Goal: Contribute content

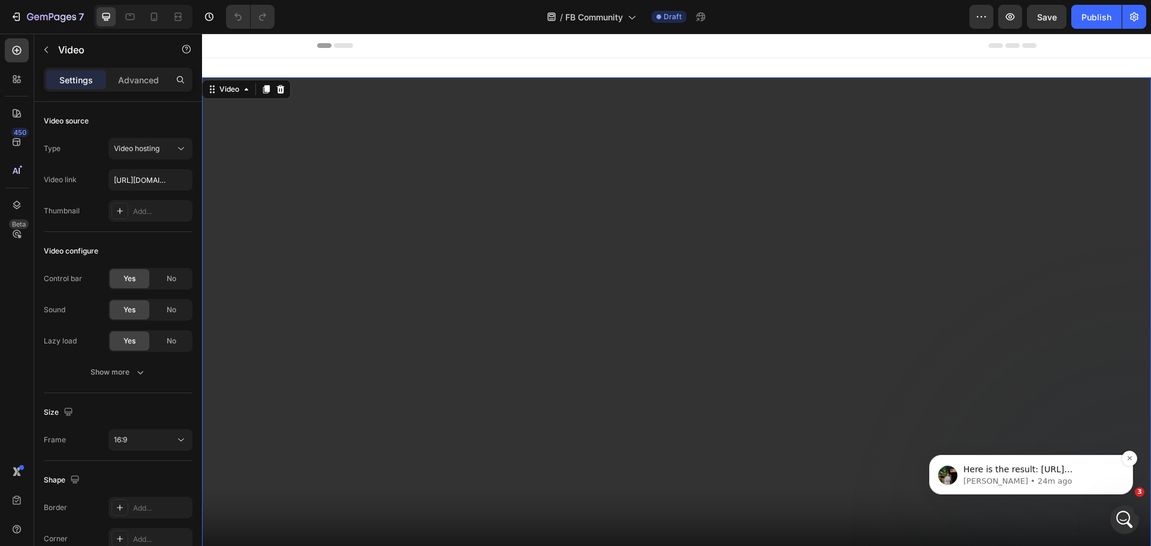
click at [1103, 466] on p "Here is the result: https://prnt.sc/Z2XJBxv8iLN4 https://prnt.sc/wXM40mRU1dfG W…" at bounding box center [1040, 470] width 155 height 12
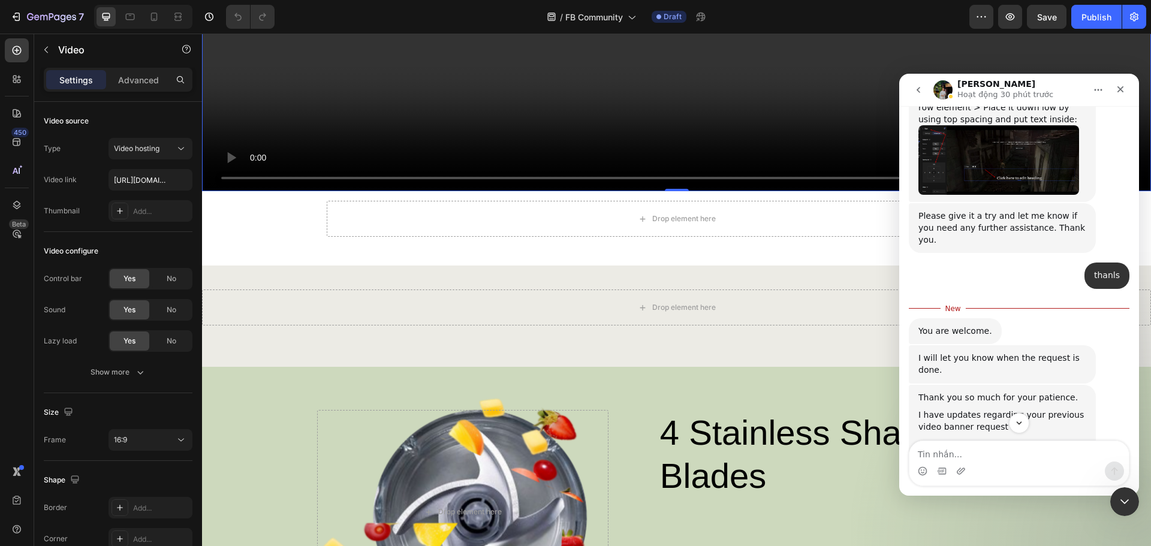
scroll to position [2479, 0]
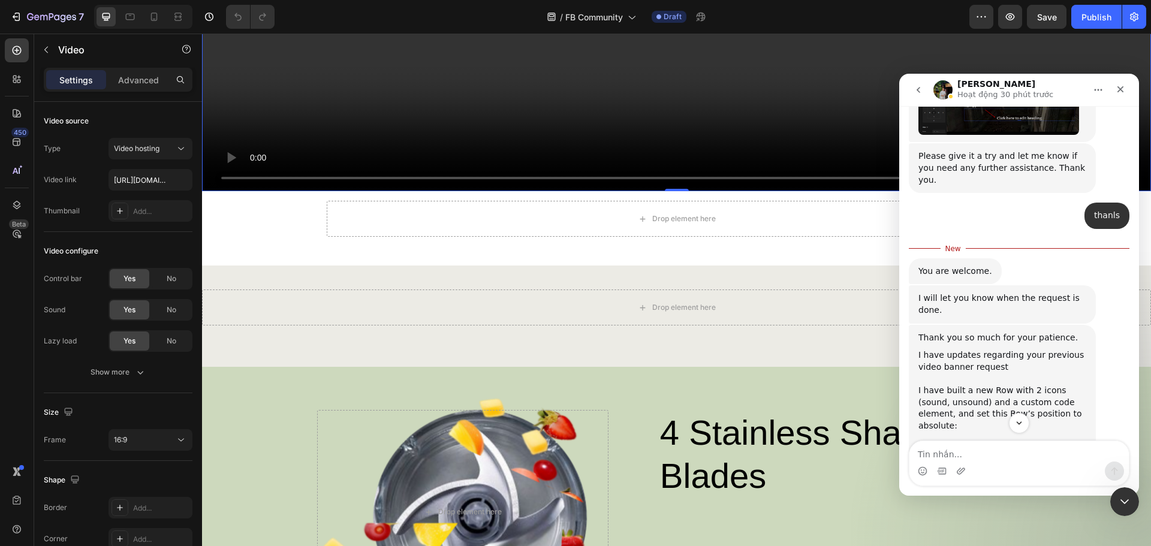
click at [960, 444] on link "https://prnt.sc/zn91EEWtXPr" at bounding box center [965, 449] width 94 height 10
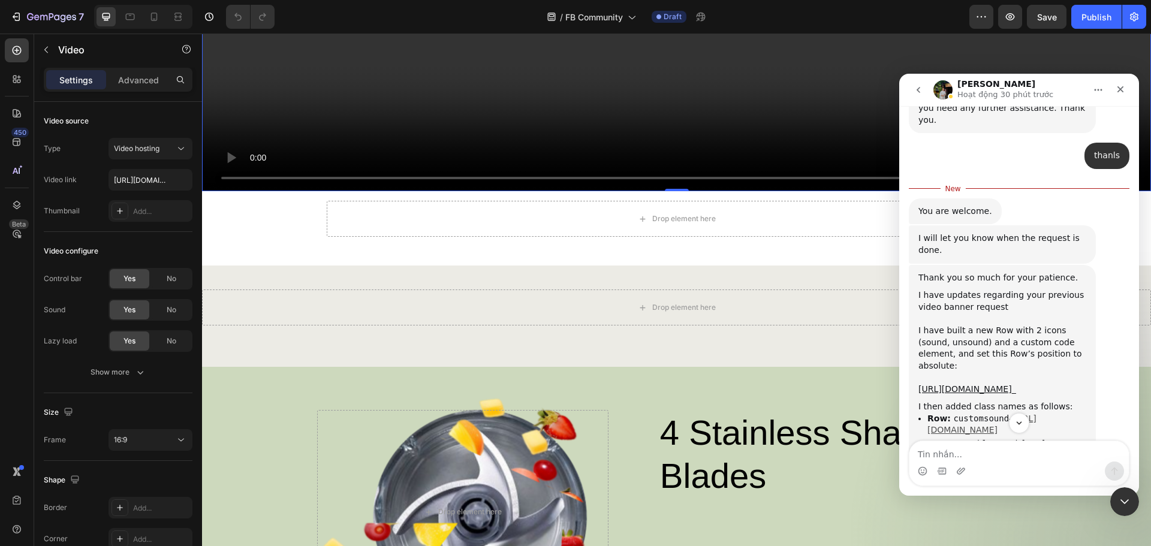
click at [998, 414] on link "https://prnt.sc/nNiFoB0YjuSg" at bounding box center [981, 424] width 109 height 21
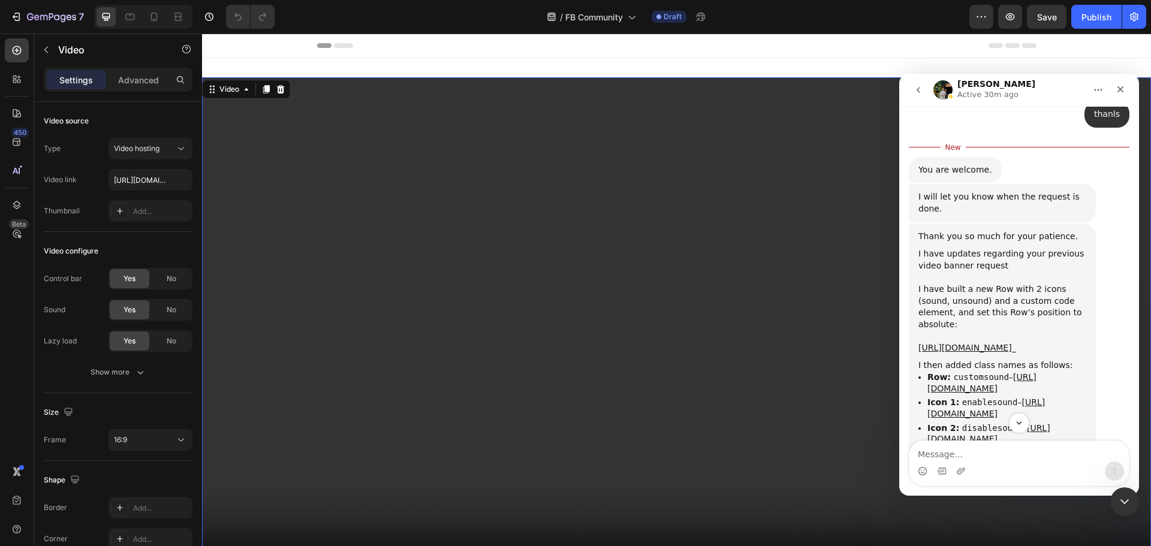
scroll to position [2646, 0]
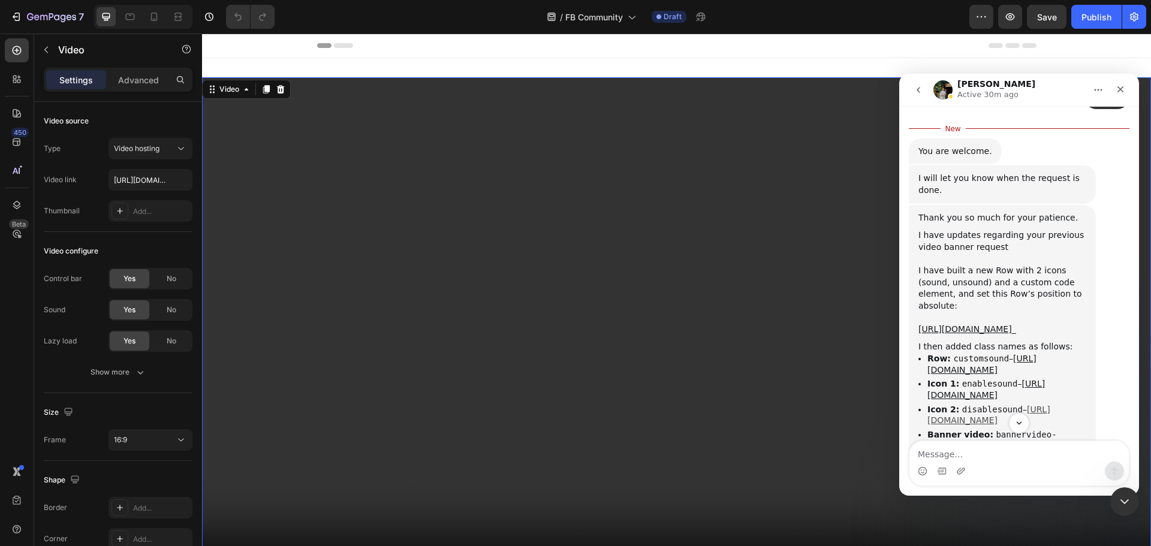
click at [987, 405] on link "https://prnt.sc/y1wNJMLWrewD" at bounding box center [988, 415] width 123 height 21
click at [978, 481] on link "https://prnt.sc/qA6cdgKr6Lve" at bounding box center [998, 486] width 94 height 10
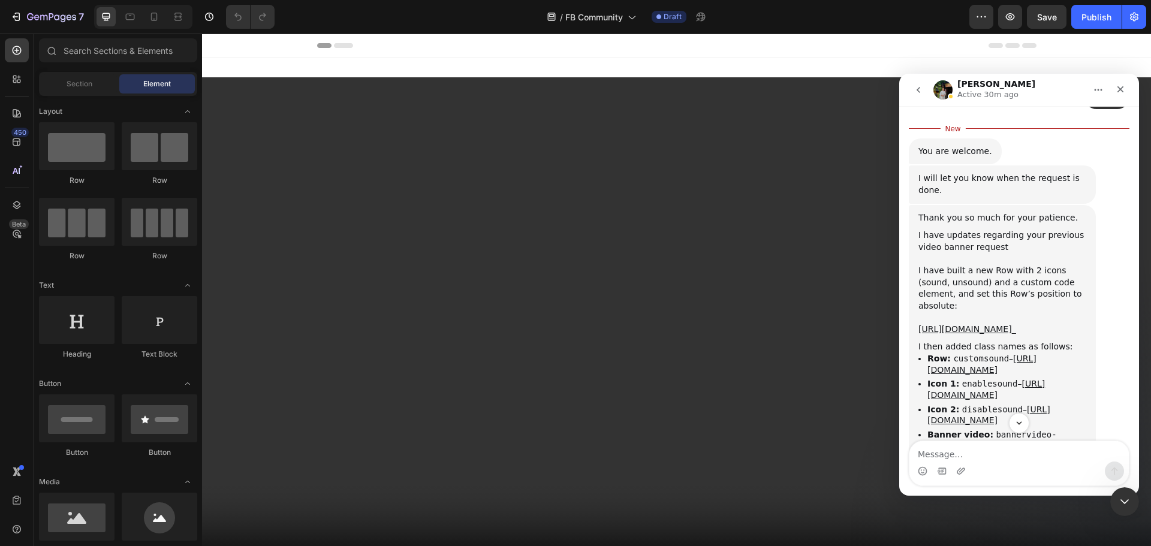
click at [920, 43] on div "Header" at bounding box center [676, 46] width 719 height 24
click at [1123, 498] on icon "Close Intercom Messenger" at bounding box center [1123, 500] width 14 height 14
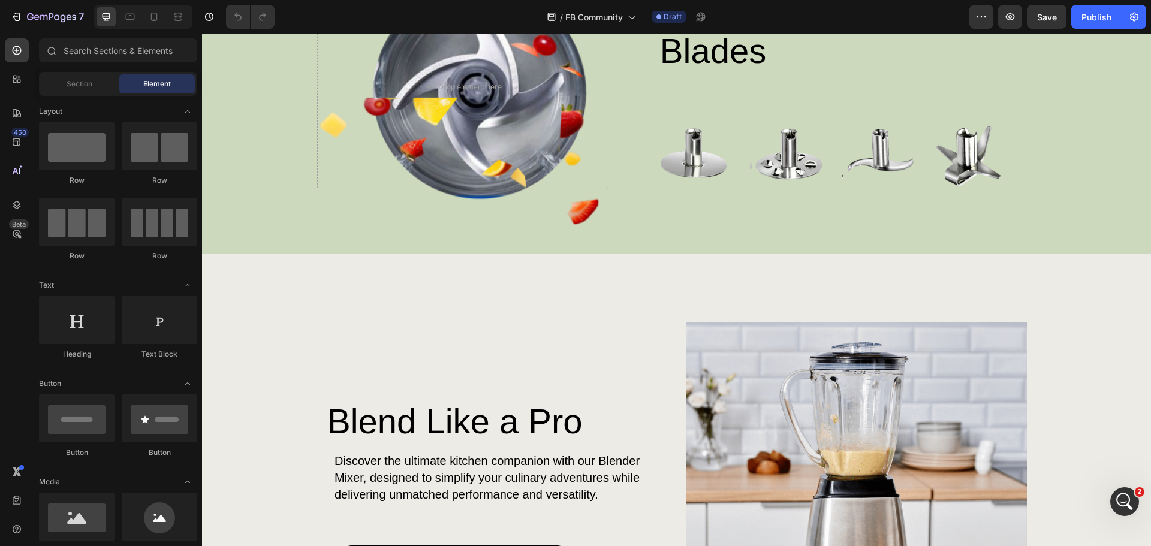
scroll to position [839, 0]
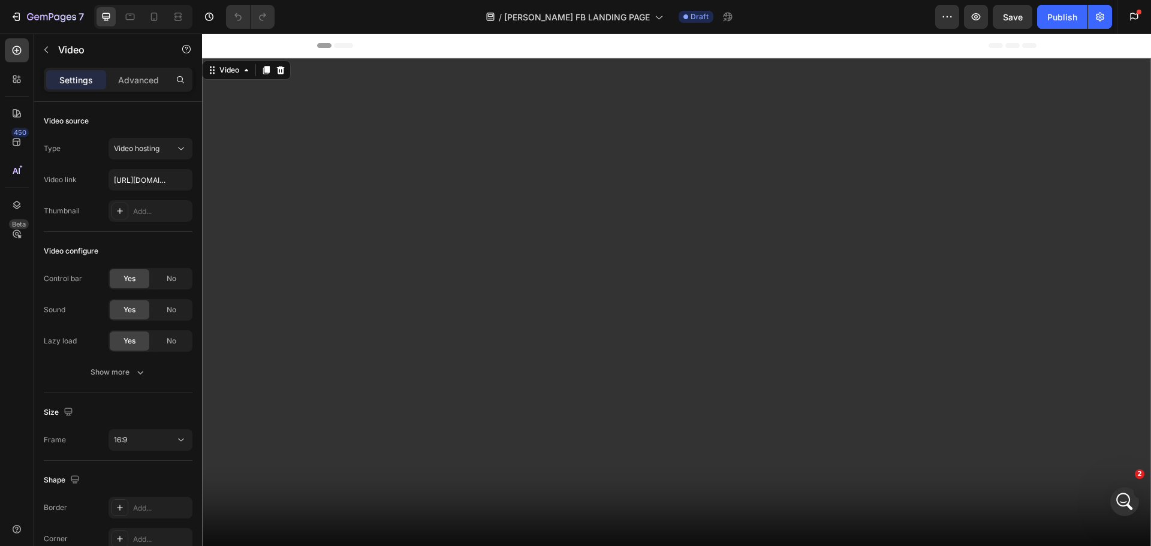
click at [822, 142] on video at bounding box center [676, 324] width 949 height 533
click at [761, 155] on video at bounding box center [676, 324] width 949 height 533
click at [677, 248] on video at bounding box center [676, 324] width 949 height 533
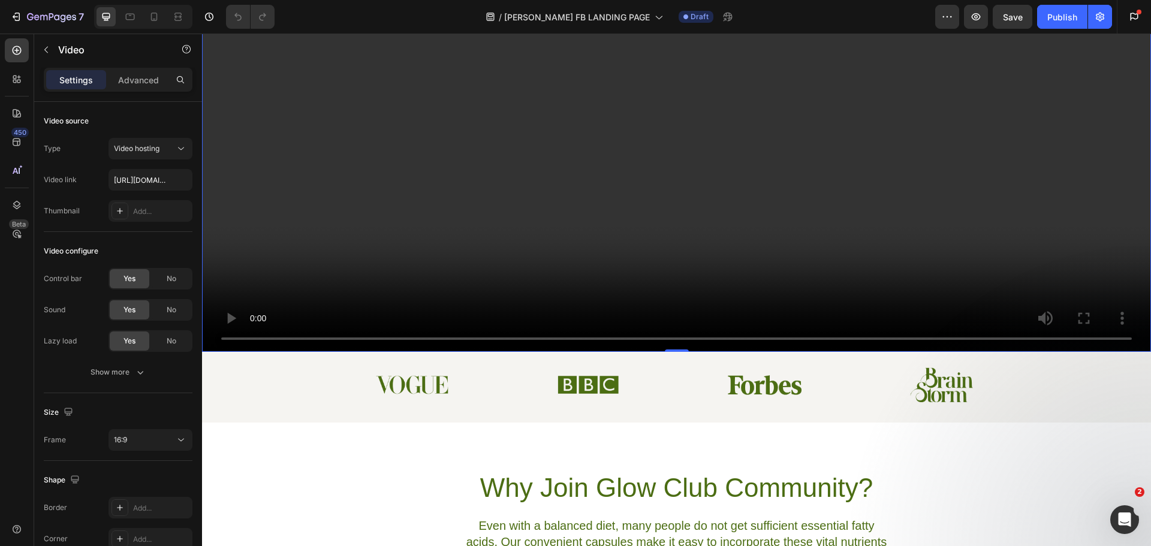
click at [683, 209] on video at bounding box center [676, 84] width 949 height 533
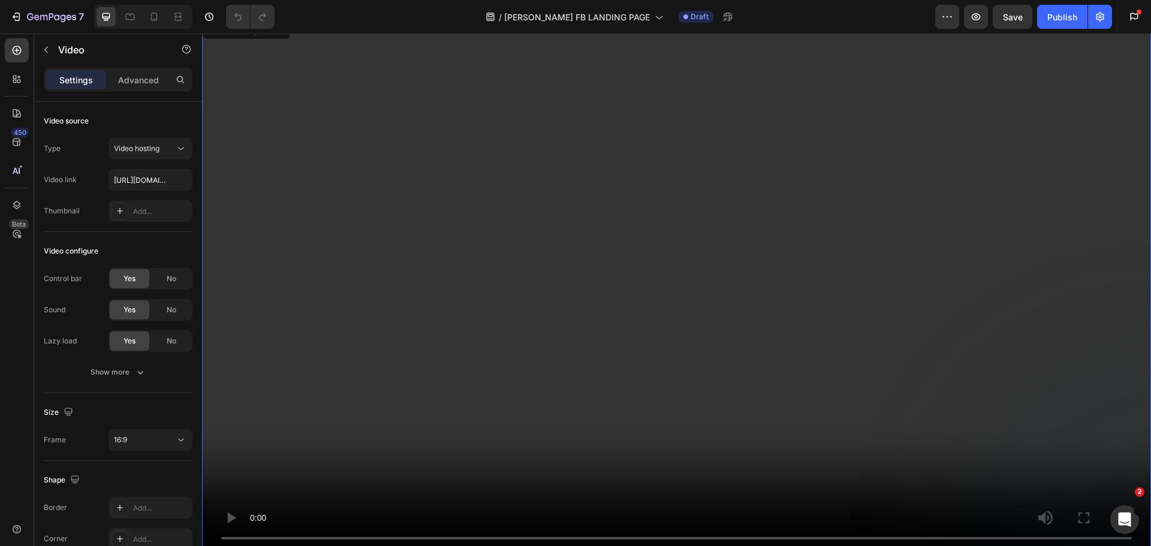
scroll to position [60, 0]
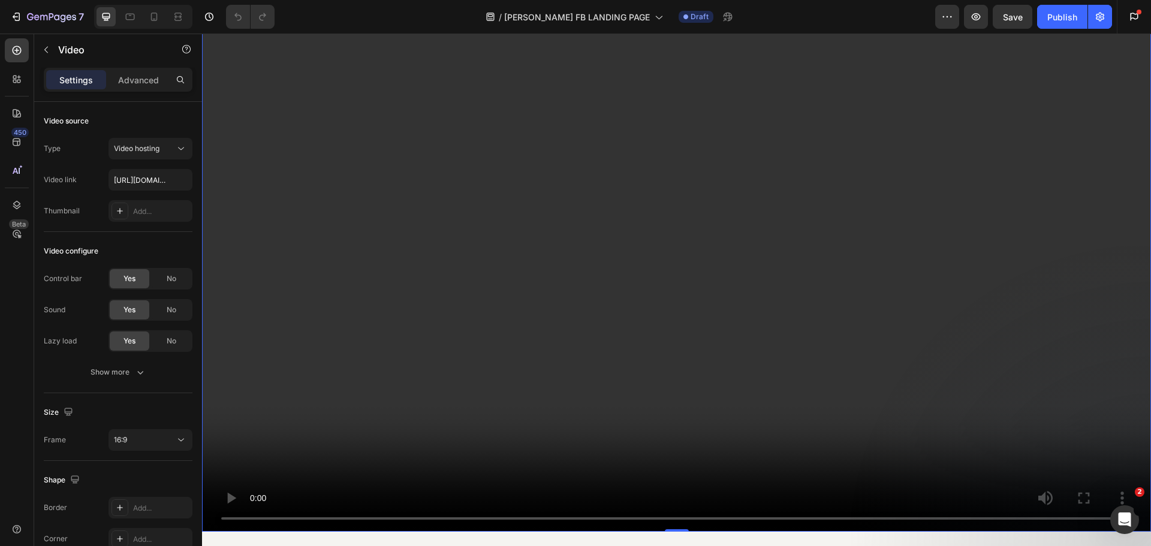
click at [692, 224] on video at bounding box center [676, 264] width 949 height 533
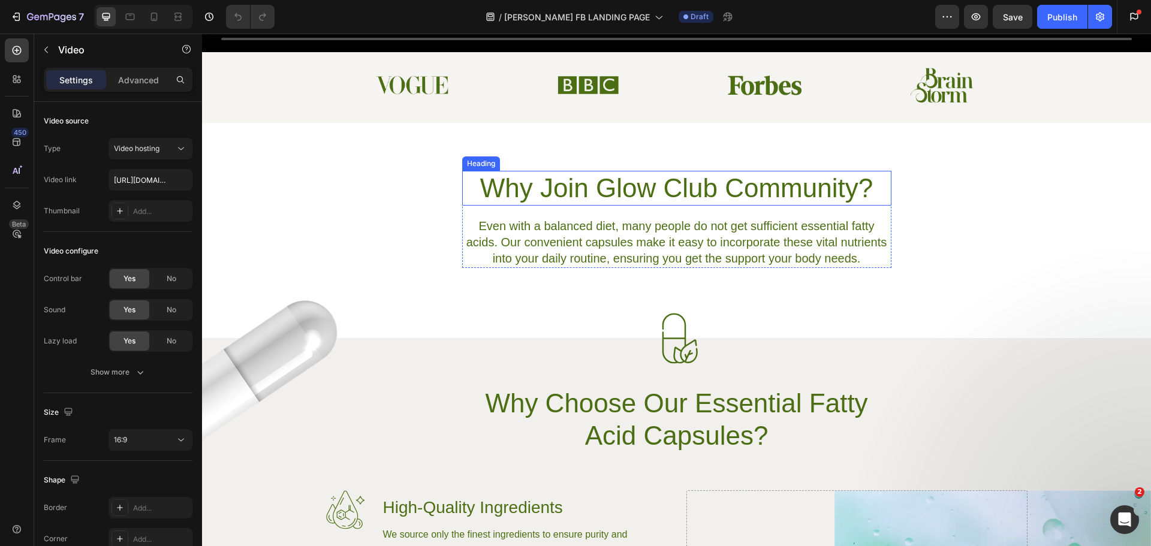
scroll to position [659, 0]
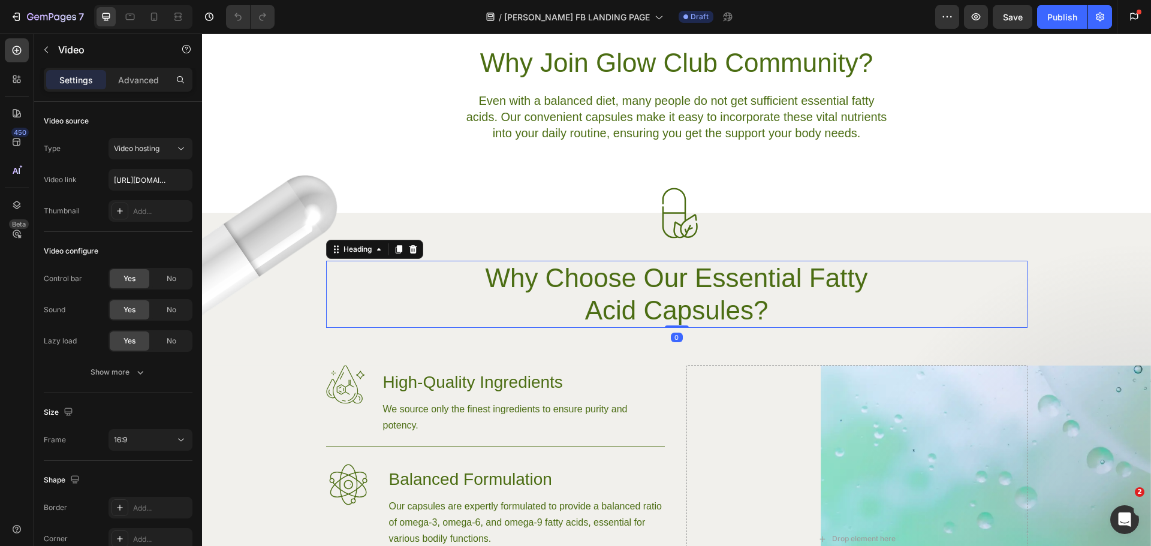
click at [680, 290] on h2 "Why Choose Our Essential Fatty Acid Capsules?" at bounding box center [676, 294] width 429 height 67
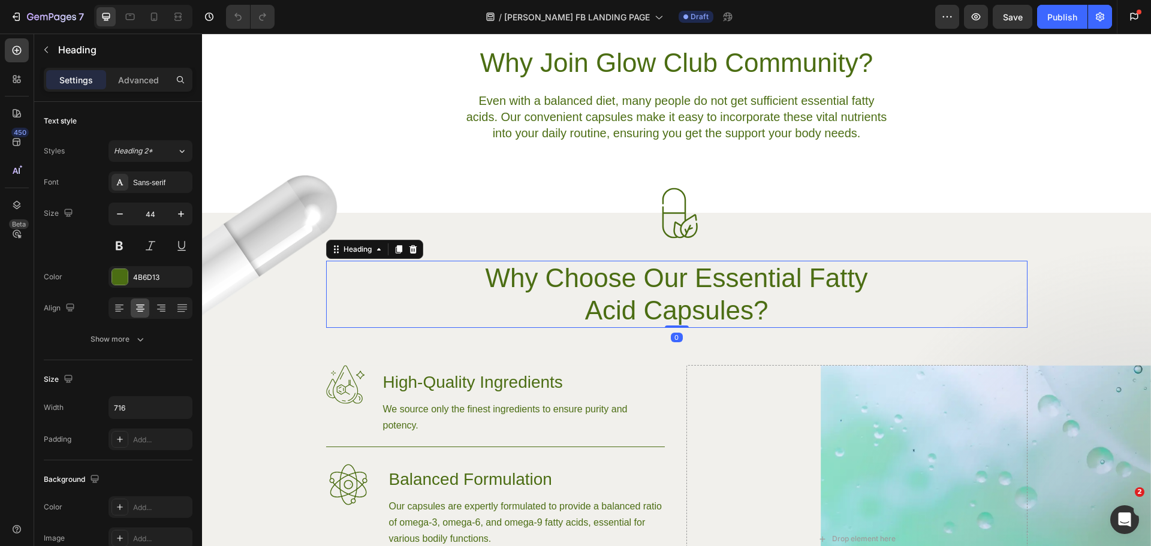
click at [680, 290] on h2 "Why Choose Our Essential Fatty Acid Capsules?" at bounding box center [676, 294] width 429 height 67
click at [596, 266] on p "Why Choose Our Essential Fatty Acid Capsules?" at bounding box center [676, 294] width 427 height 65
click at [590, 273] on p "Why Choose Our Essential Fatty Acid Capsules?" at bounding box center [676, 294] width 427 height 65
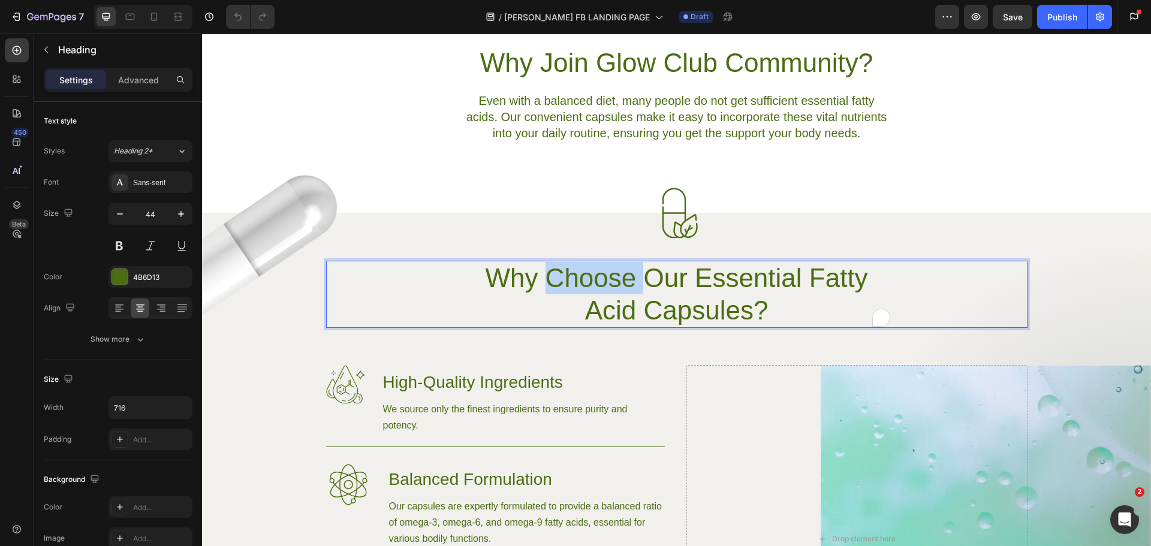
click at [590, 273] on p "Why Choose Our Essential Fatty Acid Capsules?" at bounding box center [676, 294] width 427 height 65
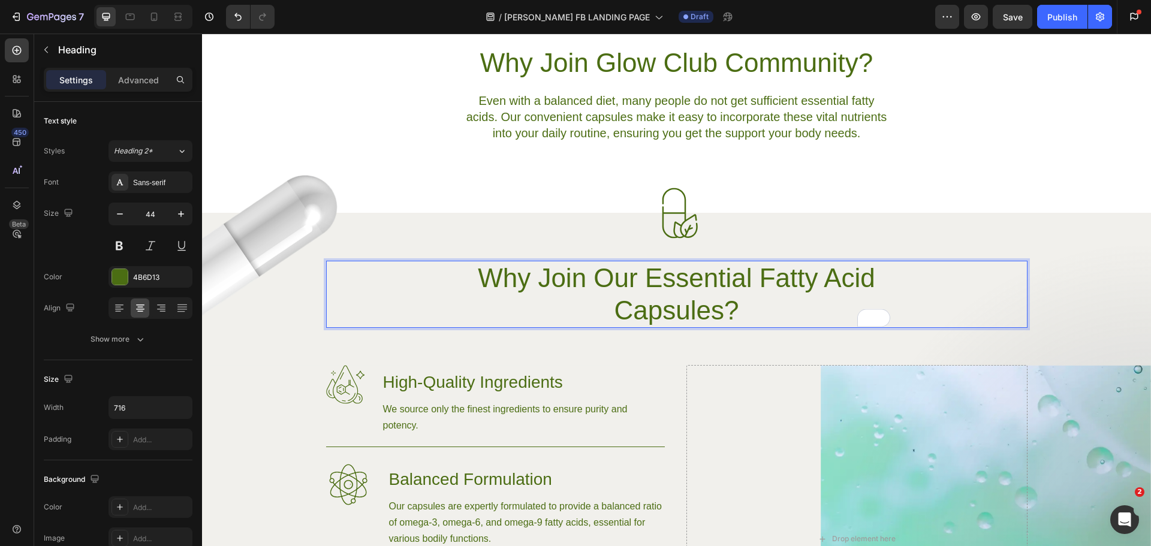
click at [703, 279] on p "Why Join Our Essential Fatty Acid Capsules?" at bounding box center [676, 294] width 427 height 65
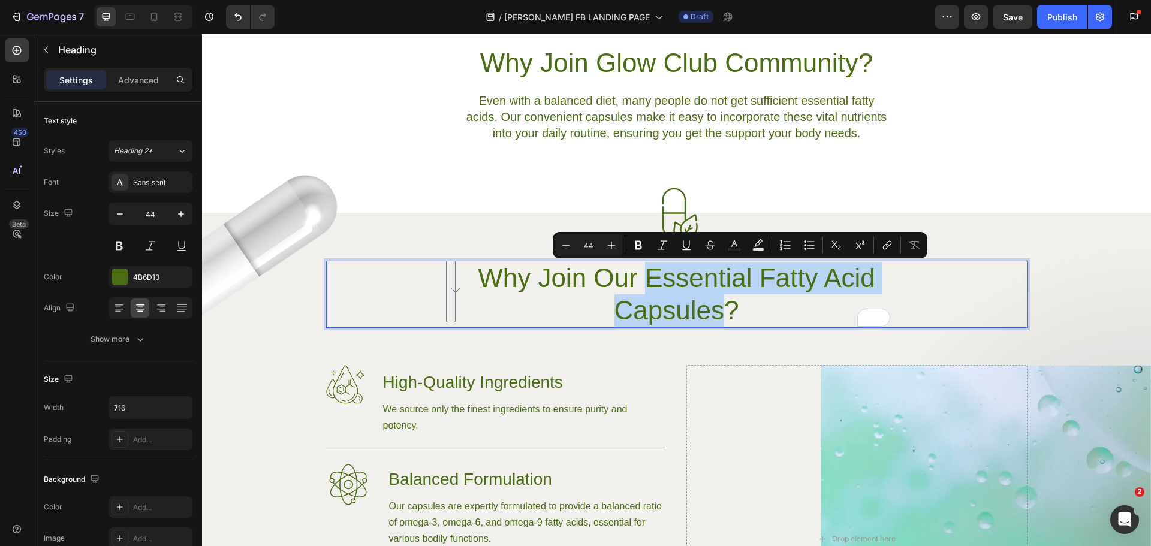
drag, startPoint x: 647, startPoint y: 274, endPoint x: 721, endPoint y: 309, distance: 81.2
click at [721, 309] on p "Why Join Our Essential Fatty Acid Capsules?" at bounding box center [676, 294] width 427 height 65
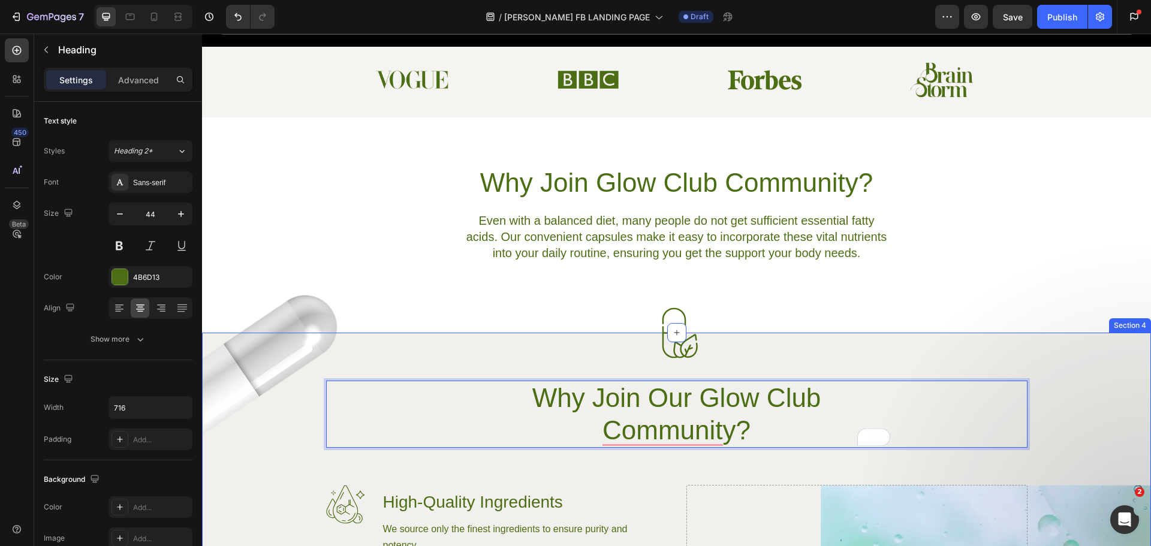
scroll to position [539, 0]
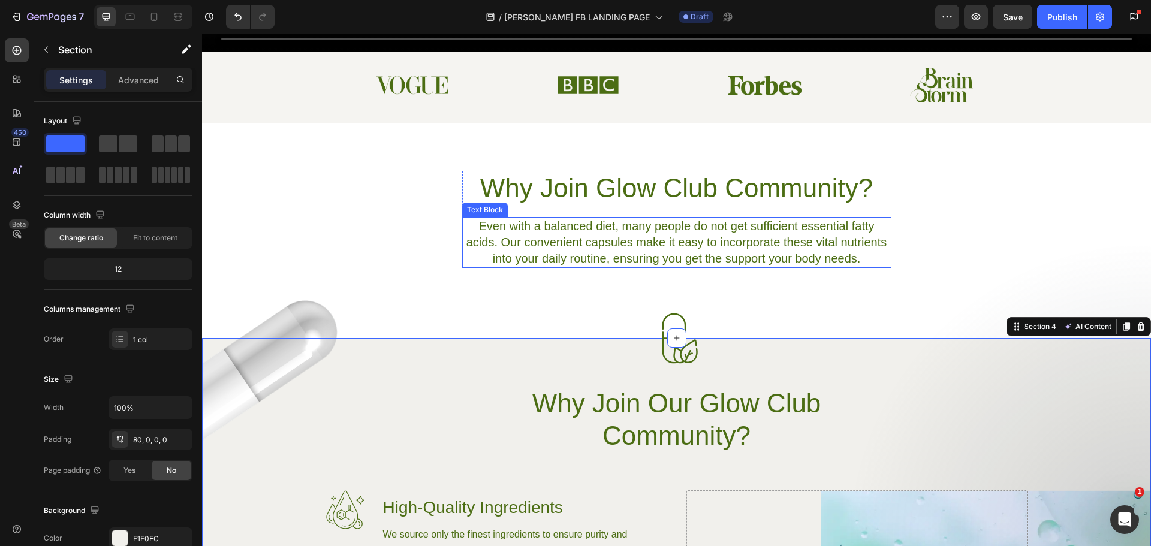
click at [607, 234] on p "Even with a balanced diet, many people do not get sufficient essential fatty ac…" at bounding box center [676, 242] width 427 height 49
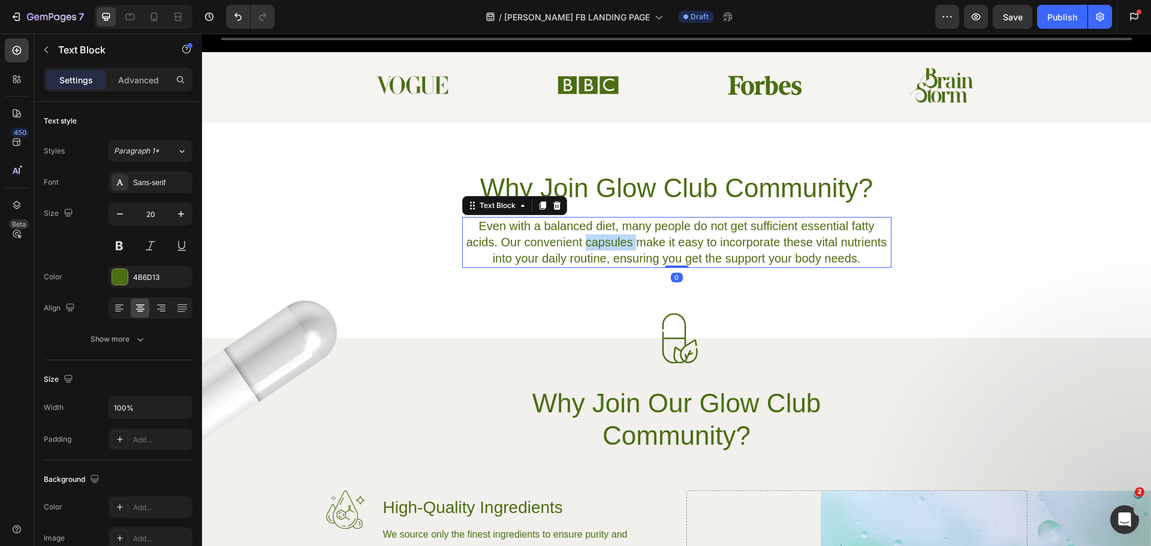
click at [607, 234] on p "Even with a balanced diet, many people do not get sufficient essential fatty ac…" at bounding box center [676, 242] width 427 height 49
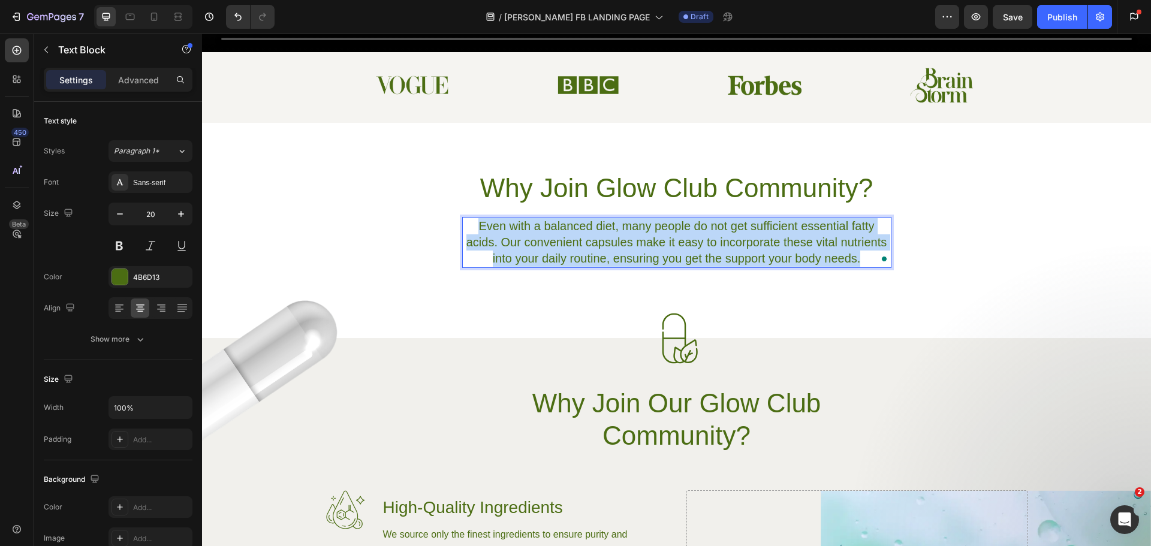
click at [607, 234] on p "Even with a balanced diet, many people do not get sufficient essential fatty ac…" at bounding box center [676, 242] width 427 height 49
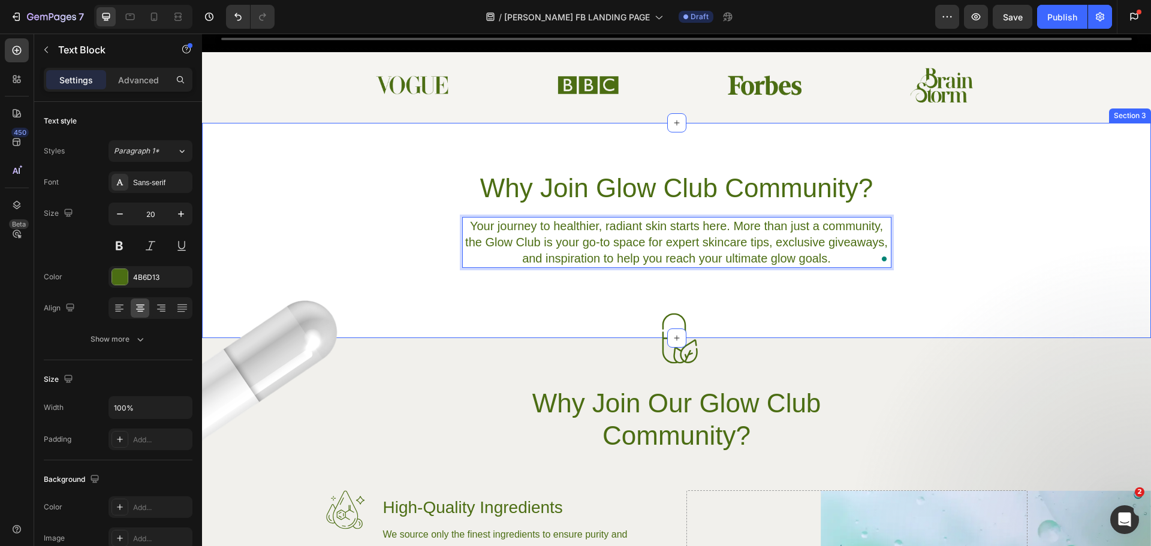
click at [1047, 234] on div "Why Join Glow Club Community? Heading Your journey to healthier, radiant skin s…" at bounding box center [676, 219] width 949 height 97
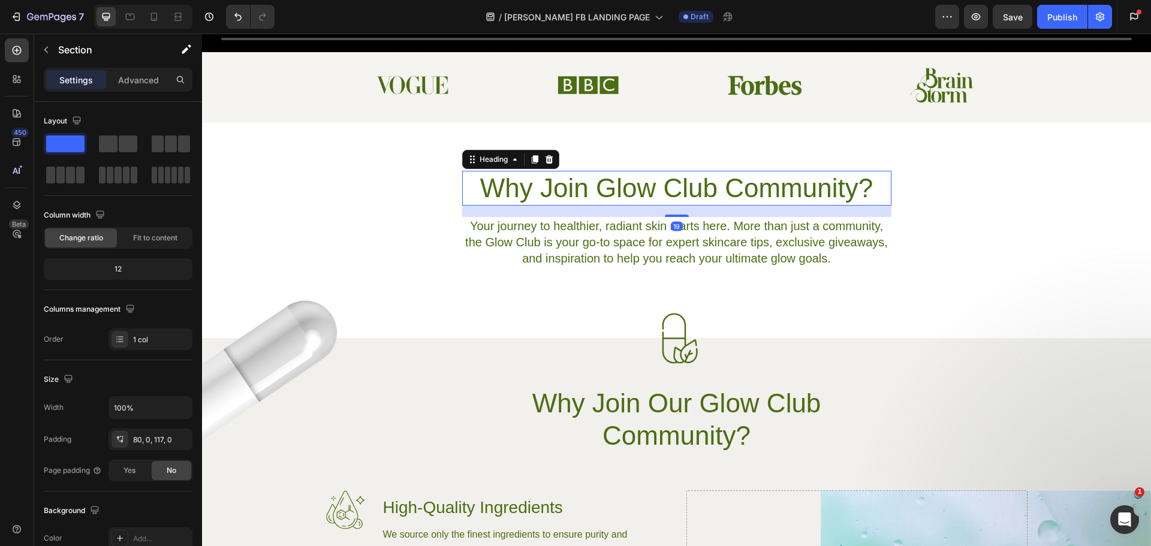
click at [535, 188] on h2 "Why Join Glow Club Community?" at bounding box center [676, 188] width 429 height 35
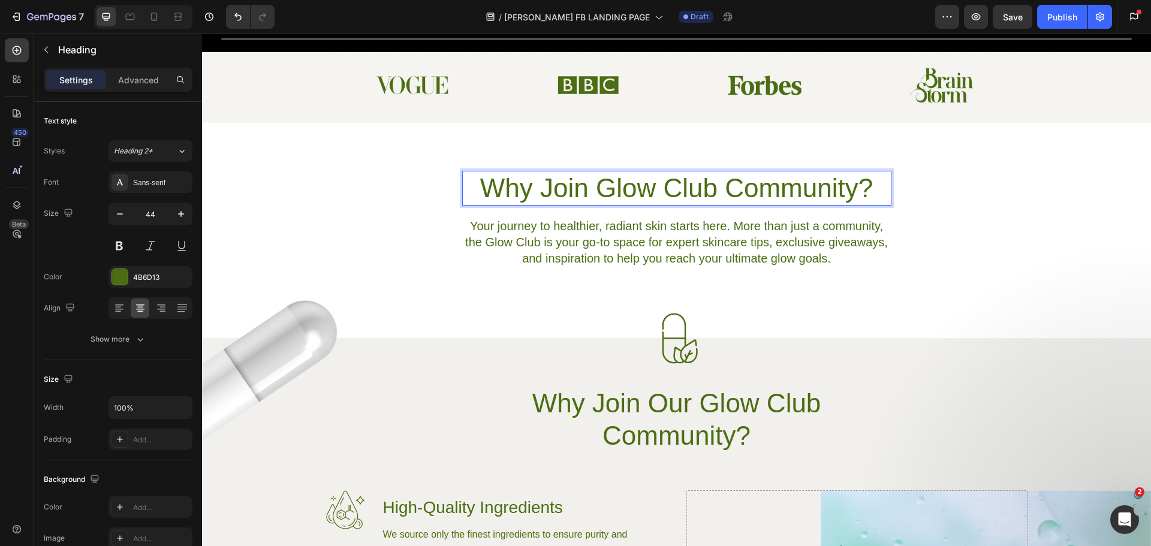
click at [536, 188] on h2 "Why Join Glow Club Community?" at bounding box center [676, 188] width 429 height 35
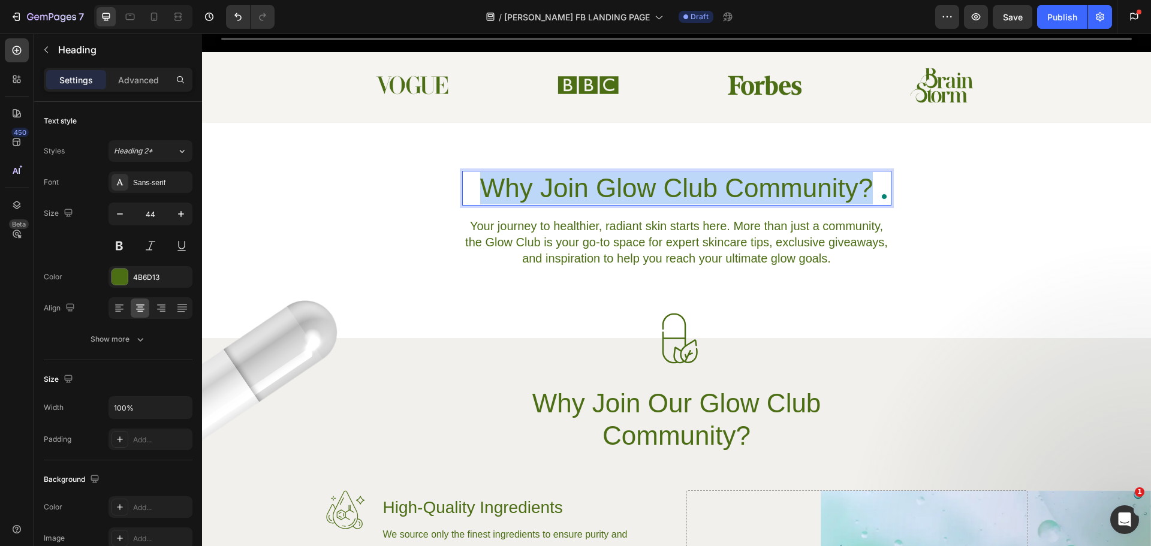
click at [536, 188] on p "Why Join Glow Club Community?" at bounding box center [676, 188] width 427 height 32
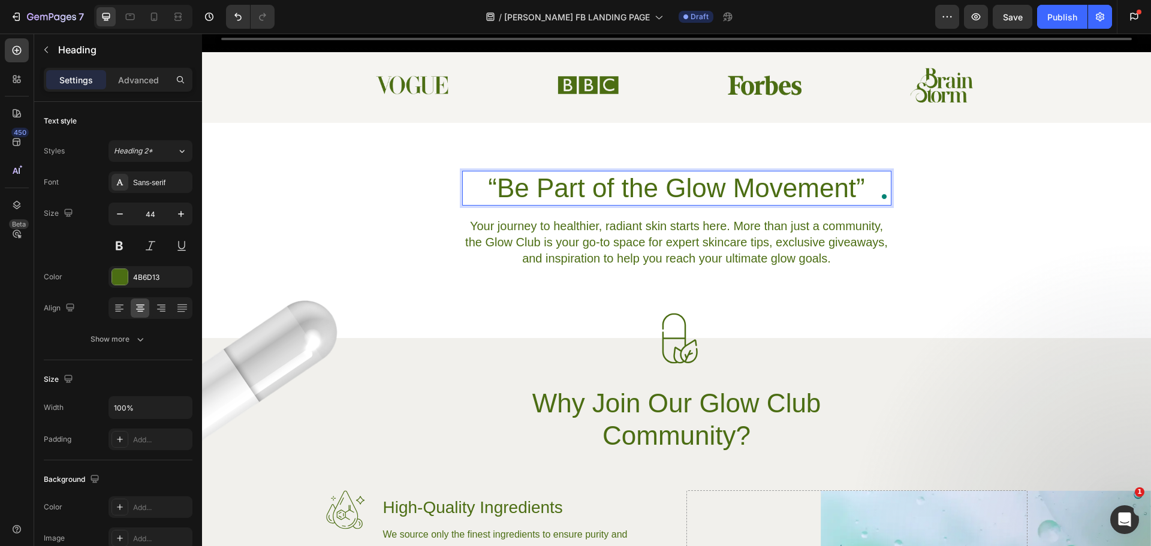
click at [493, 178] on p "“Be Part of the Glow Movement”" at bounding box center [676, 188] width 427 height 32
click at [857, 179] on p "Be Part of the Glow Movement”" at bounding box center [676, 188] width 427 height 32
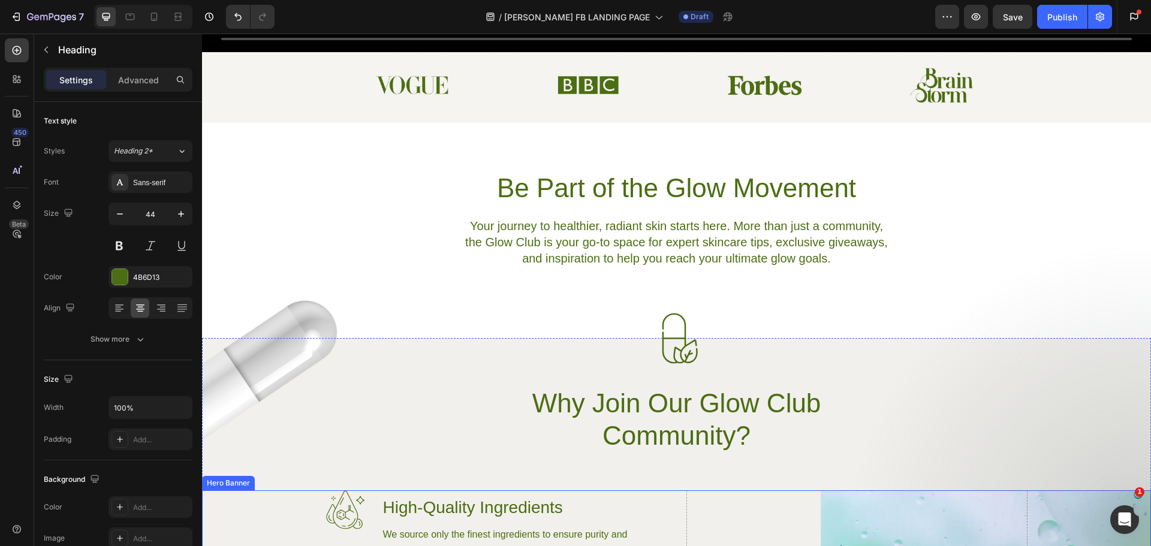
scroll to position [480, 0]
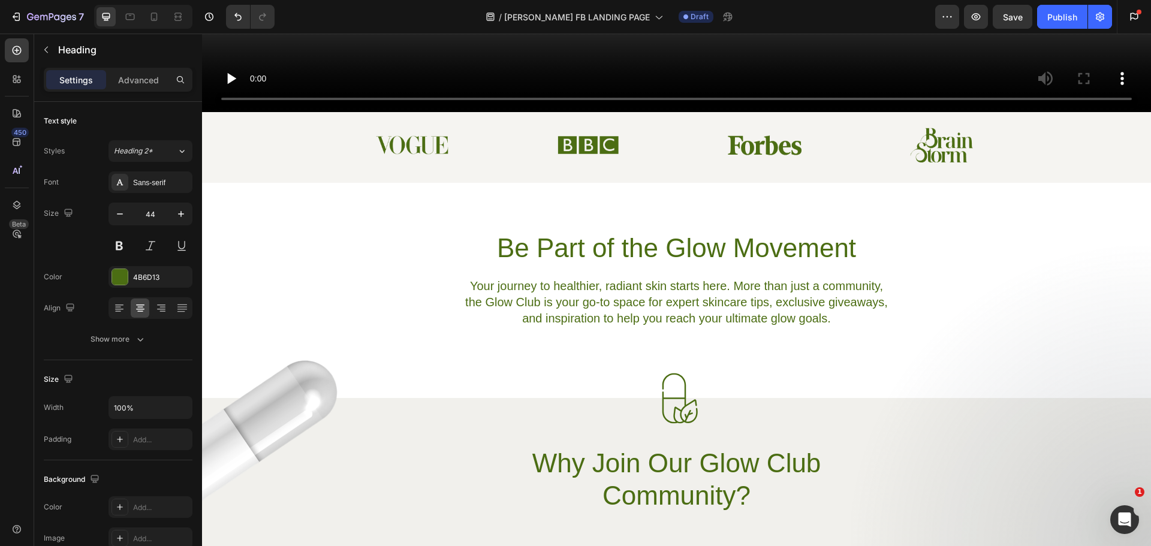
click at [723, 242] on h2 "Be Part of the Glow Movement" at bounding box center [676, 248] width 429 height 35
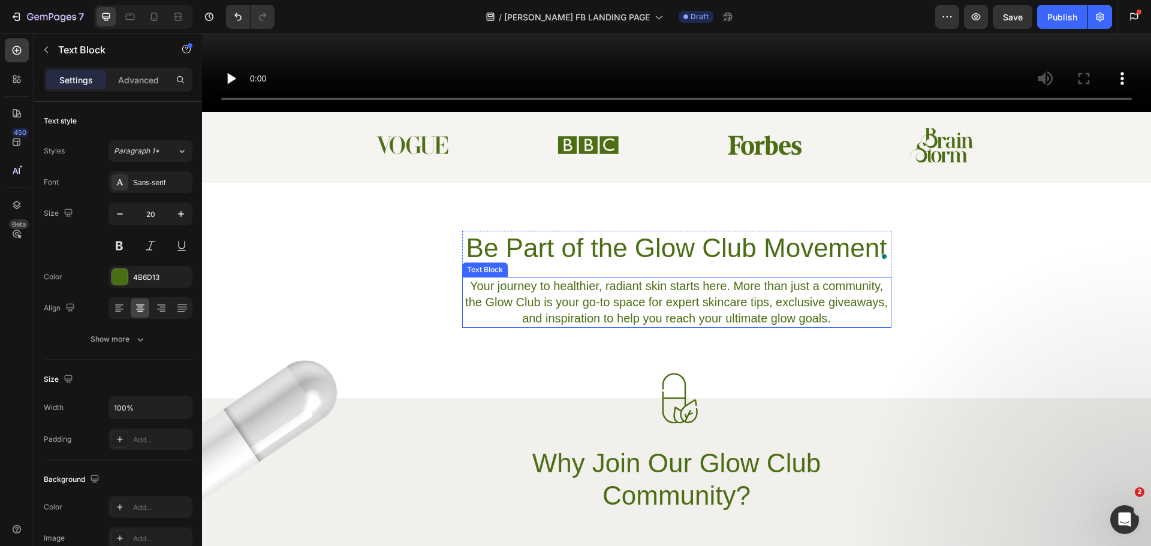
click at [536, 289] on p "Your journey to healthier, radiant skin starts here. More than just a community…" at bounding box center [676, 302] width 427 height 49
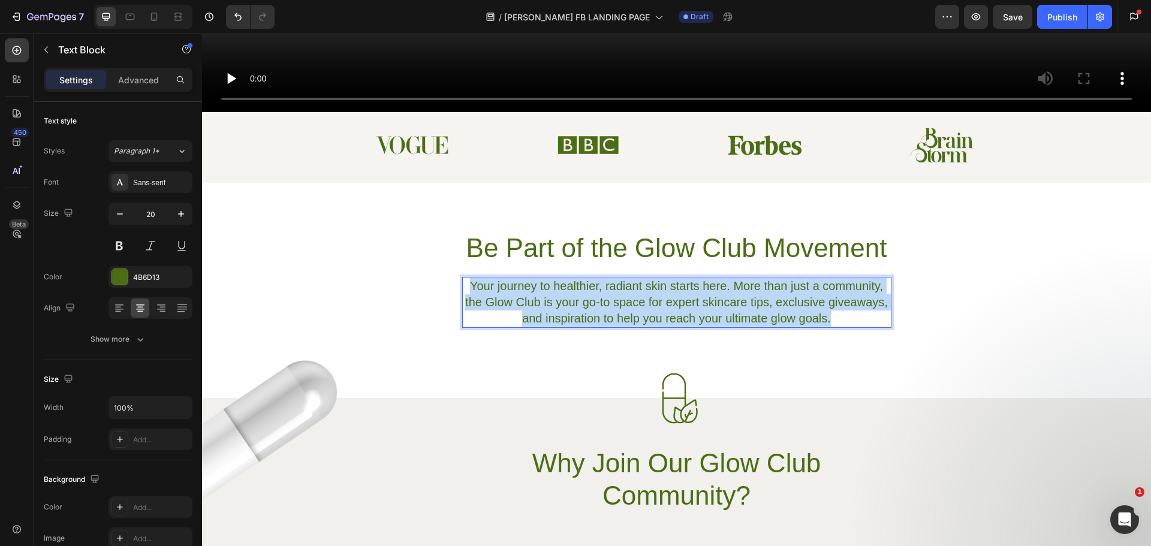
click at [536, 289] on p "Your journey to healthier, radiant skin starts here. More than just a community…" at bounding box center [676, 302] width 427 height 49
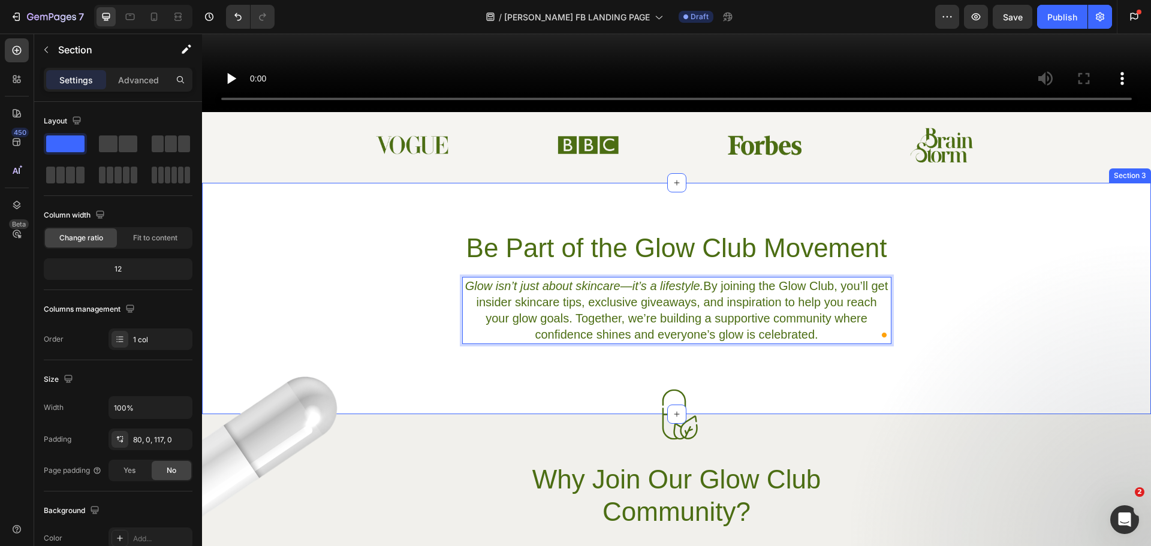
click at [951, 294] on div "Be Part of the Glow Club Movement Heading Glow isn’t just about skincare—it’s a…" at bounding box center [676, 287] width 949 height 113
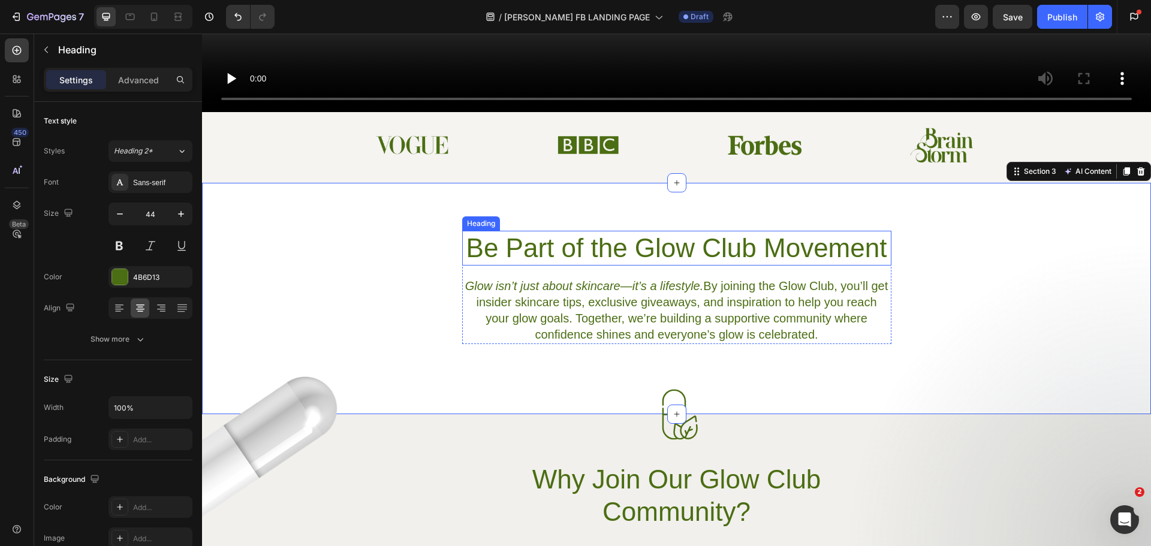
click at [798, 248] on p "Be Part of the Glow Club Movement" at bounding box center [676, 248] width 427 height 32
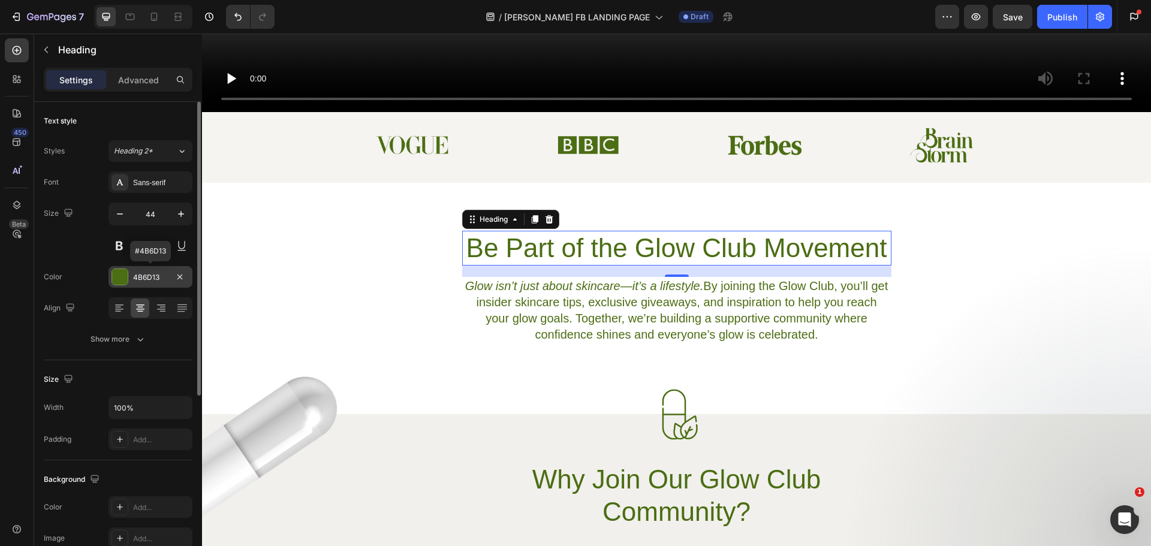
click at [125, 280] on div at bounding box center [120, 277] width 16 height 16
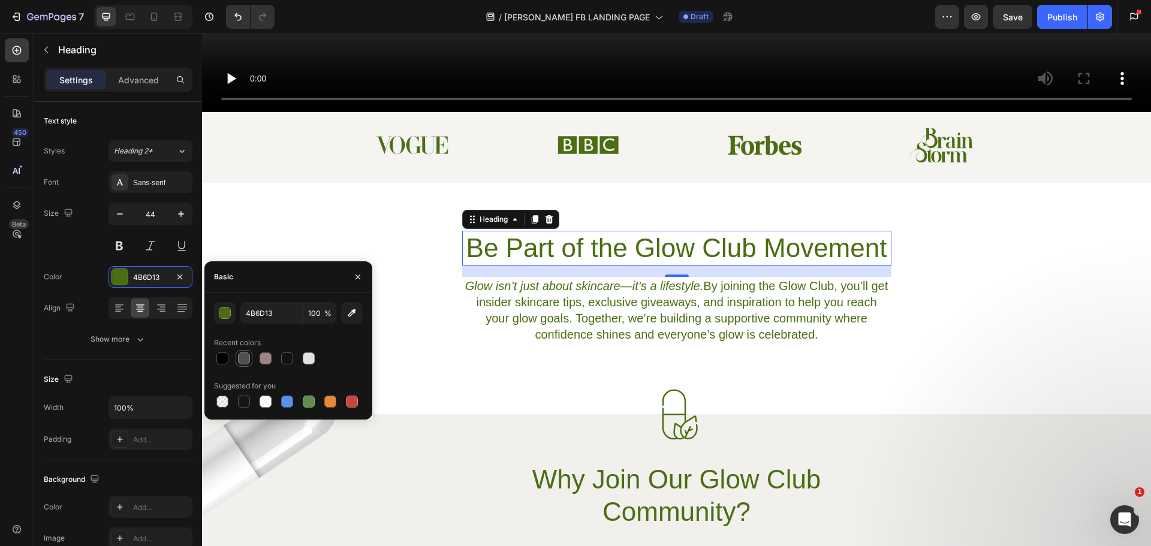
click at [244, 359] on div at bounding box center [244, 358] width 12 height 12
type input "4F4F4F"
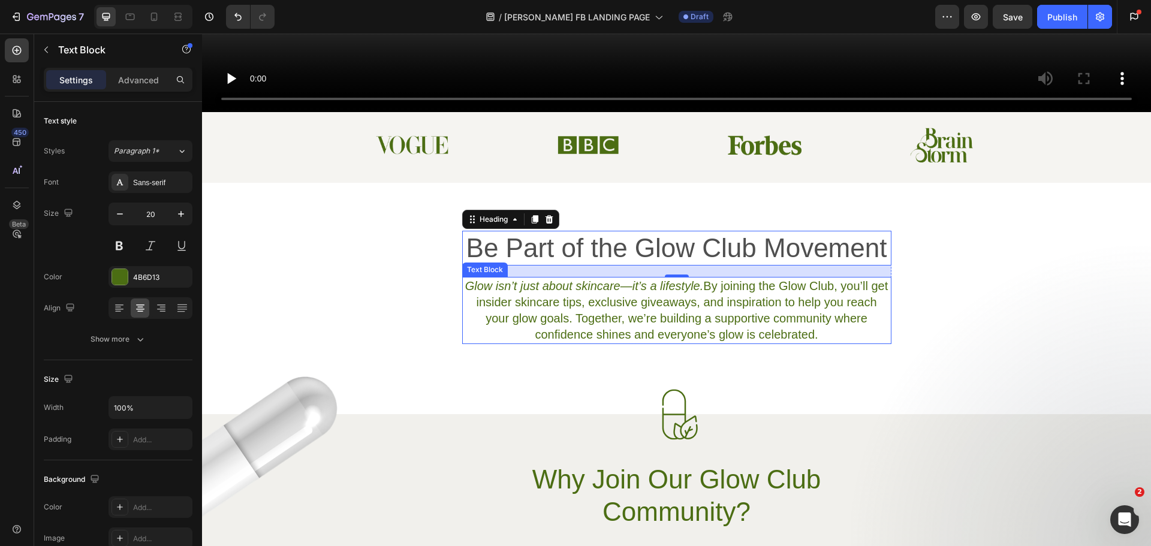
click at [575, 287] on icon "Glow isn’t just about skincare—it’s a lifestyle." at bounding box center [584, 285] width 239 height 13
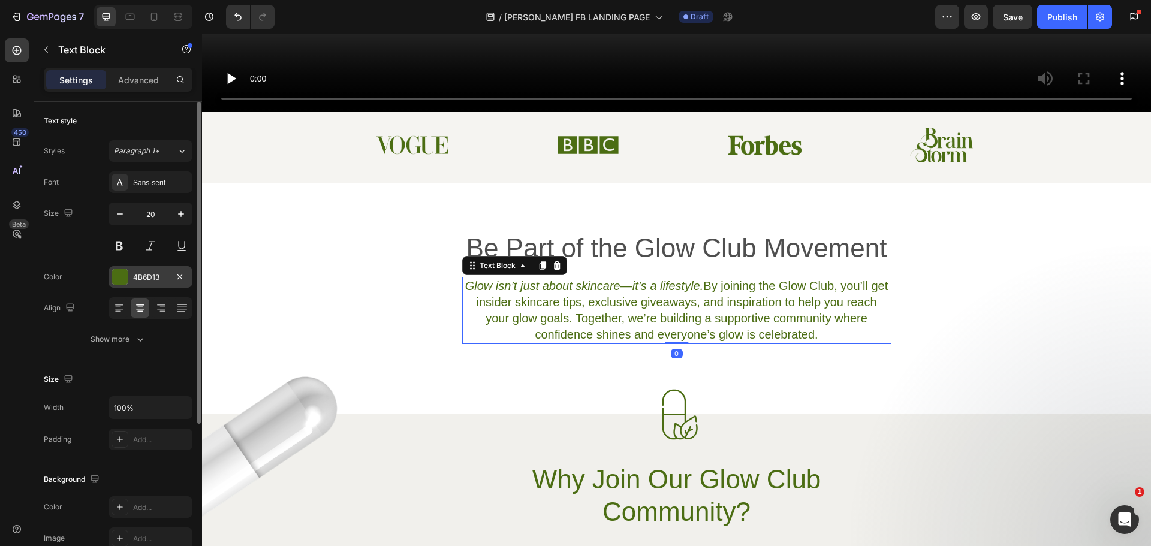
click at [126, 281] on div at bounding box center [120, 277] width 16 height 16
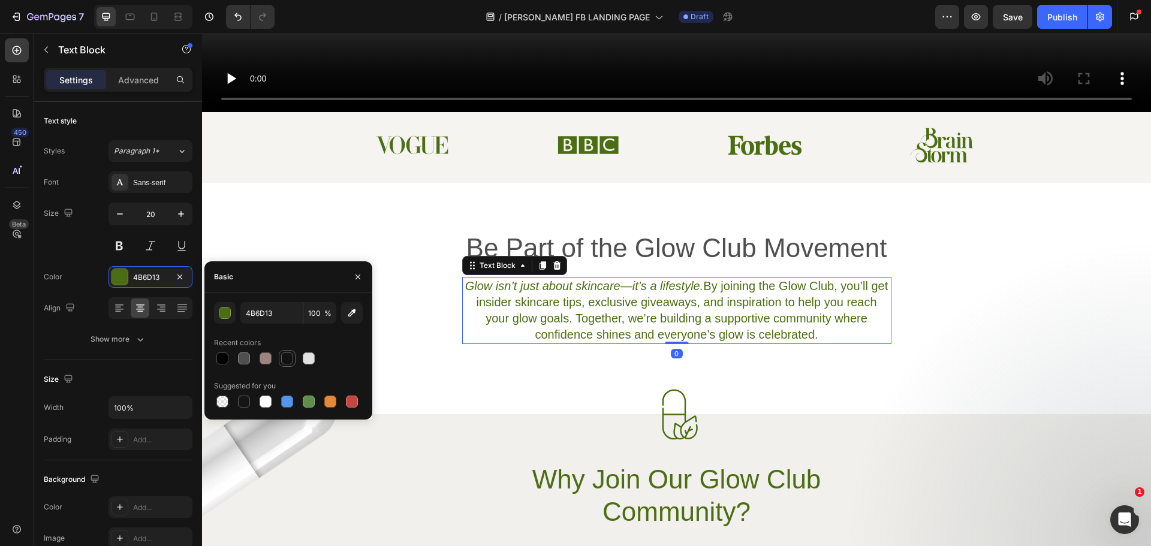
click at [286, 360] on div at bounding box center [287, 358] width 12 height 12
type input "121212"
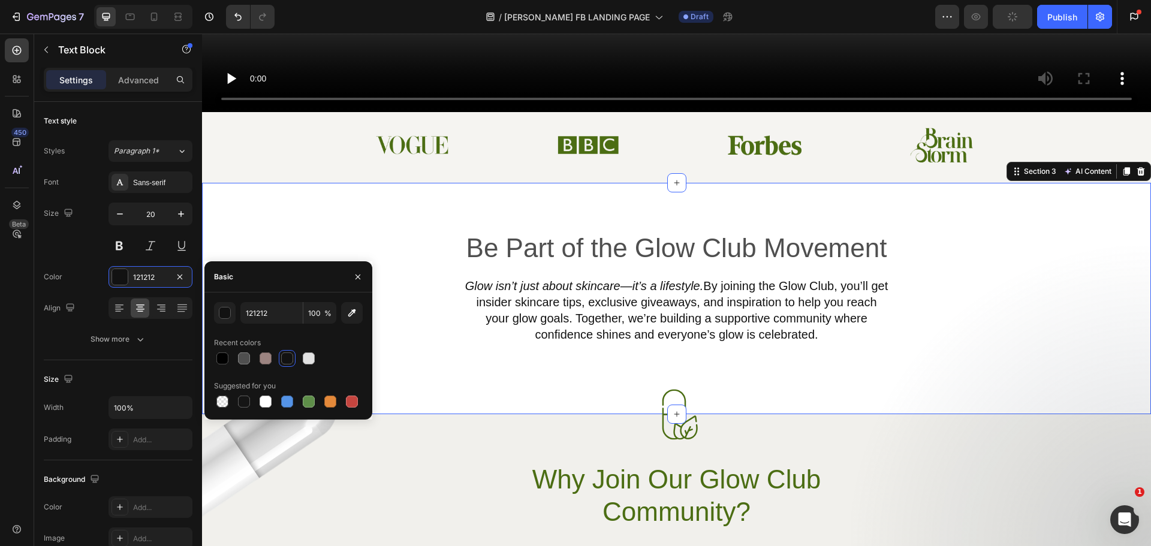
click at [967, 309] on div "Be Part of the Glow Club Movement Heading Glow isn’t just about skincare—it’s a…" at bounding box center [676, 287] width 949 height 113
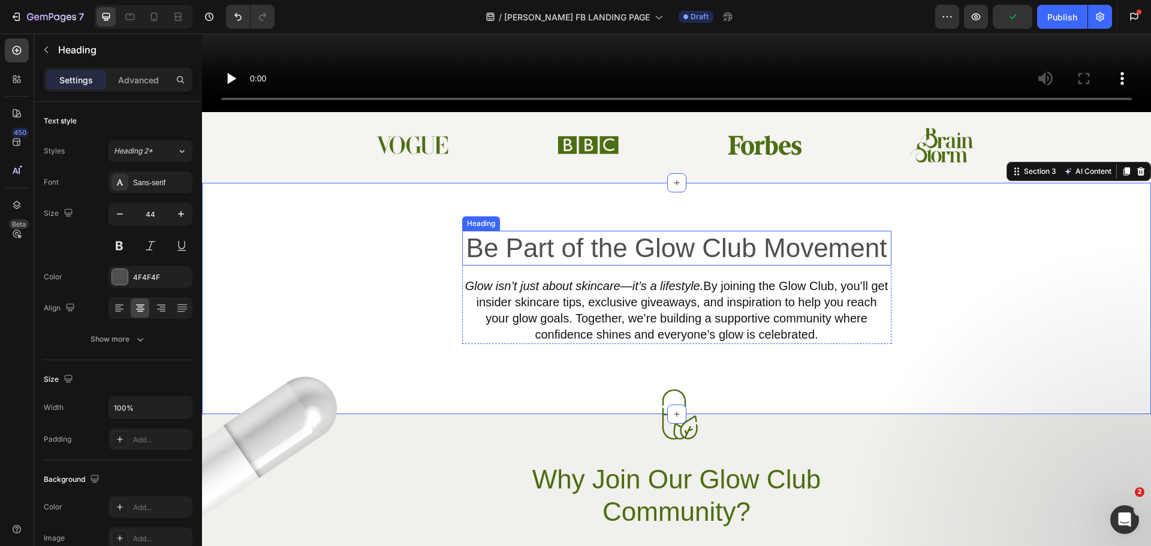
click at [542, 241] on p "Be Part of the Glow Club Movement" at bounding box center [676, 248] width 427 height 32
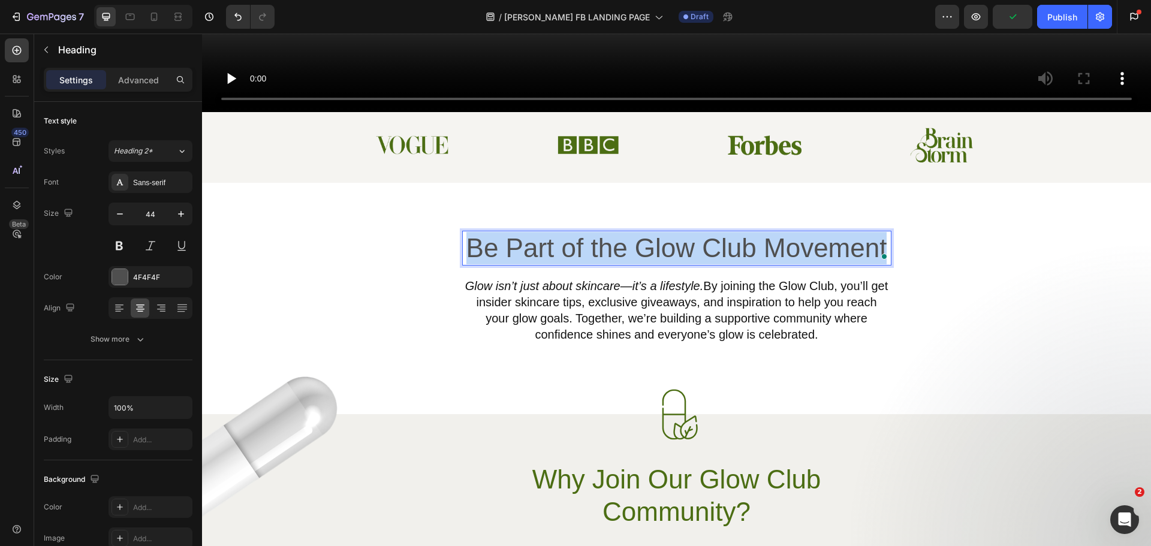
click at [542, 241] on p "Be Part of the Glow Club Movement" at bounding box center [676, 248] width 427 height 32
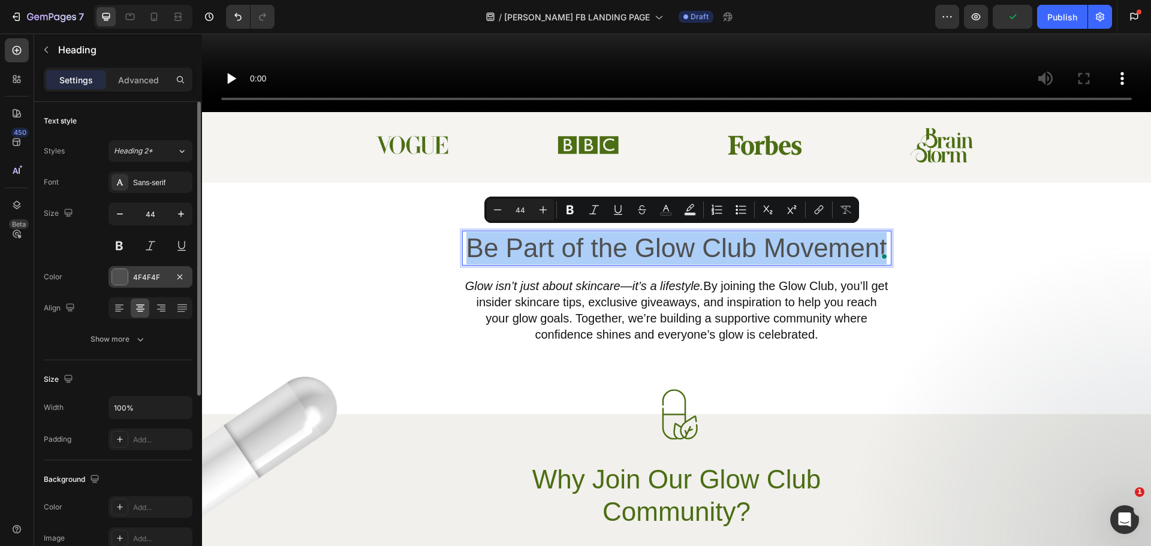
click at [113, 278] on div at bounding box center [120, 277] width 16 height 16
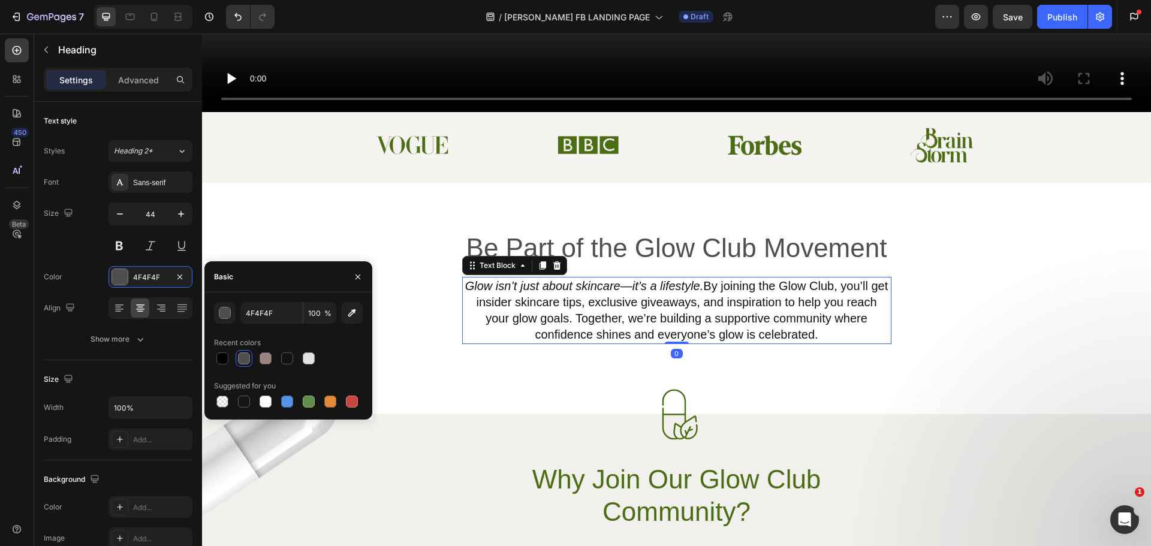
click at [577, 316] on p "Glow isn’t just about skincare—it’s a lifestyle. By joining the Glow Club, you’…" at bounding box center [676, 310] width 427 height 65
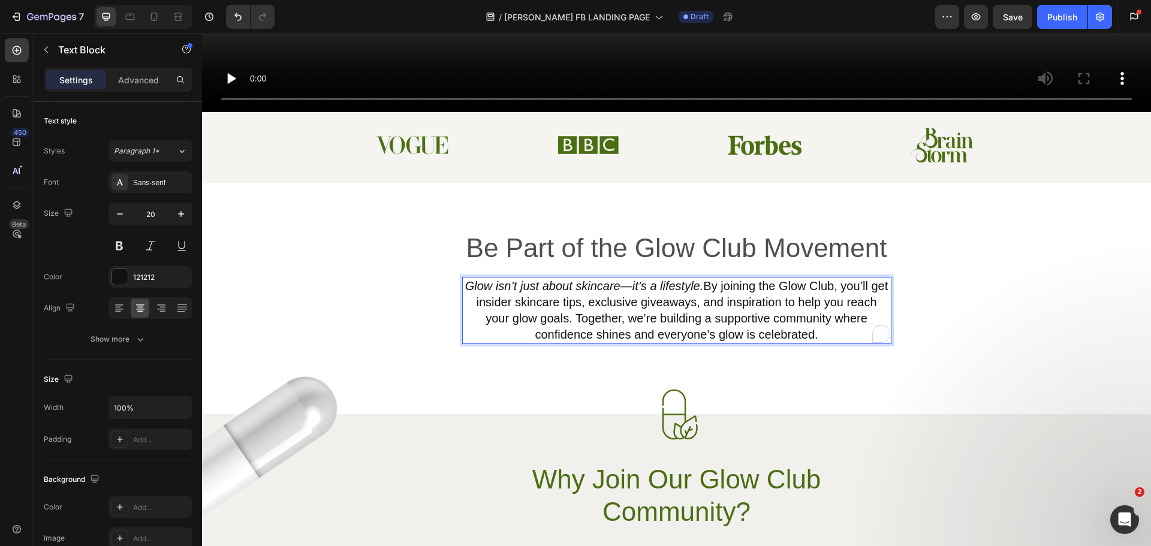
click at [625, 281] on icon "Glow isn’t just about skincare—it’s a lifestyle." at bounding box center [584, 285] width 239 height 13
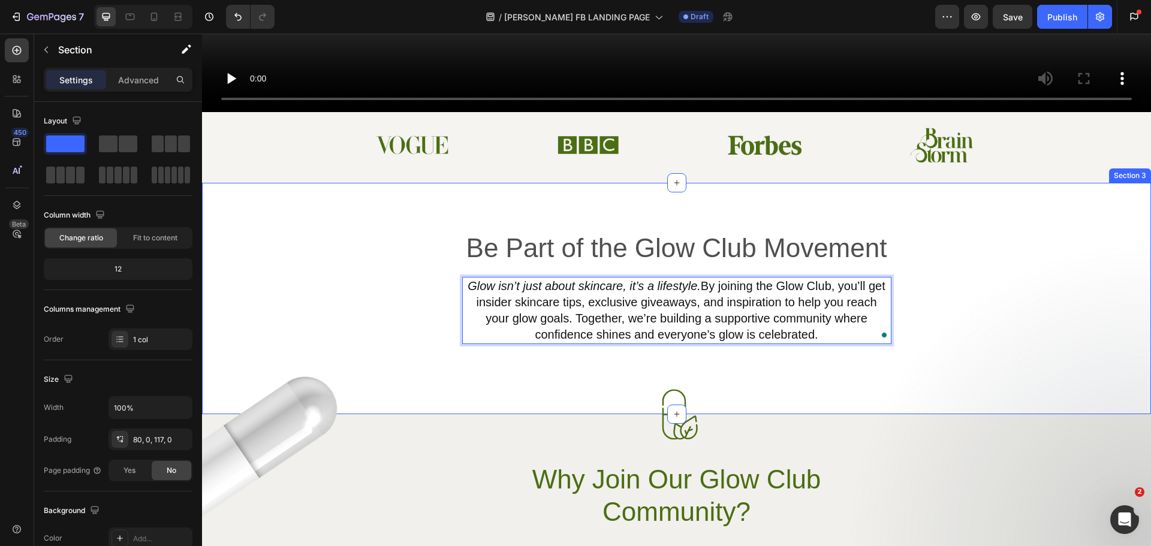
click at [982, 284] on div "Be Part of the Glow Club Movement Heading Glow isn’t just about skincare, it’s …" at bounding box center [676, 287] width 949 height 113
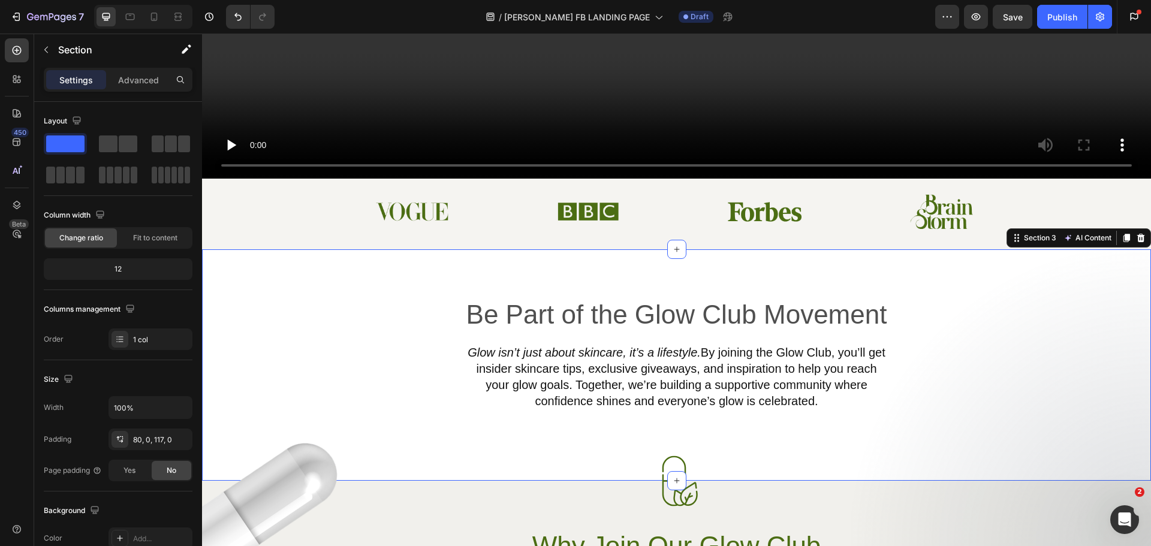
scroll to position [360, 0]
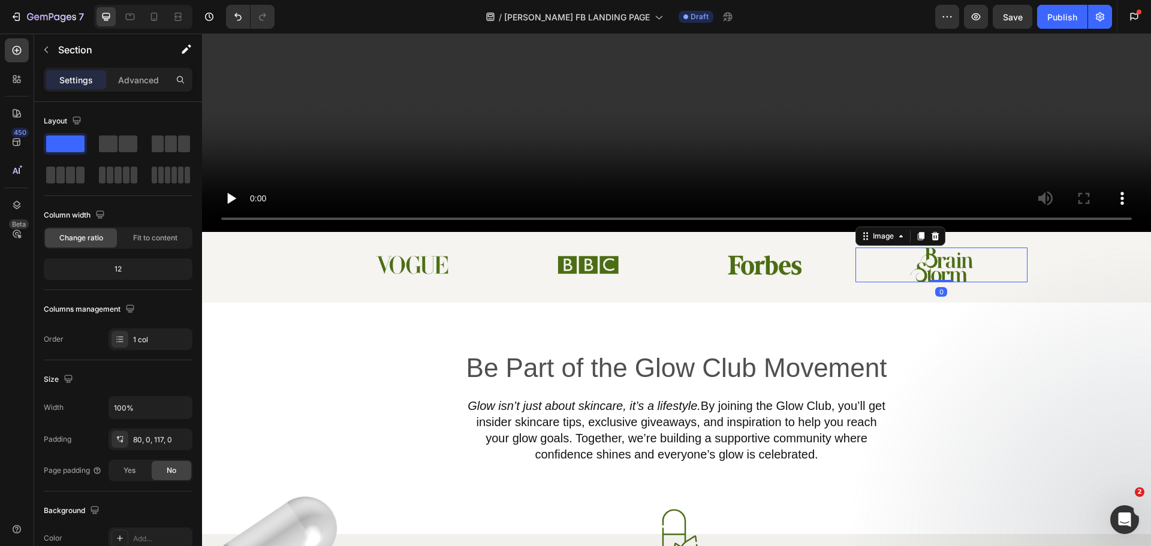
click at [930, 267] on img at bounding box center [941, 265] width 63 height 34
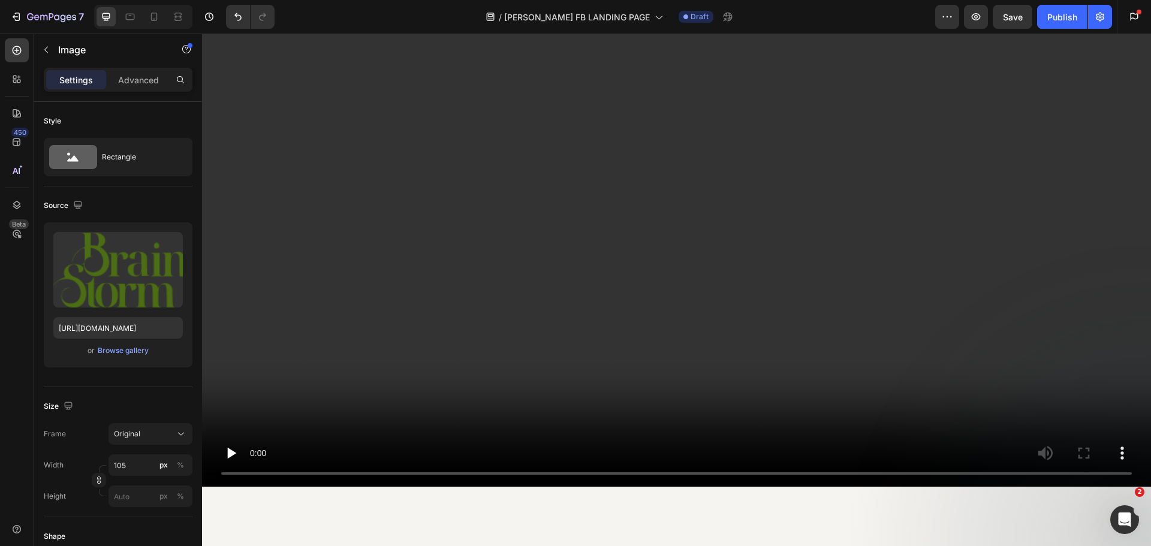
scroll to position [300, 0]
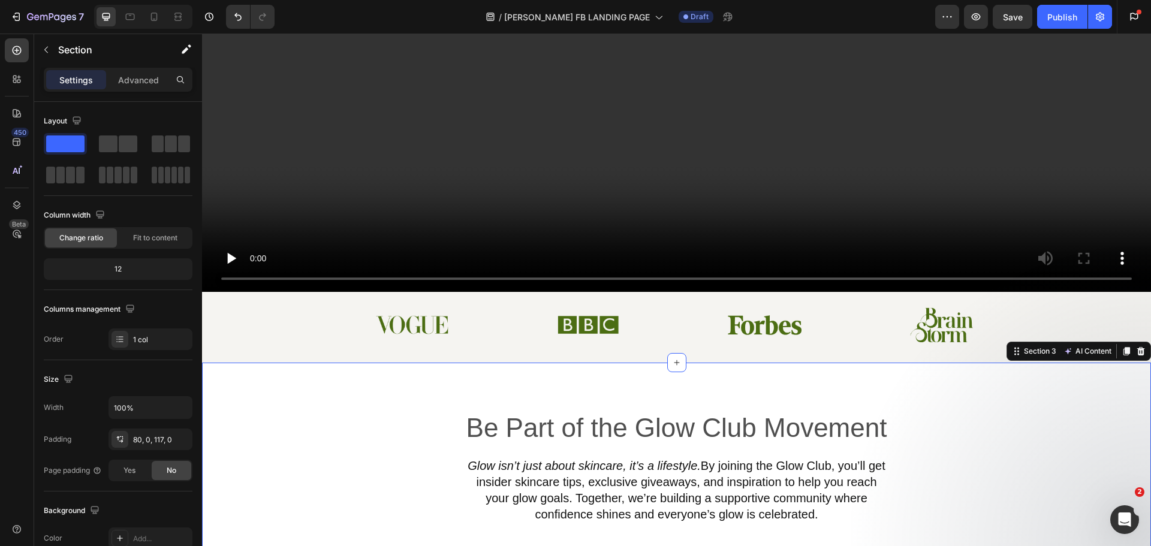
click at [1134, 411] on div "Be Part of the Glow Club Movement Heading Glow isn’t just about skincare, it’s …" at bounding box center [676, 467] width 949 height 113
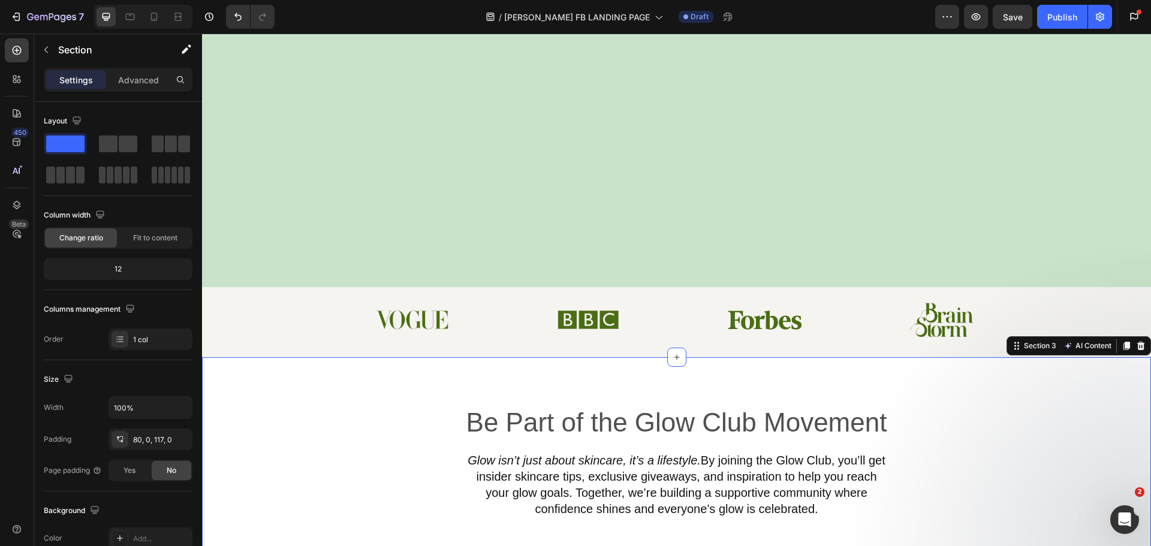
scroll to position [599, 0]
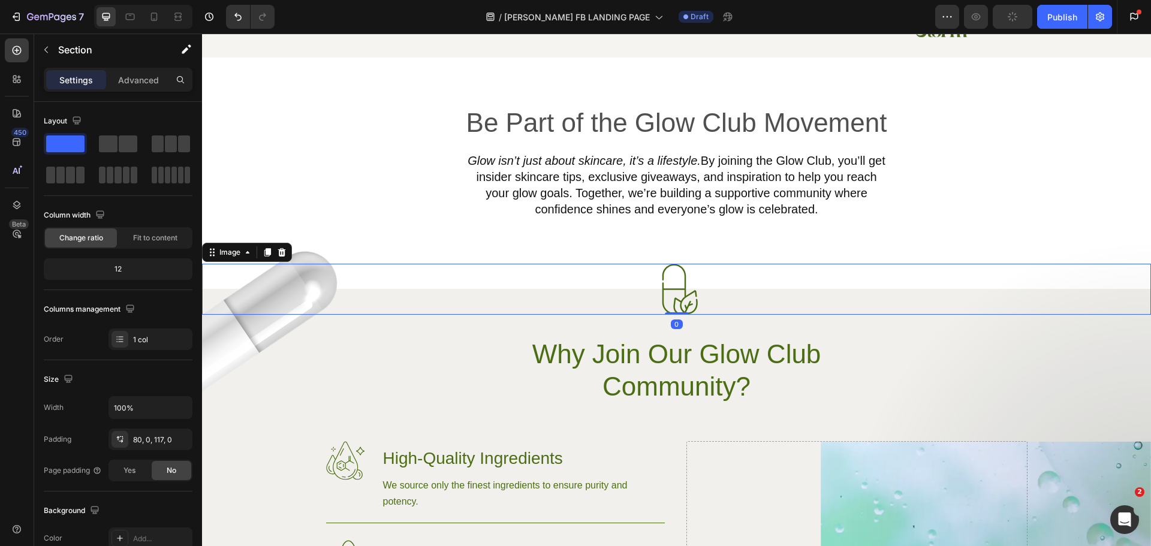
click at [684, 304] on img at bounding box center [676, 289] width 51 height 51
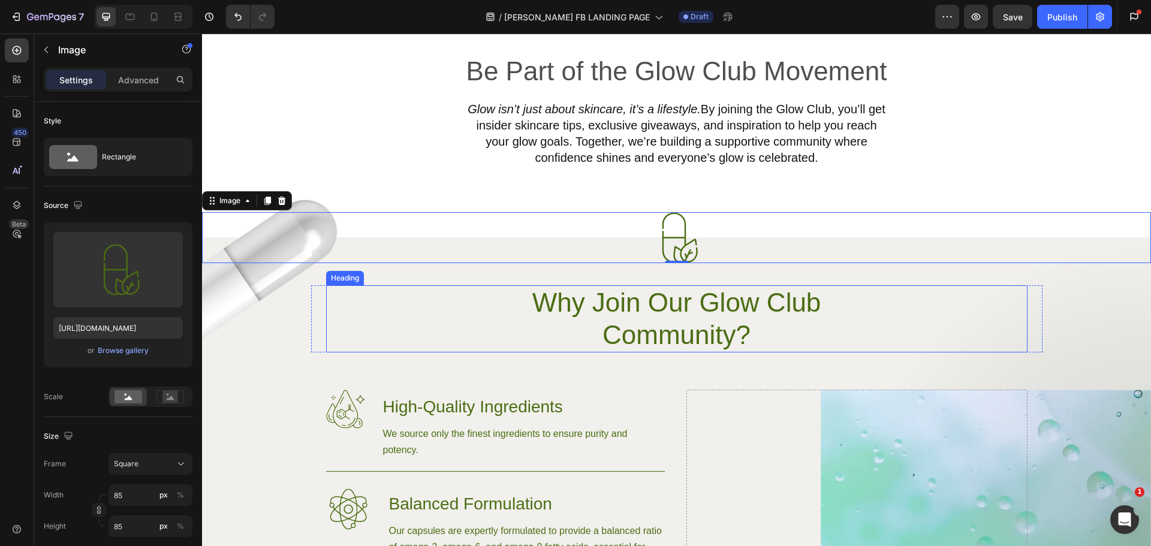
scroll to position [719, 0]
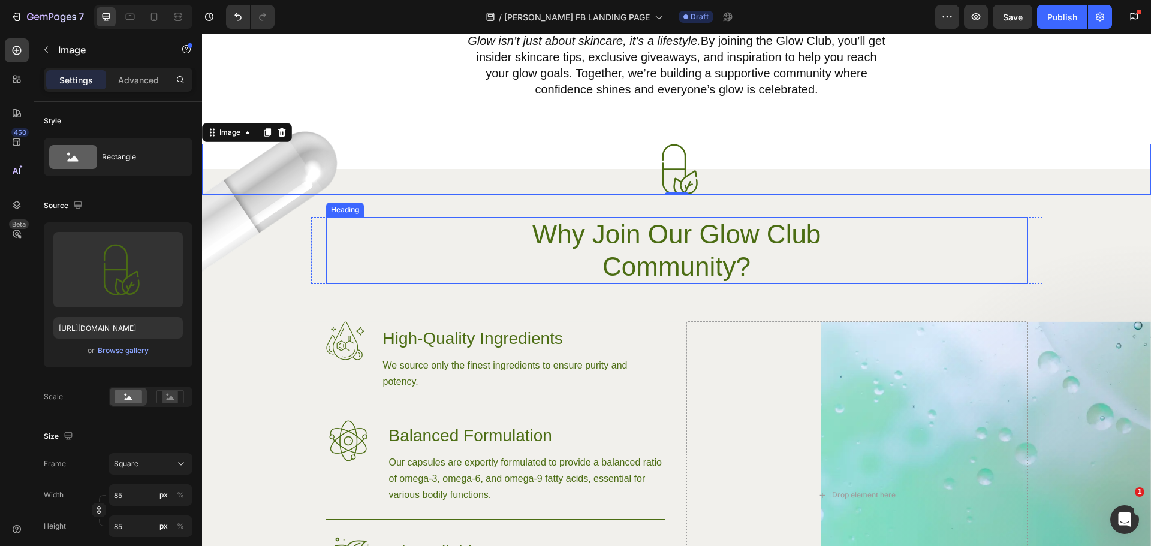
click at [781, 254] on h2 "Why Join Our Glow Club Community?" at bounding box center [676, 250] width 429 height 67
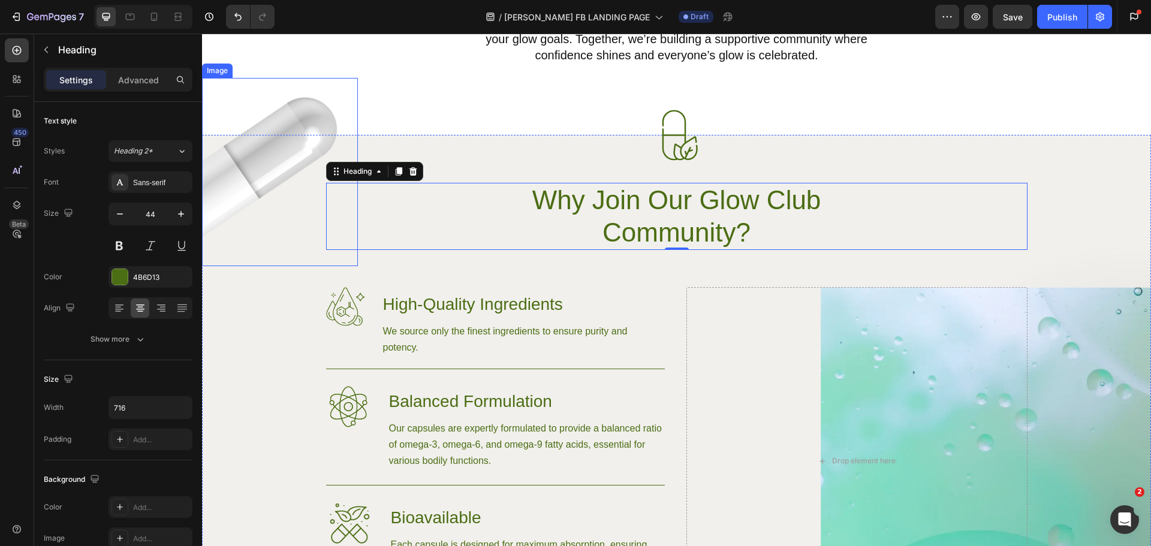
click at [230, 199] on img at bounding box center [280, 172] width 156 height 188
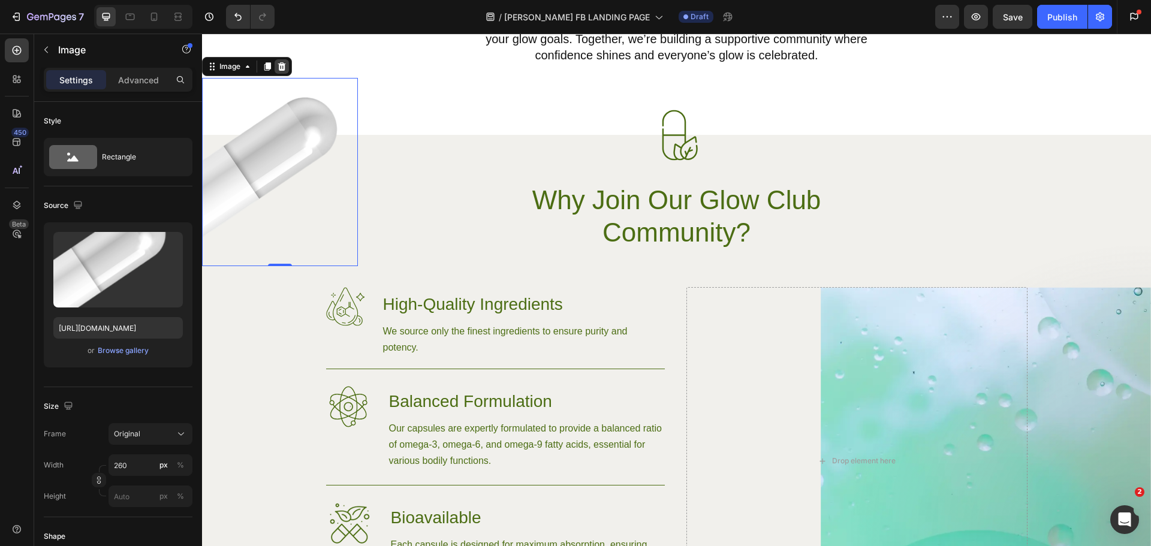
click at [278, 65] on icon at bounding box center [282, 67] width 10 height 10
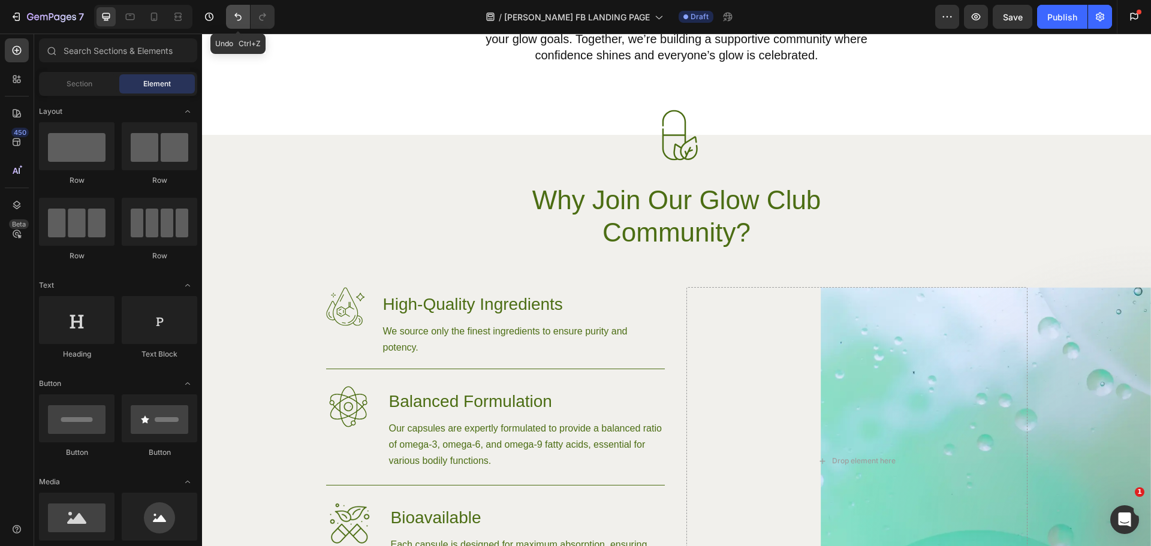
click at [237, 22] on icon "Undo/Redo" at bounding box center [238, 17] width 12 height 12
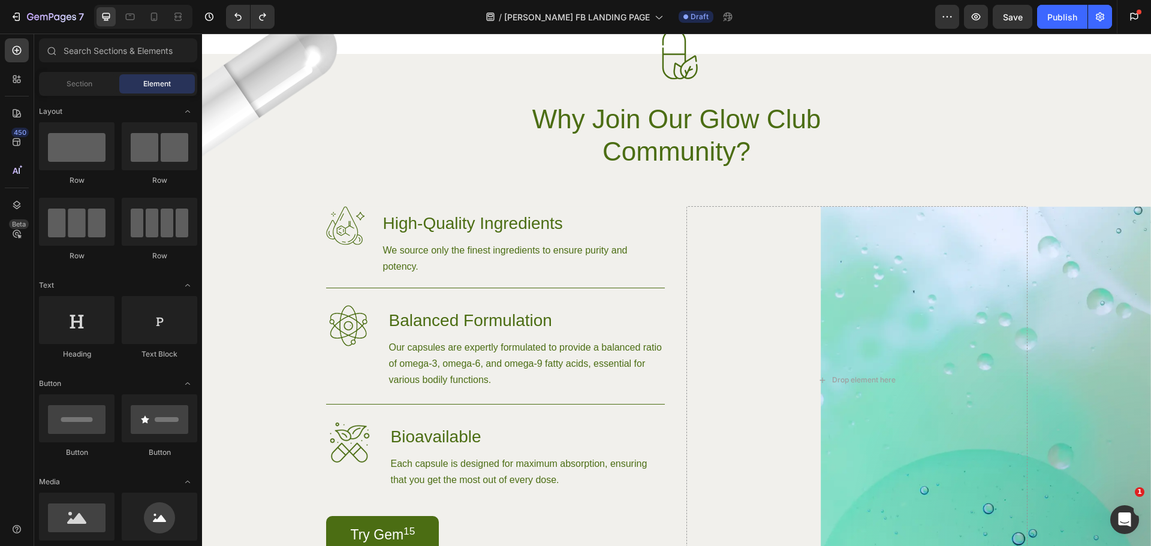
scroll to position [853, 0]
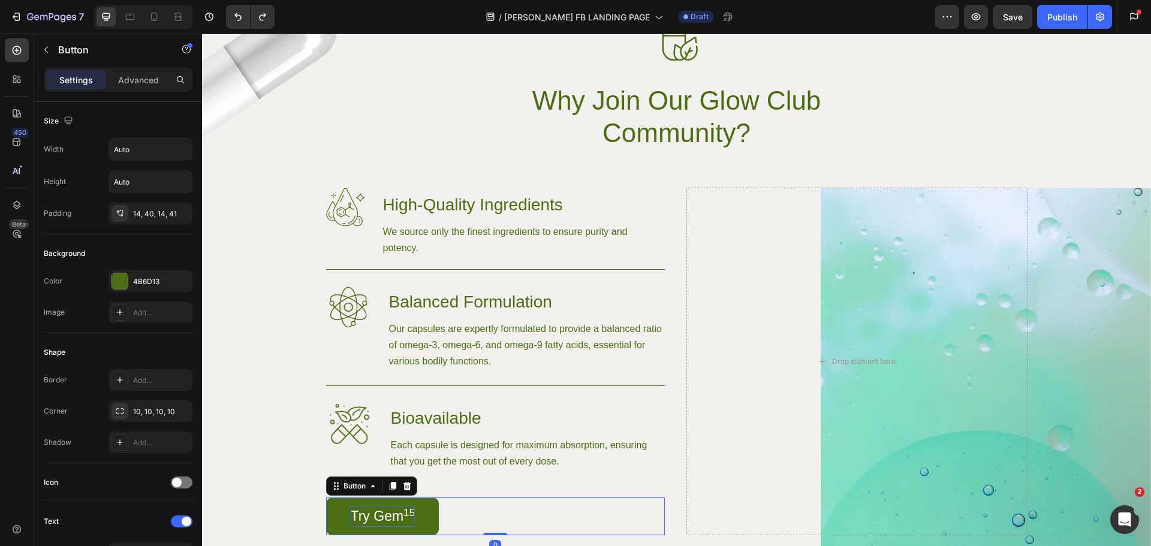
click at [373, 518] on p "Try Gem 15" at bounding box center [383, 516] width 65 height 21
click at [375, 510] on p "Try Gem 15" at bounding box center [383, 516] width 65 height 21
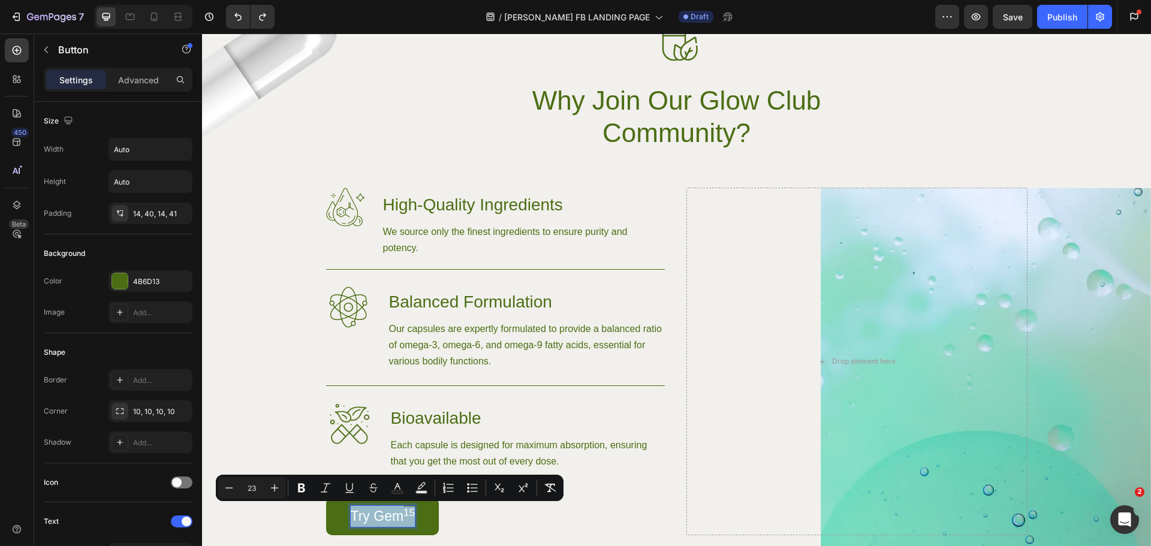
click at [375, 510] on p "Try Gem 15" at bounding box center [383, 516] width 65 height 21
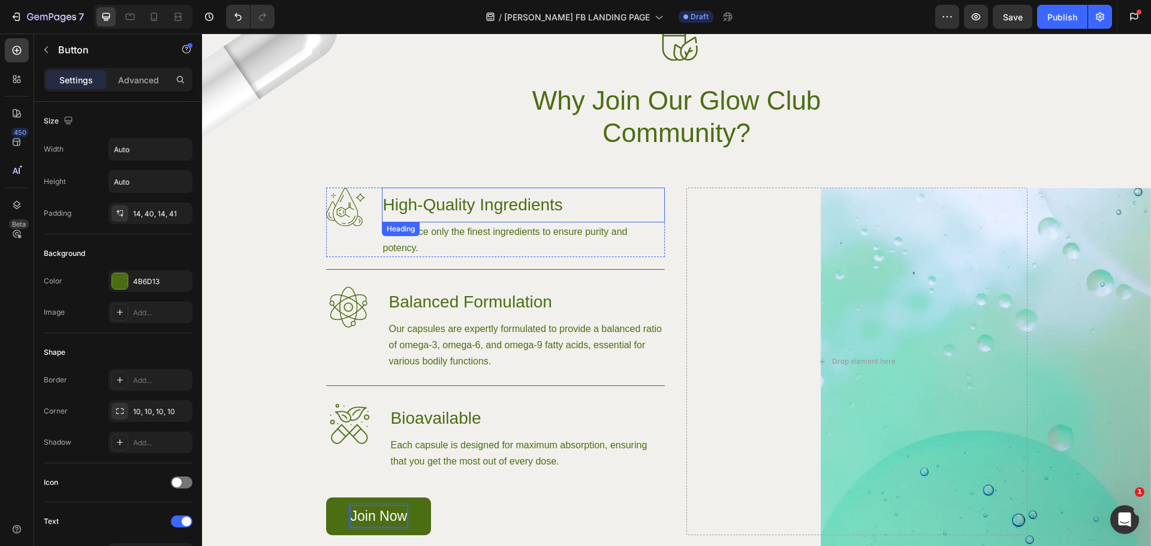
click at [451, 198] on h3 "High-Quality Ingredients" at bounding box center [523, 205] width 283 height 35
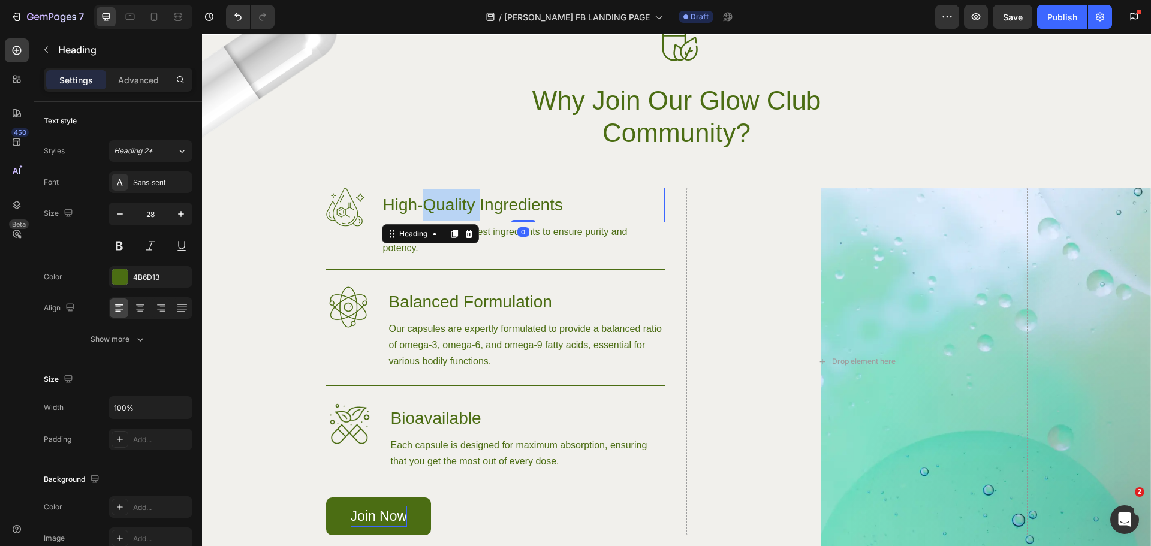
click at [451, 198] on h3 "High-Quality Ingredients" at bounding box center [523, 205] width 283 height 35
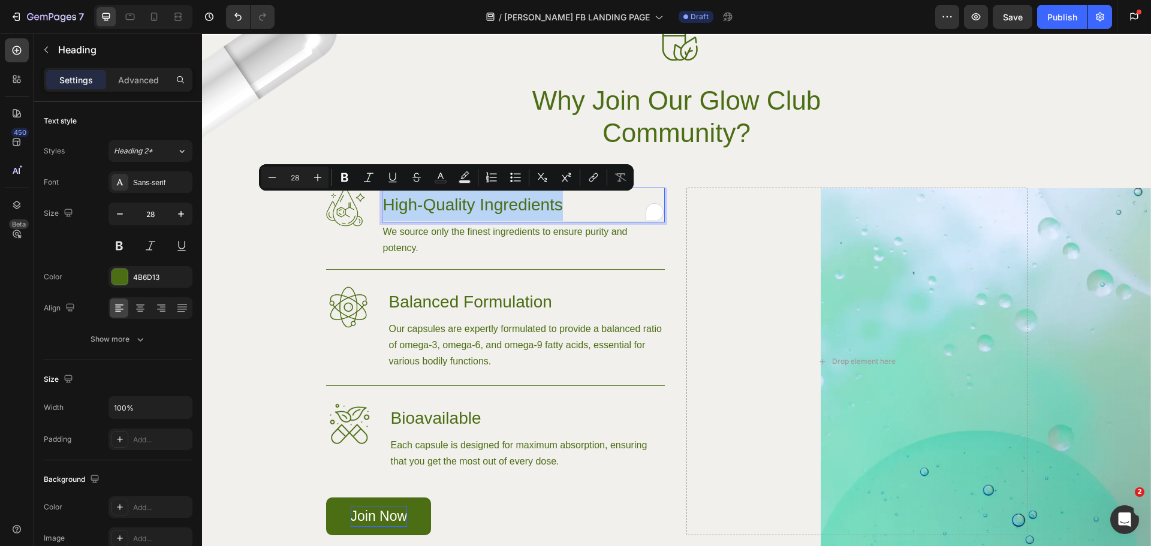
click at [451, 198] on p "High-Quality Ingredients" at bounding box center [523, 205] width 281 height 32
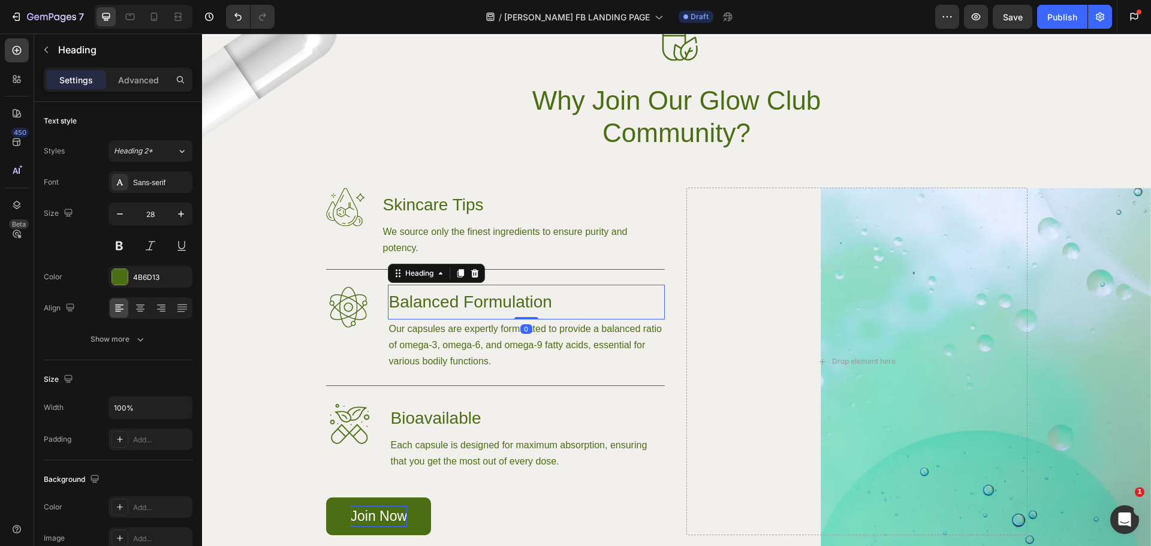
click at [429, 303] on h3 "Balanced Formulation" at bounding box center [526, 302] width 277 height 35
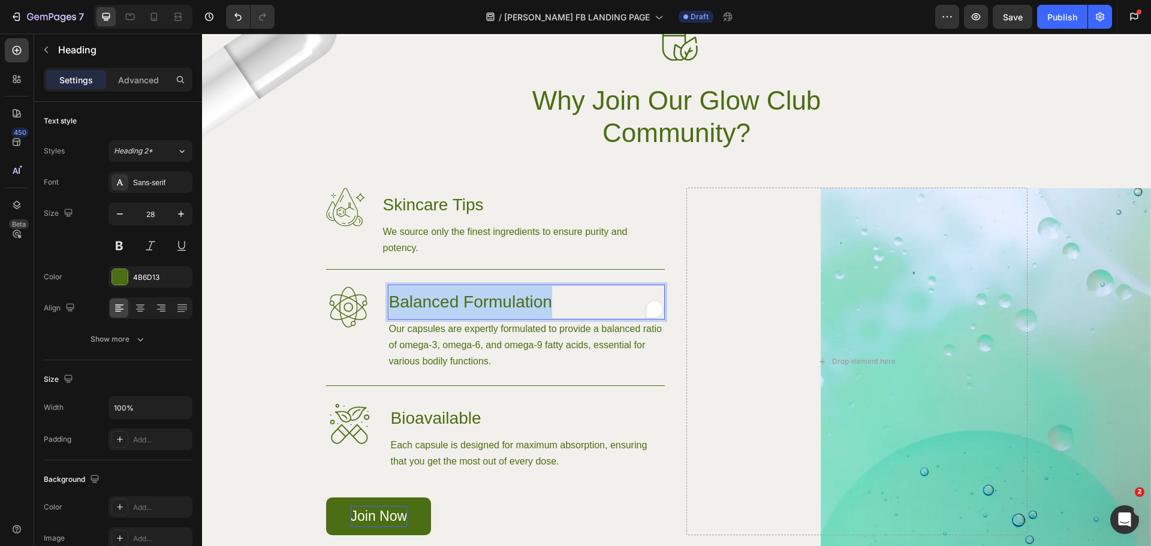
click at [429, 303] on p "Balanced Formulation" at bounding box center [526, 302] width 275 height 32
click at [393, 300] on p "exclusive giveaways" at bounding box center [526, 302] width 275 height 32
click at [471, 299] on p "Exclusive giveaways" at bounding box center [526, 302] width 275 height 32
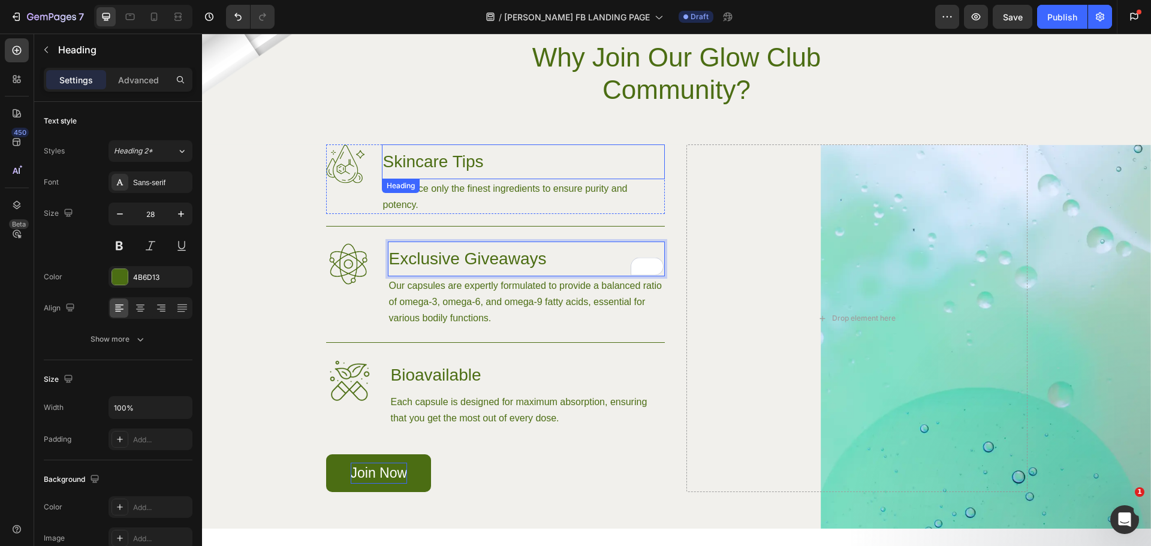
scroll to position [913, 0]
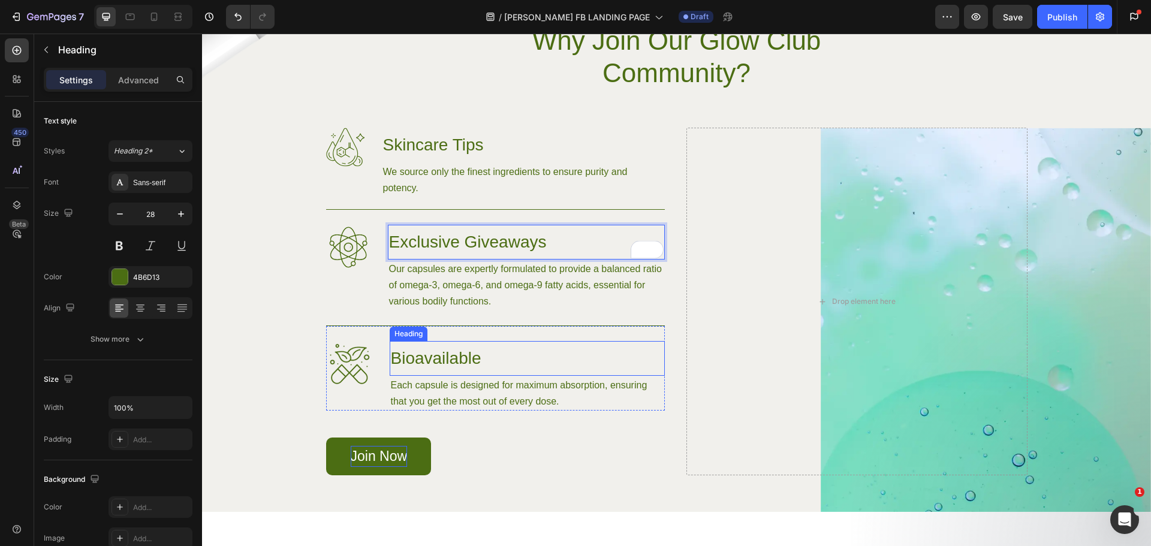
click at [429, 352] on h3 "Bioavailable" at bounding box center [527, 358] width 275 height 35
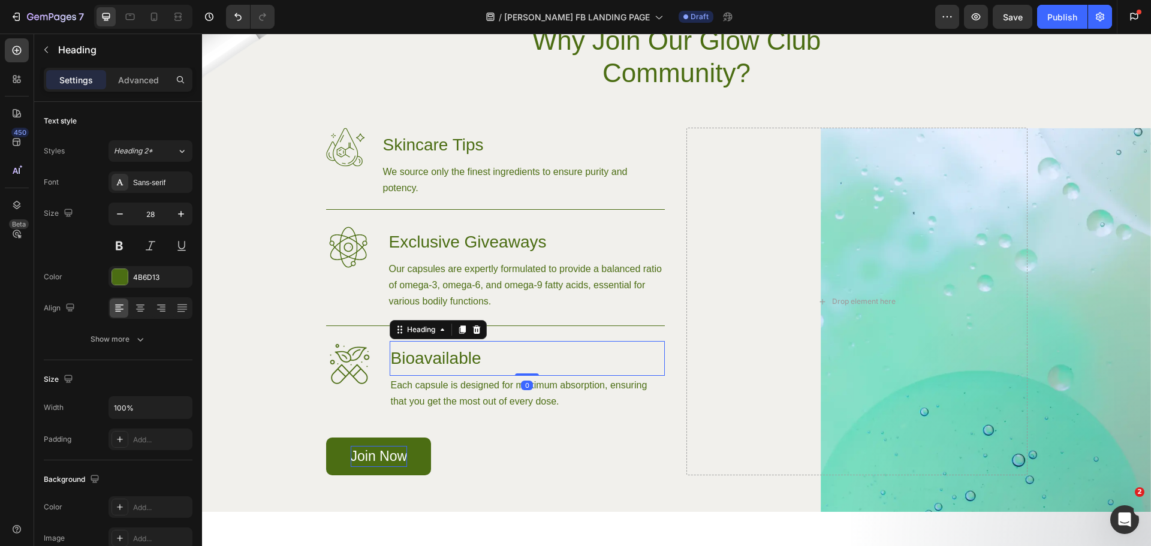
click at [429, 352] on h3 "Bioavailable" at bounding box center [527, 358] width 275 height 35
click at [646, 449] on div "Join Now Button" at bounding box center [495, 457] width 339 height 38
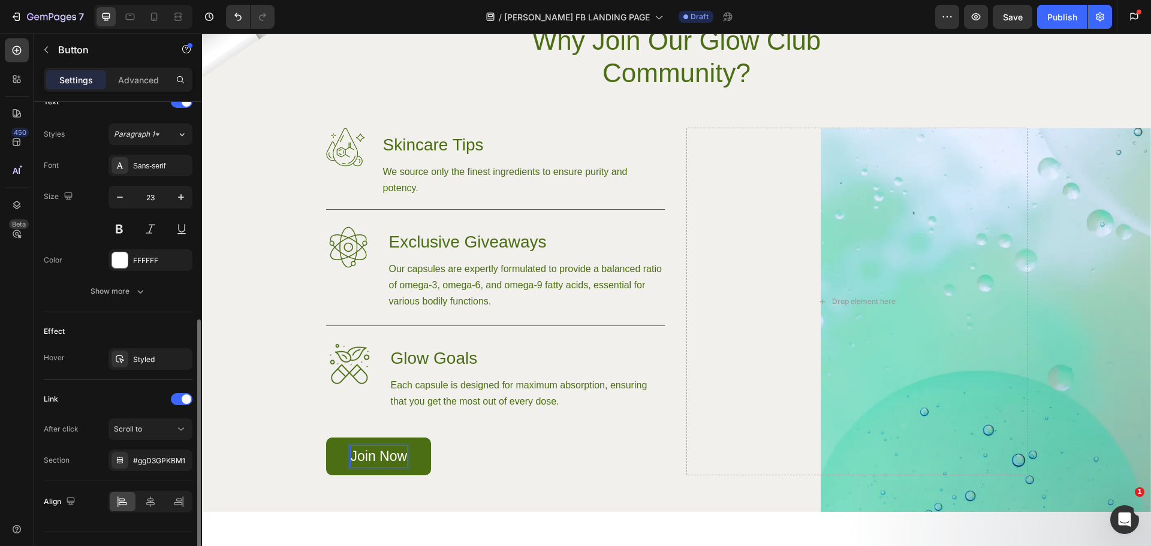
scroll to position [444, 0]
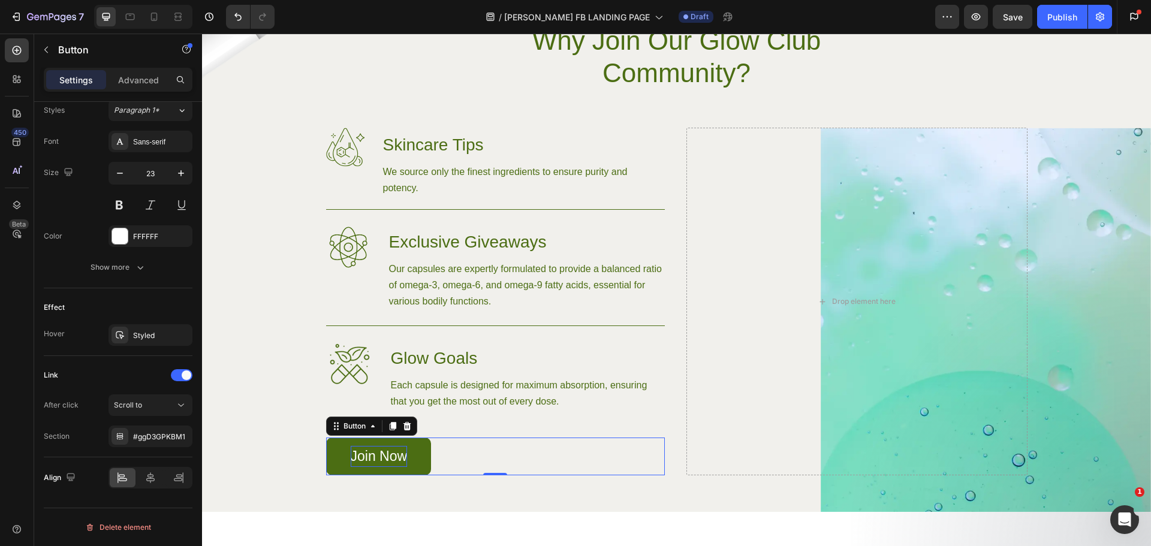
click at [416, 454] on link "Join Now" at bounding box center [378, 457] width 105 height 38
click at [173, 406] on div "Scroll to" at bounding box center [144, 405] width 61 height 11
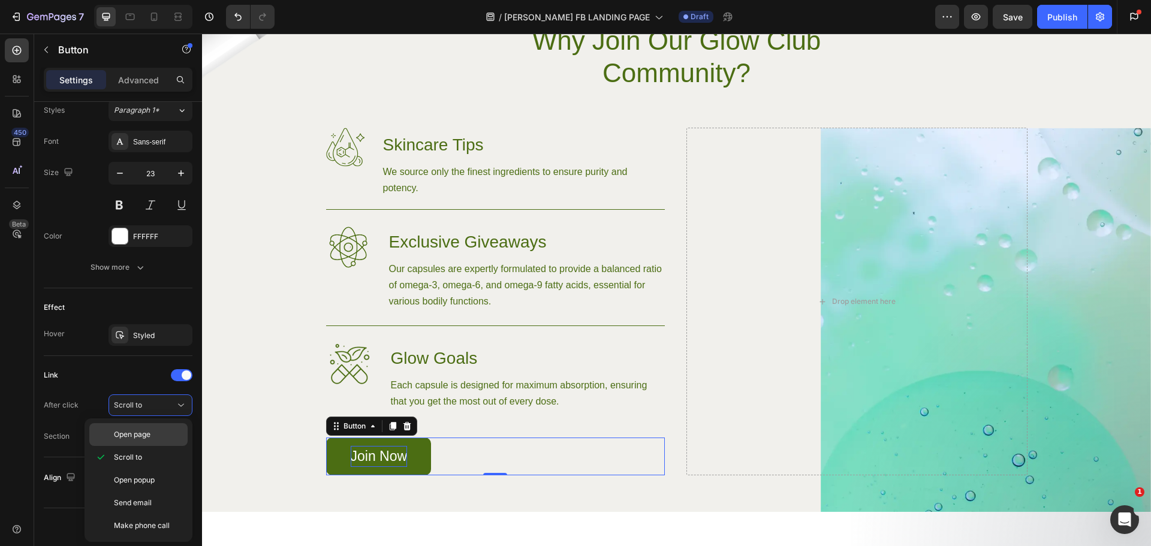
click at [160, 432] on p "Open page" at bounding box center [148, 434] width 68 height 11
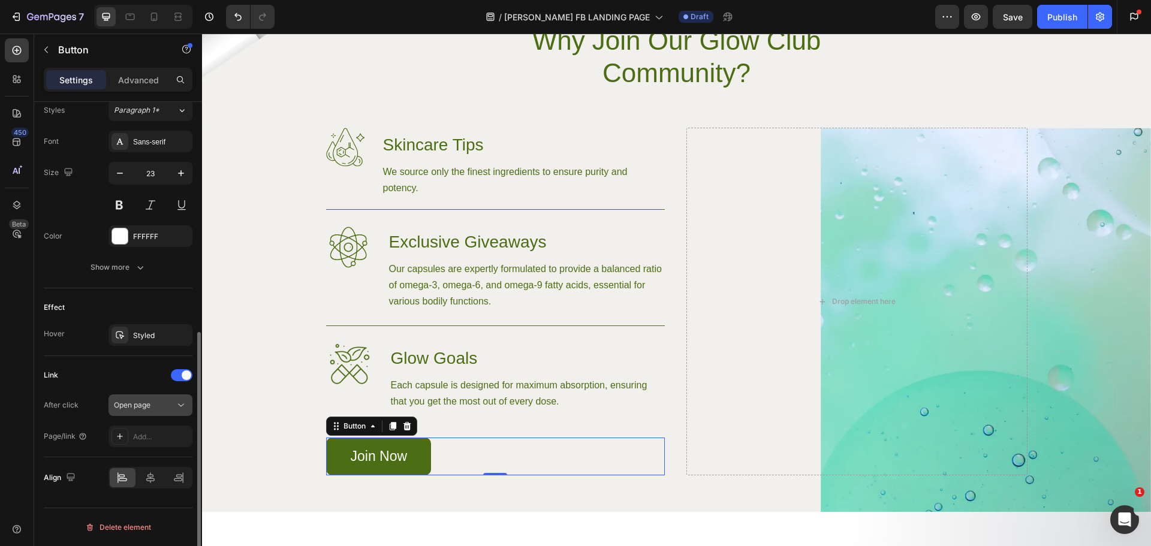
click at [175, 401] on icon at bounding box center [181, 405] width 12 height 12
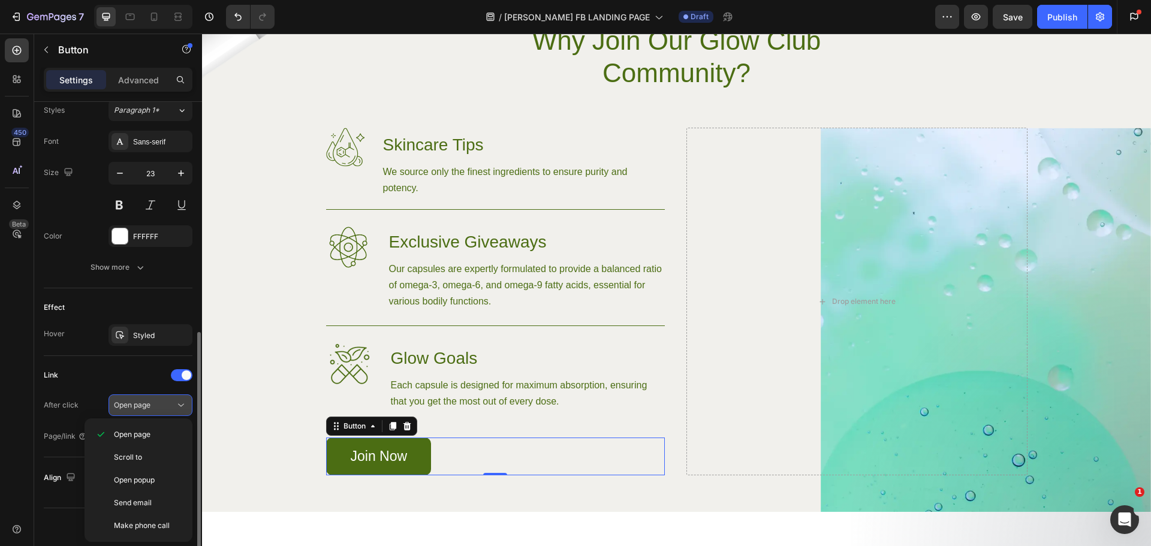
click at [176, 399] on button "Open page" at bounding box center [150, 405] width 84 height 22
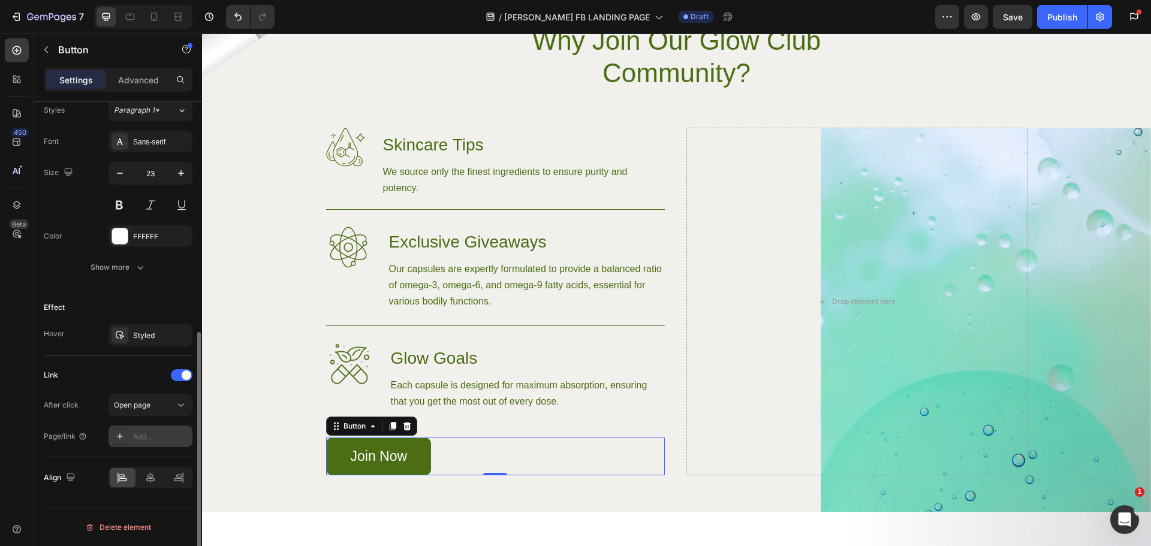
click at [144, 435] on div "Add..." at bounding box center [161, 437] width 56 height 11
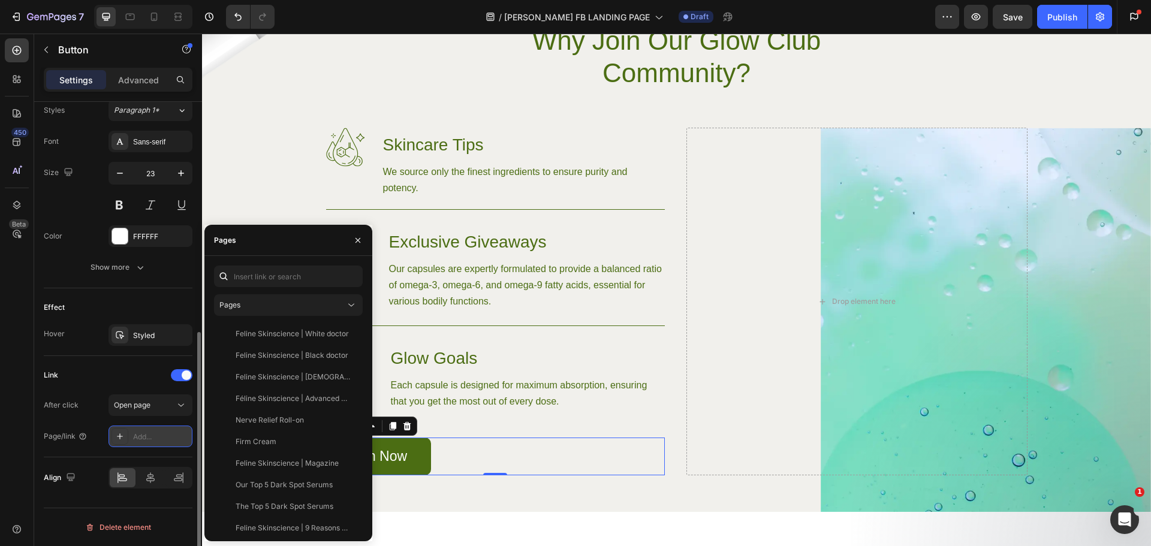
click at [144, 435] on div "Add..." at bounding box center [161, 437] width 56 height 11
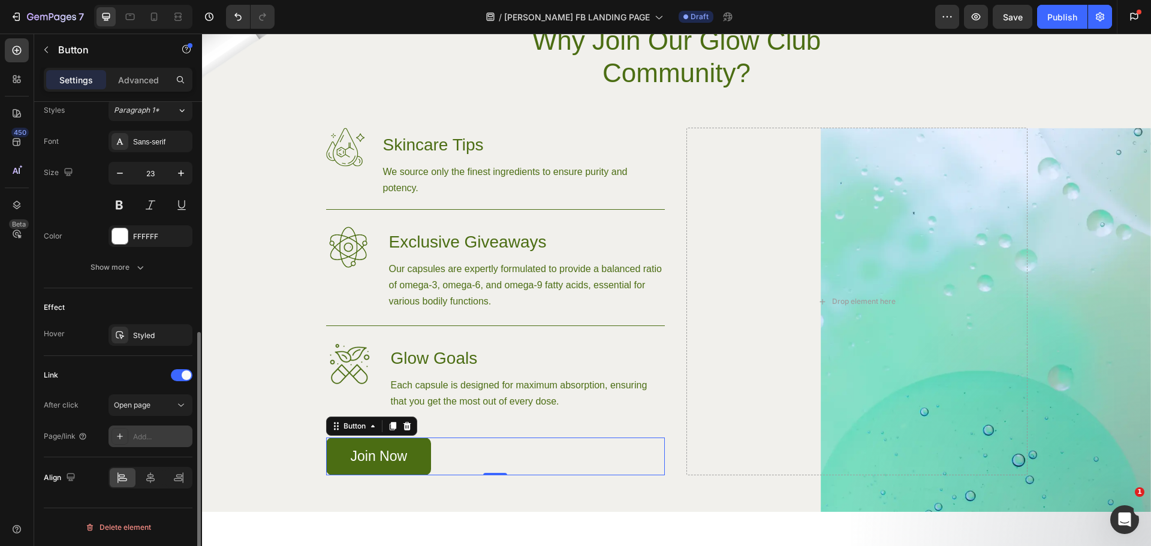
click at [145, 435] on div "Add..." at bounding box center [161, 437] width 56 height 11
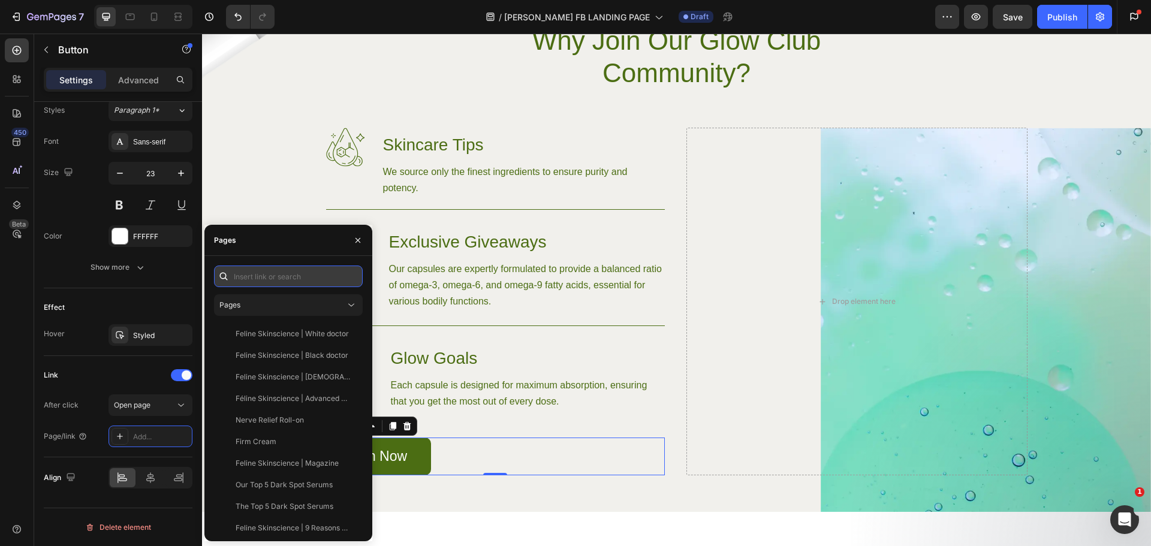
click at [266, 276] on input "text" at bounding box center [288, 277] width 149 height 22
paste input "https://www.facebook.com/groups/theglowclubbyfelineskinscience"
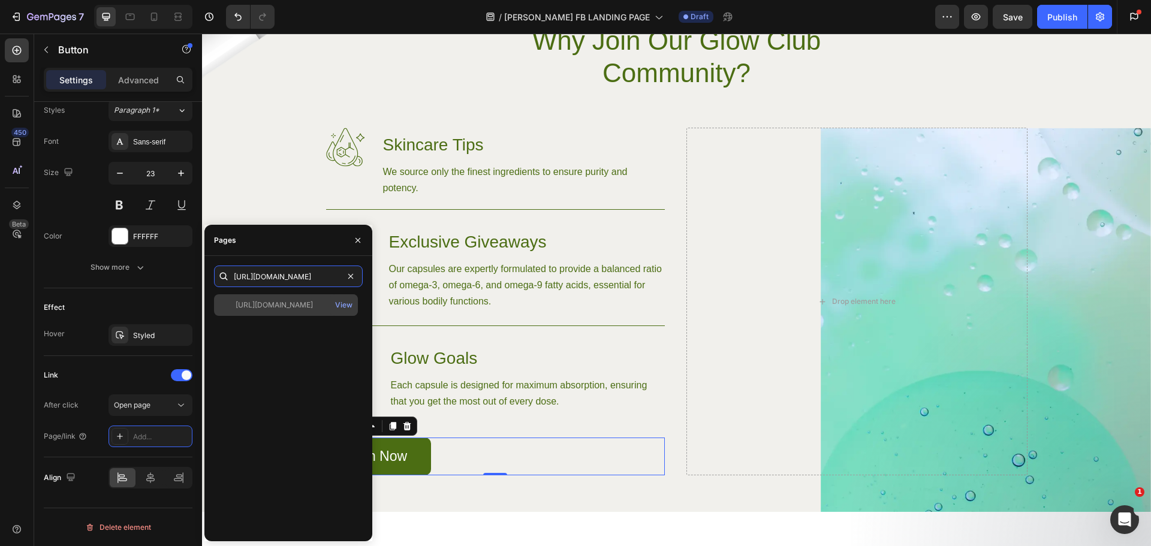
type input "https://www.facebook.com/groups/theglowclubbyfelineskinscience"
click at [306, 302] on div "https://www.facebook.com/groups/theglowclubbyfelineskinscience" at bounding box center [274, 305] width 77 height 11
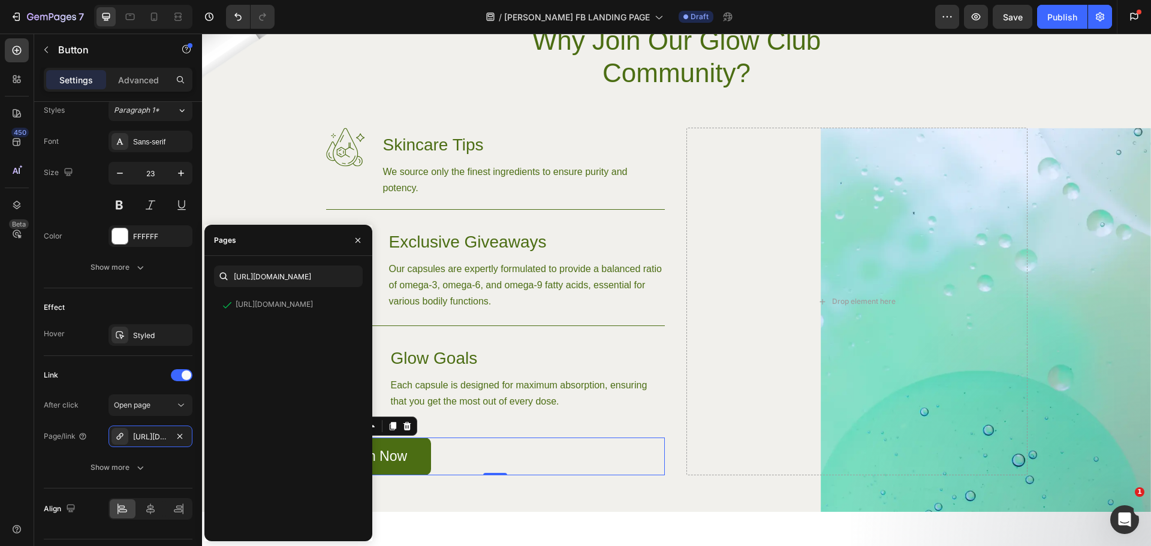
click at [12, 409] on div "450 Beta" at bounding box center [17, 277] width 24 height 479
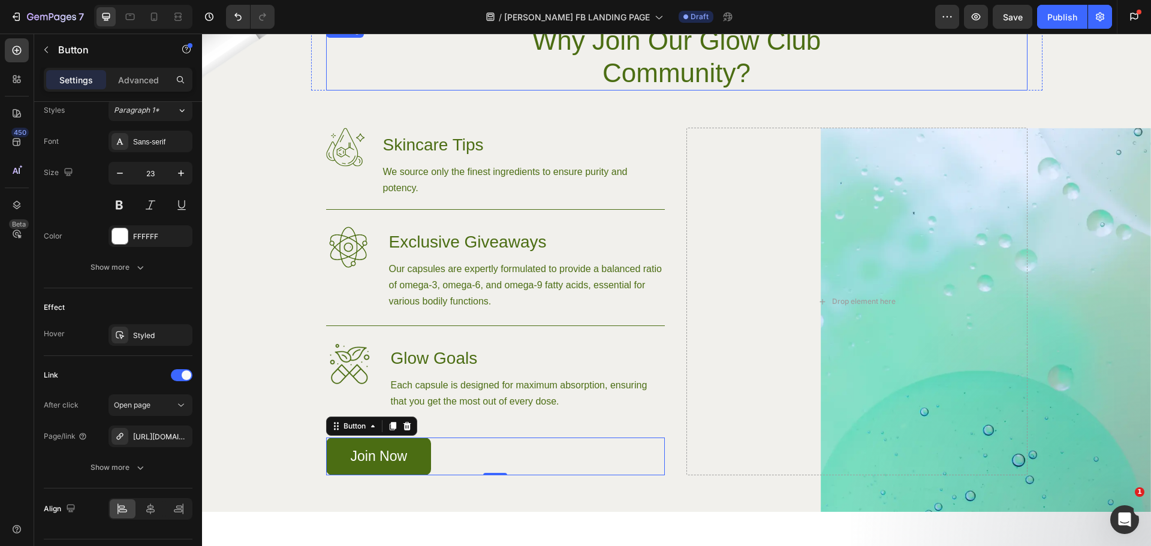
click at [844, 77] on h2 "Why Join Our Glow Club Community?" at bounding box center [676, 56] width 429 height 67
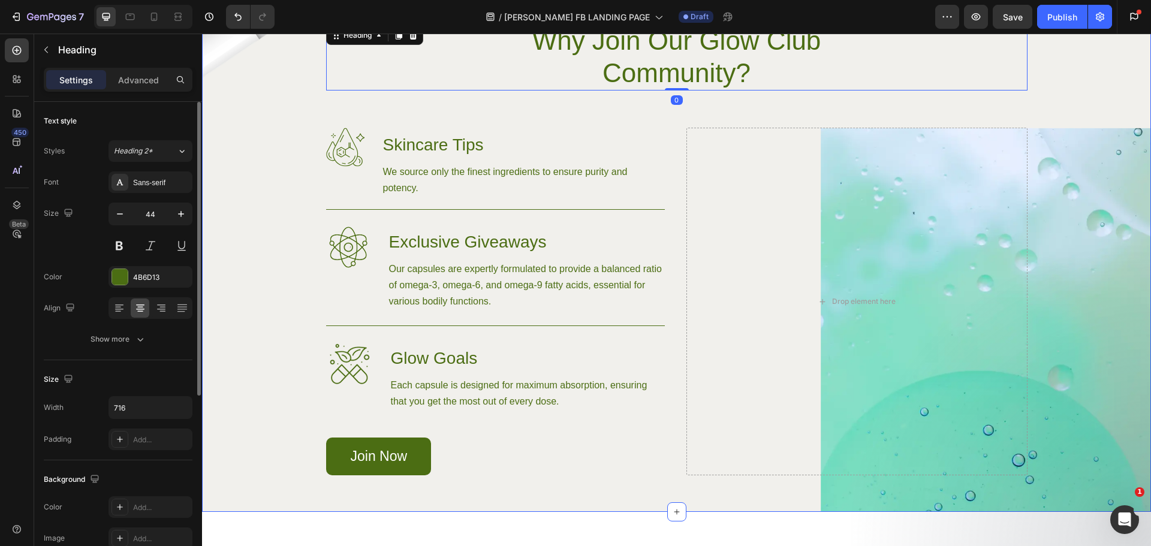
click at [1099, 88] on div "Image Image Why Join Our Glow Club Community? Heading 0 Row Image Skincare Tips…" at bounding box center [676, 267] width 949 height 489
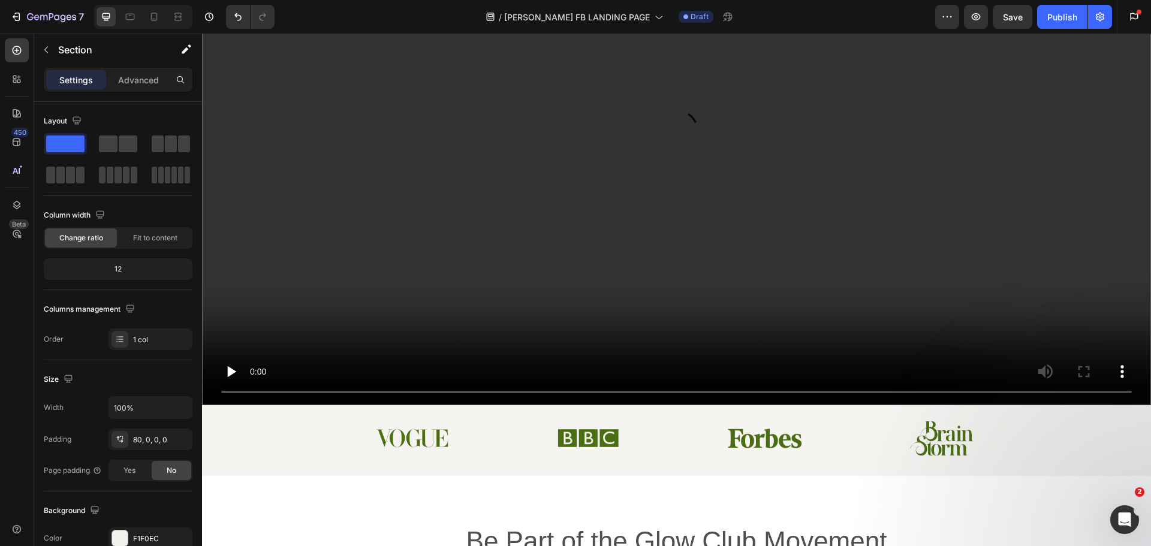
scroll to position [420, 0]
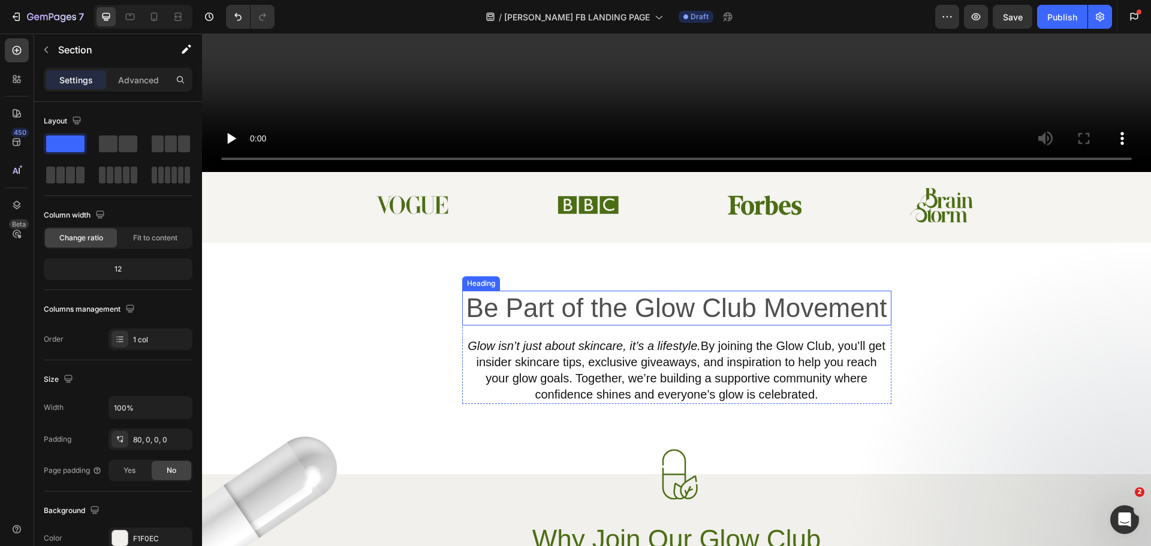
click at [657, 296] on h2 "Be Part of the Glow Club Movement" at bounding box center [676, 308] width 429 height 35
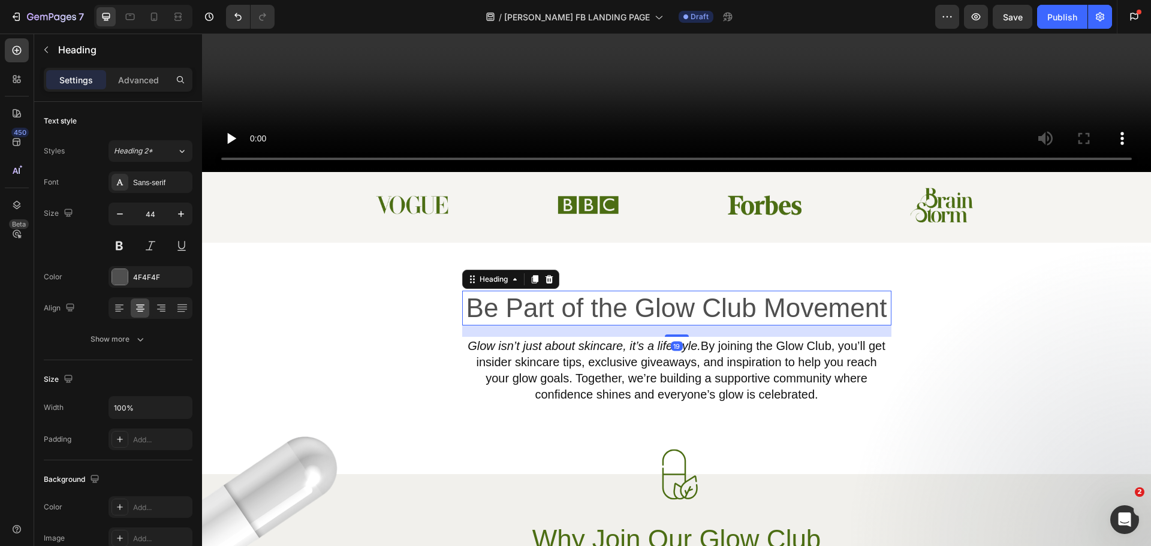
click at [657, 296] on h2 "Be Part of the Glow Club Movement" at bounding box center [676, 308] width 429 height 35
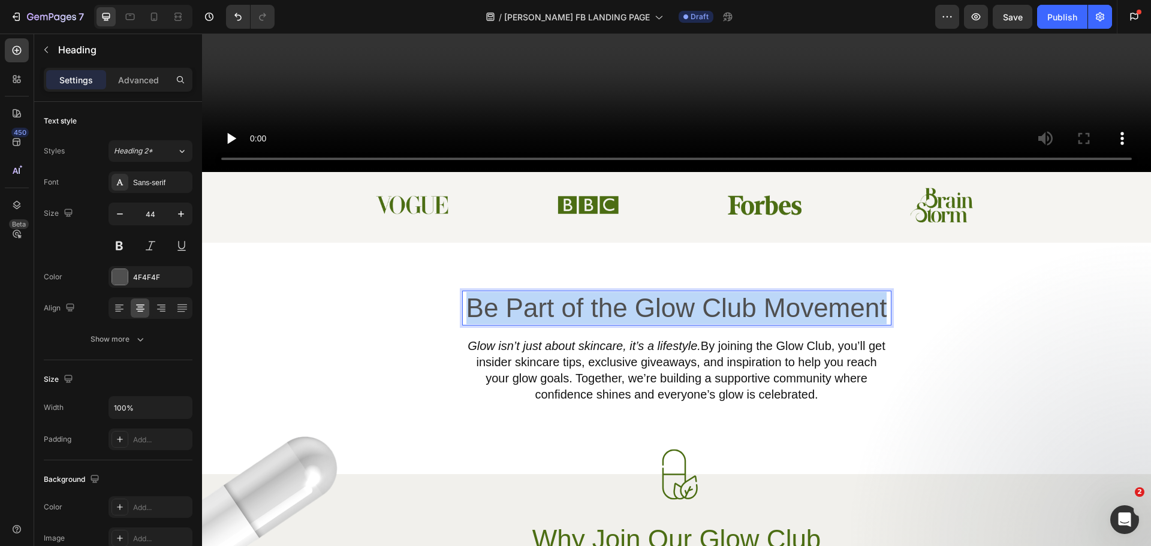
click at [657, 296] on p "Be Part of the Glow Club Movement" at bounding box center [676, 308] width 427 height 32
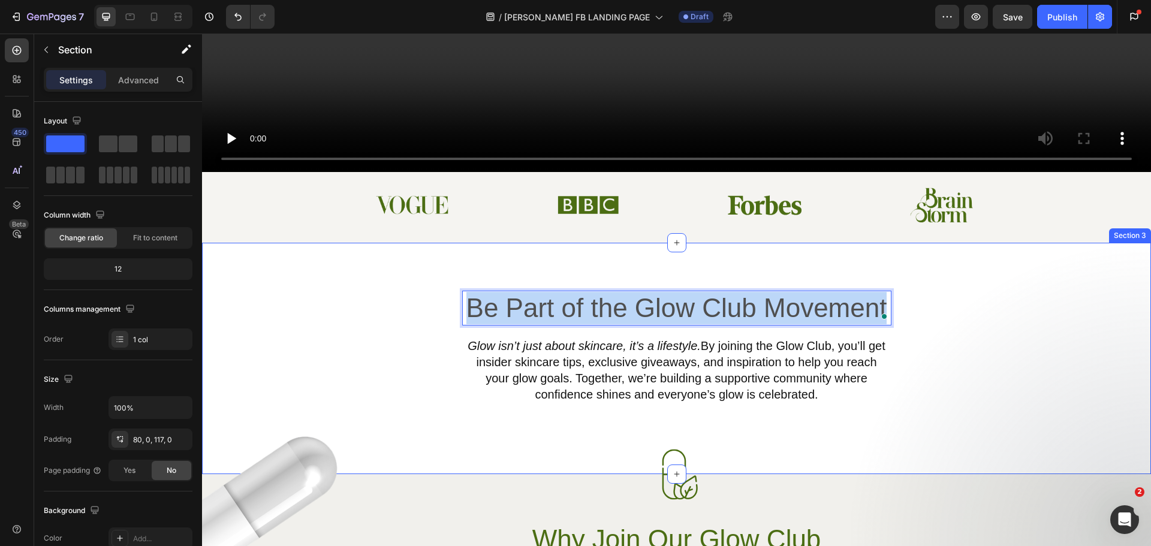
click at [415, 269] on div "Be Part of the Glow Club Movement Heading 19 Glow isn’t just about skincare, it…" at bounding box center [676, 358] width 949 height 231
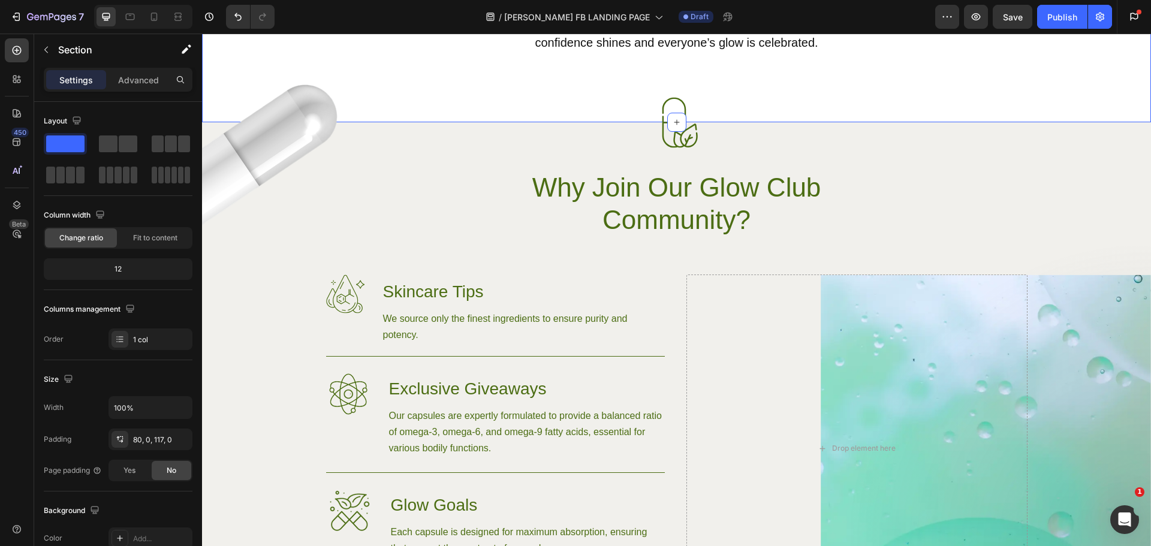
scroll to position [779, 0]
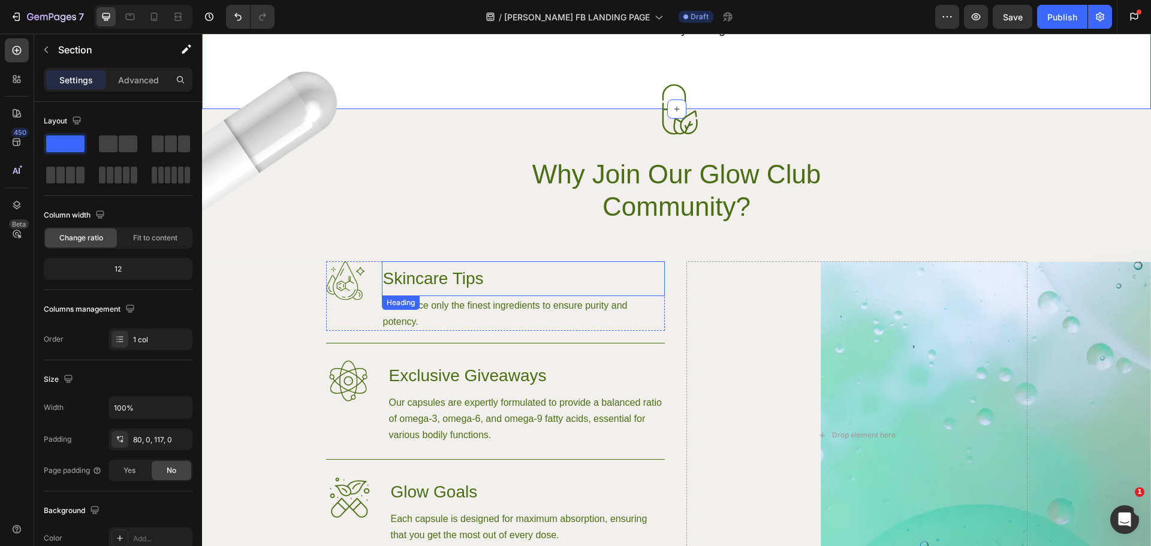
click at [412, 277] on h3 "Skincare Tips" at bounding box center [523, 278] width 283 height 35
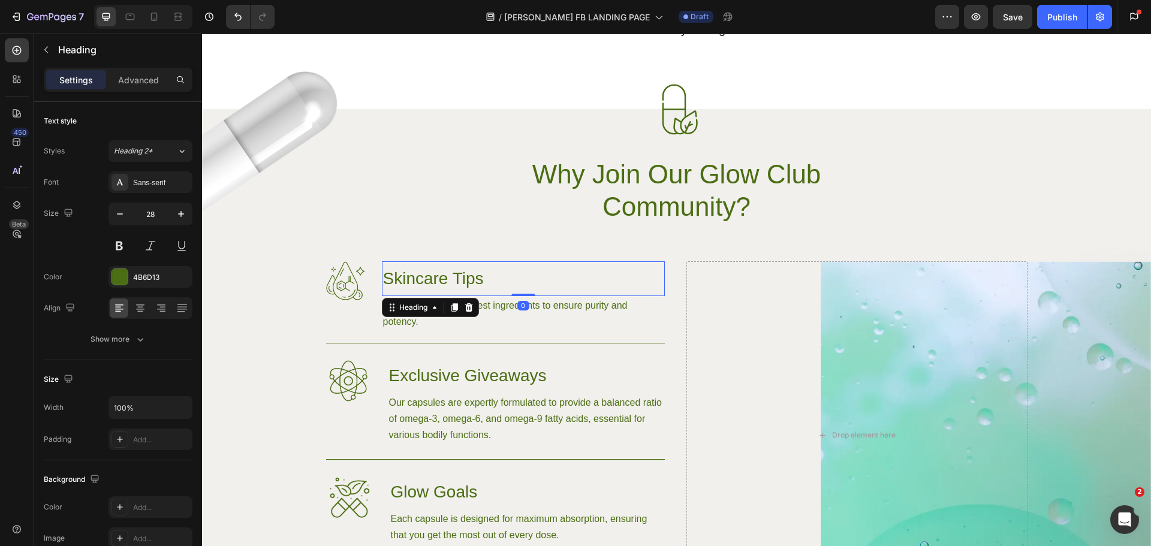
click at [412, 277] on h3 "Skincare Tips" at bounding box center [523, 278] width 283 height 35
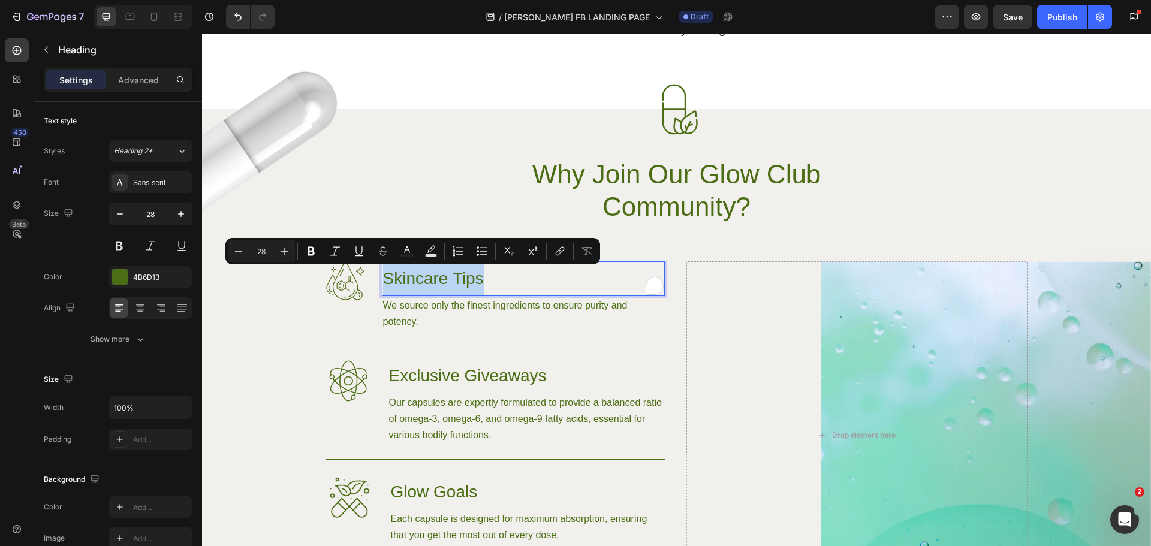
click at [412, 277] on p "Skincare Tips" at bounding box center [523, 279] width 281 height 32
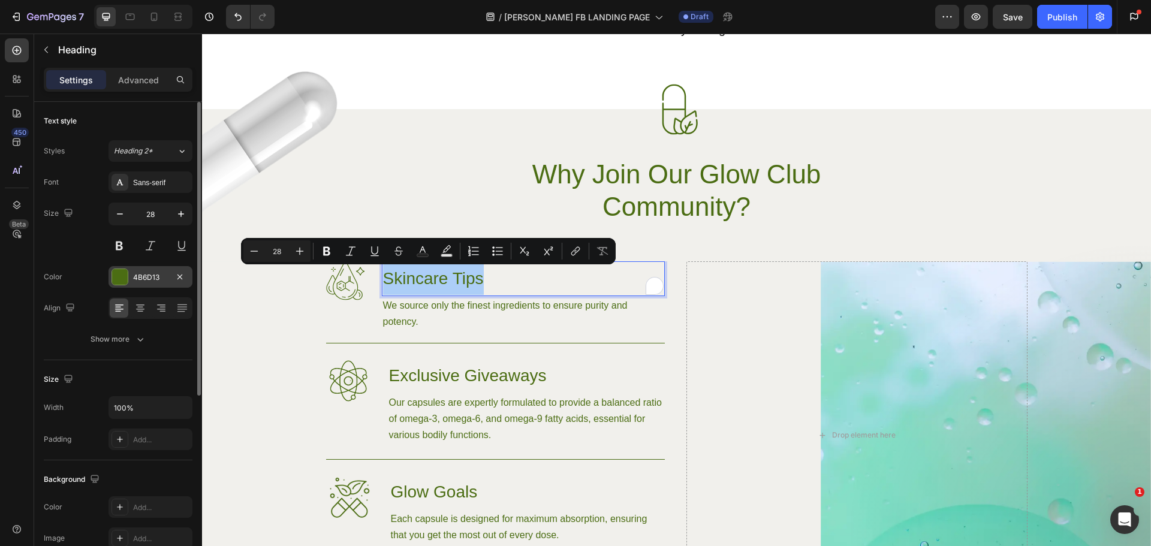
click at [128, 273] on div at bounding box center [119, 277] width 17 height 17
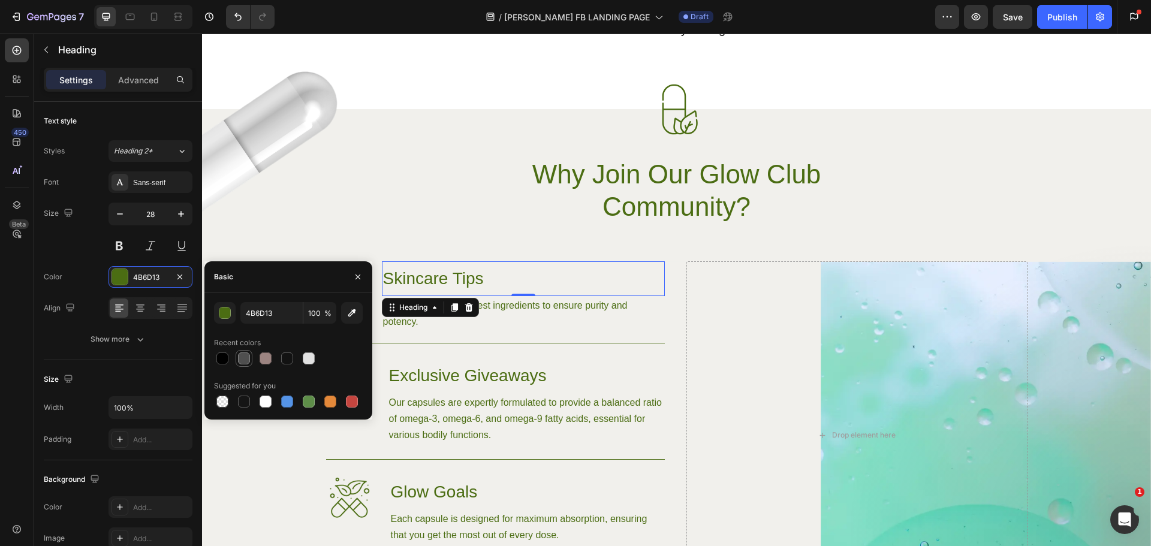
click at [241, 358] on div at bounding box center [244, 358] width 12 height 12
click at [218, 362] on div at bounding box center [222, 358] width 12 height 12
type input "010101"
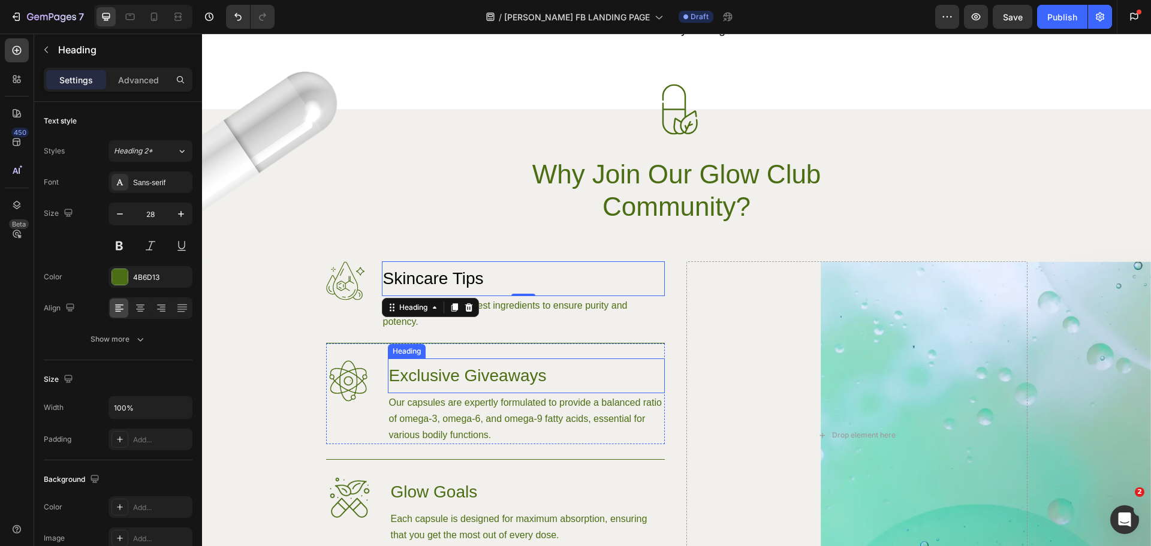
click at [435, 382] on h3 "Exclusive Giveaways" at bounding box center [526, 375] width 277 height 35
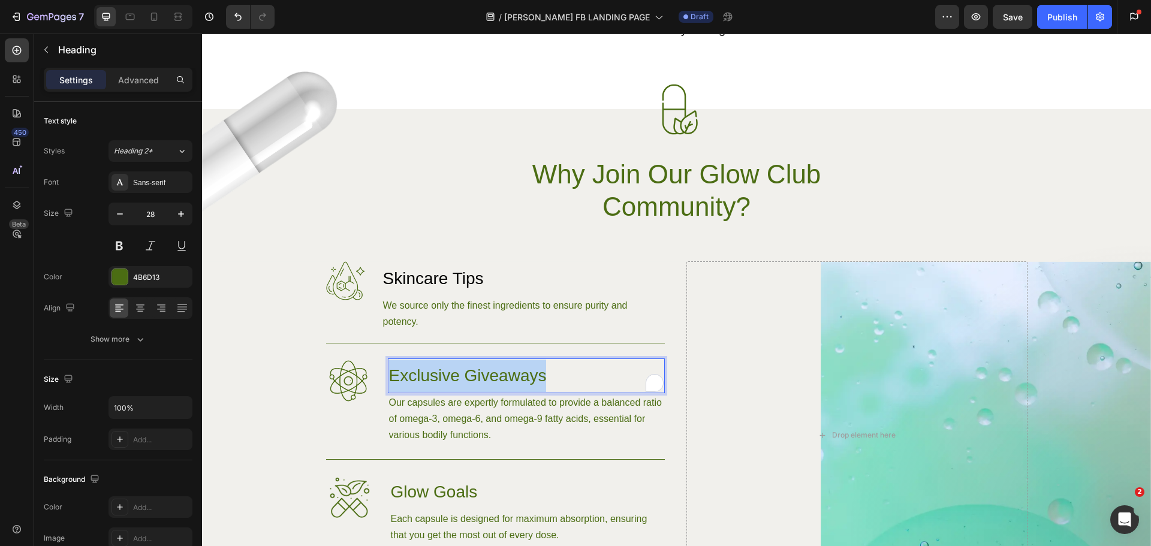
click at [435, 382] on p "Exclusive Giveaways" at bounding box center [526, 376] width 275 height 32
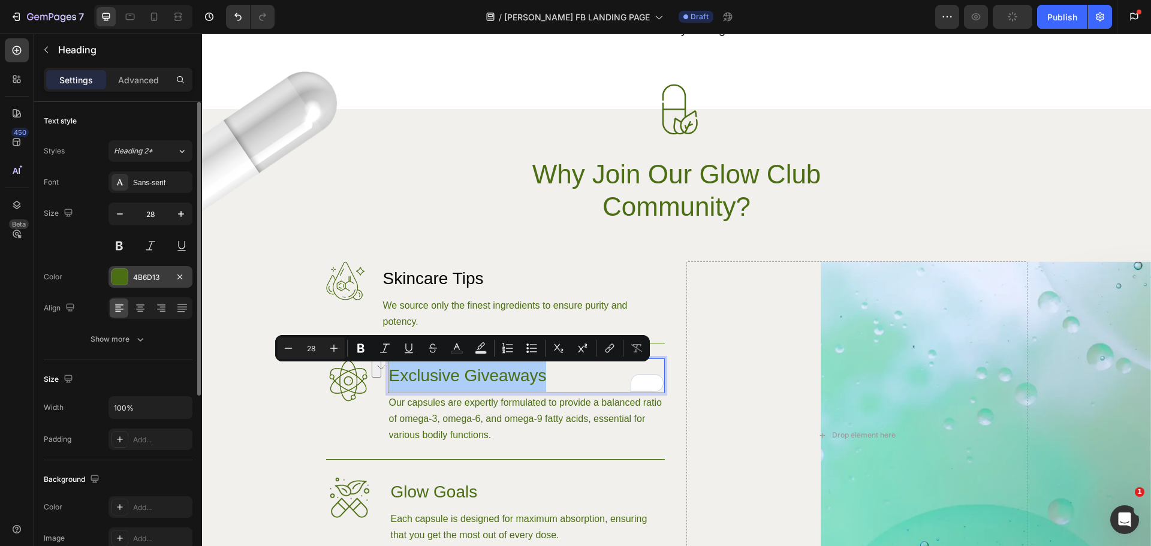
click at [124, 275] on div at bounding box center [120, 277] width 16 height 16
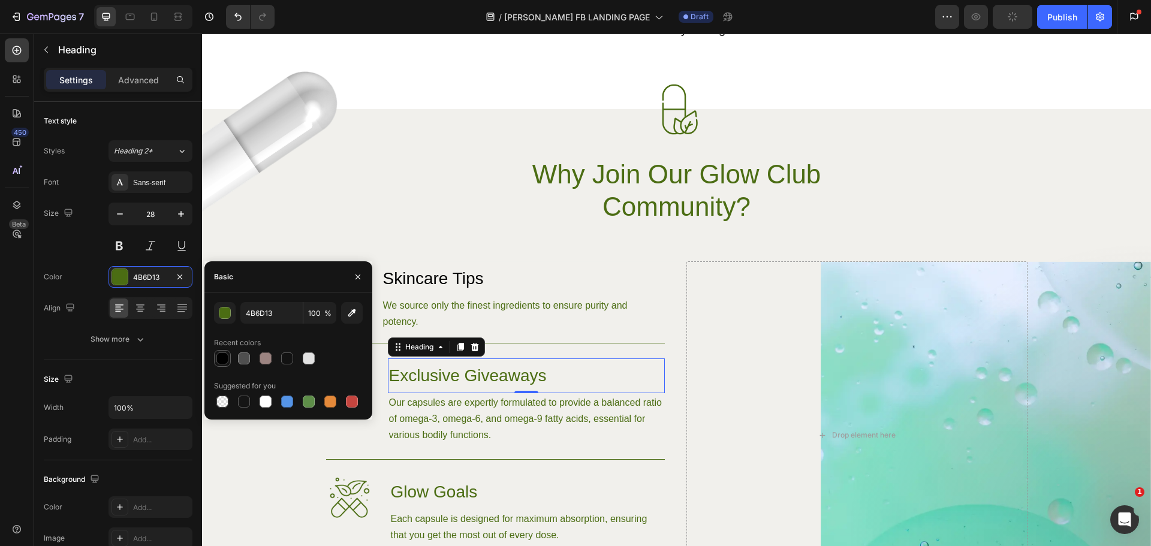
click at [223, 358] on div at bounding box center [222, 358] width 12 height 12
type input "010101"
click at [420, 490] on h3 "Glow Goals" at bounding box center [527, 492] width 275 height 35
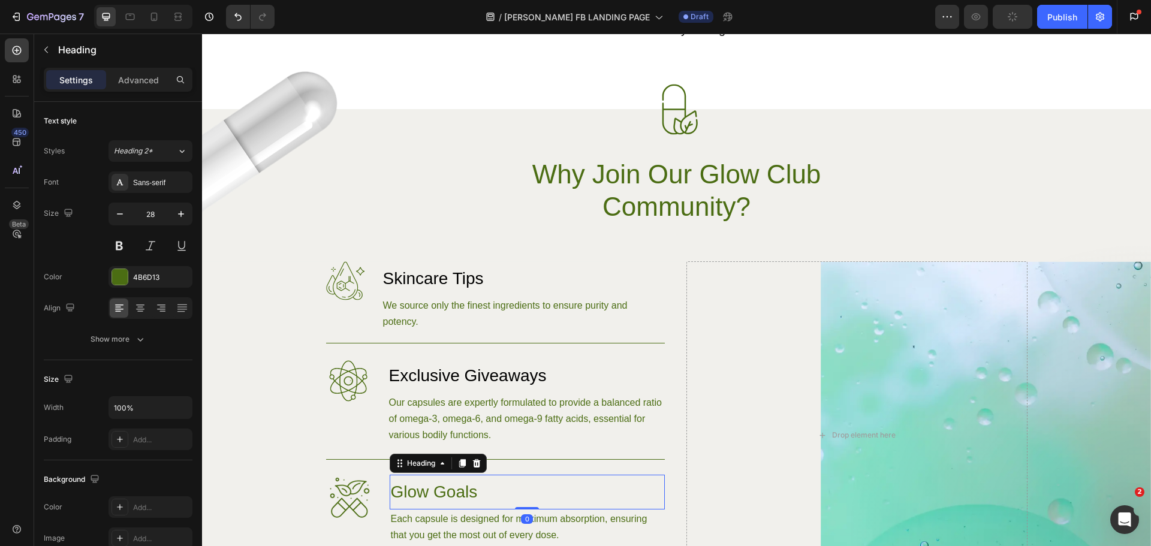
click at [420, 490] on h3 "Glow Goals" at bounding box center [527, 492] width 275 height 35
click at [420, 490] on p "Glow Goals" at bounding box center [527, 492] width 273 height 32
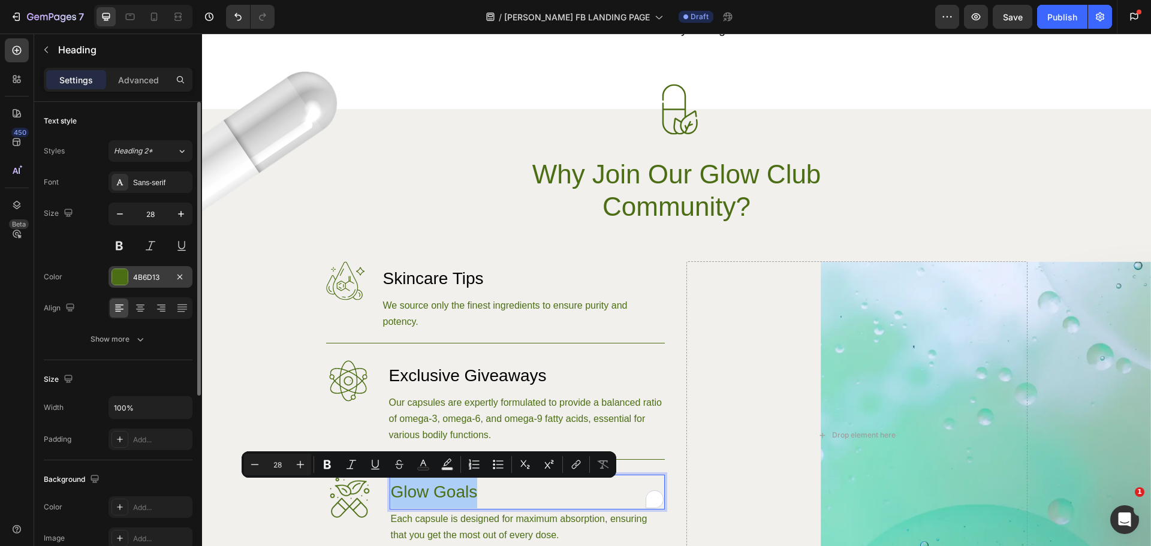
click at [120, 270] on div at bounding box center [120, 277] width 16 height 16
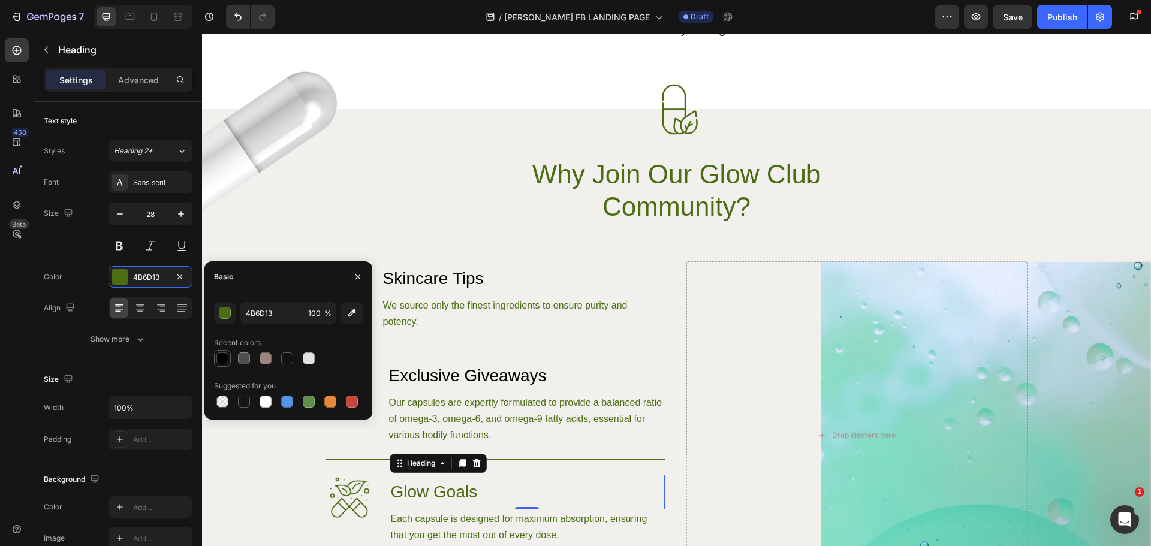
drag, startPoint x: 227, startPoint y: 355, endPoint x: 191, endPoint y: 239, distance: 121.7
click at [227, 355] on div at bounding box center [222, 358] width 12 height 12
type input "010101"
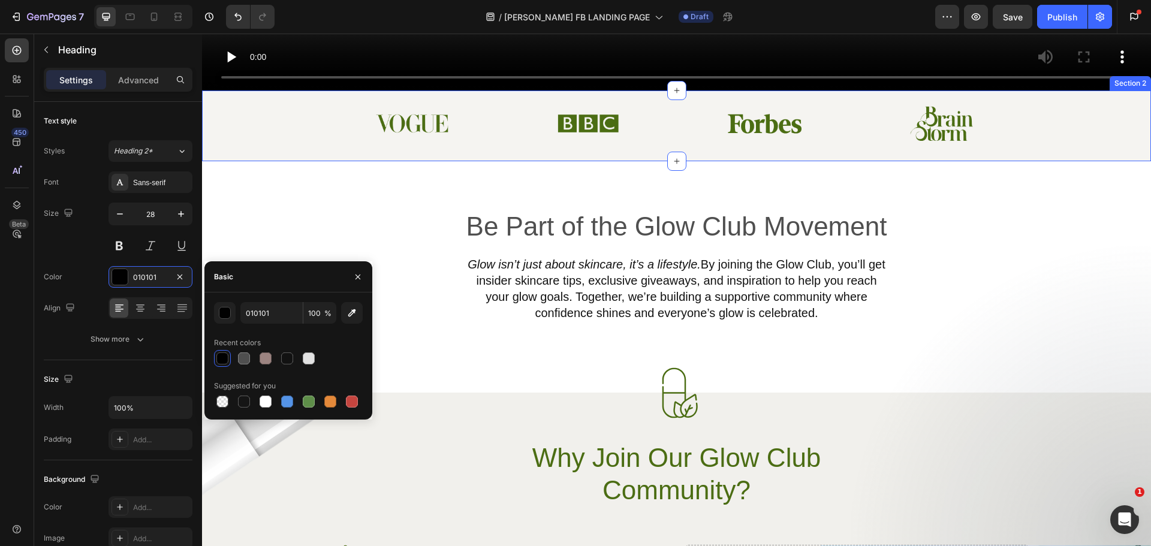
scroll to position [480, 0]
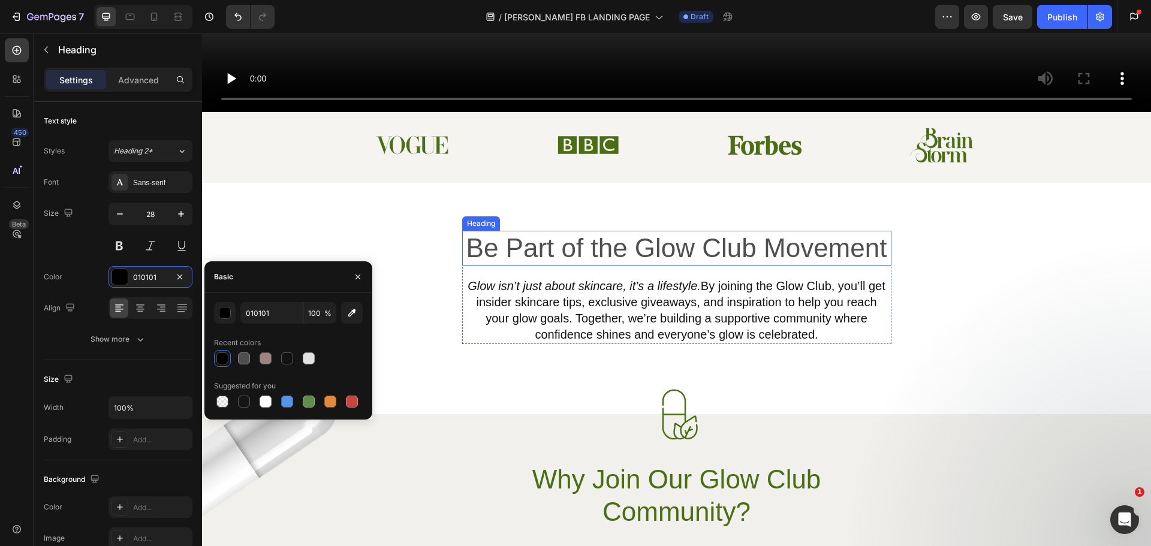
click at [637, 238] on p "Be Part of the Glow Club Movement" at bounding box center [676, 248] width 427 height 32
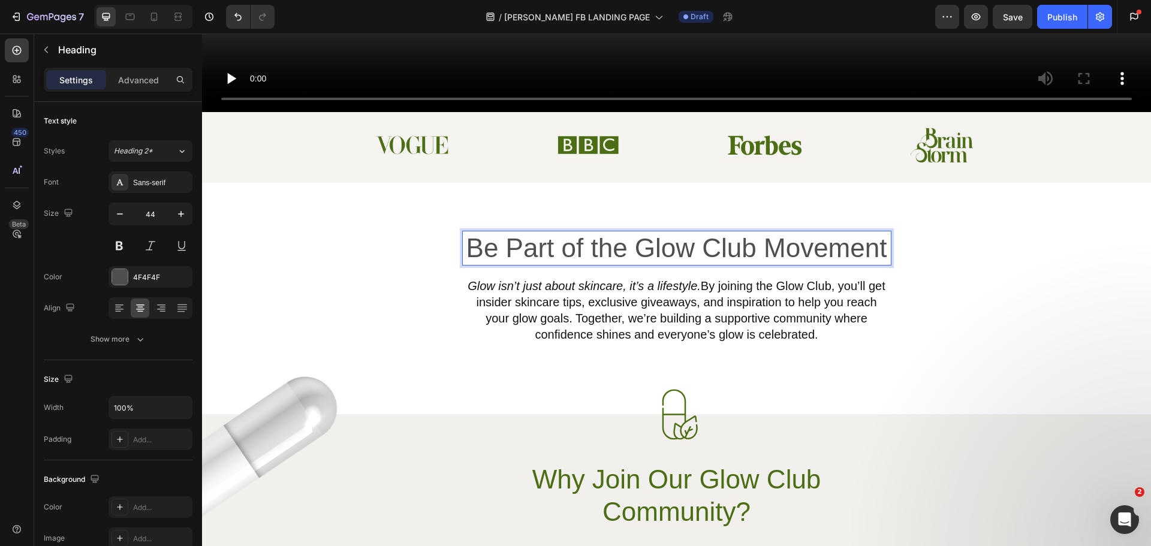
click at [637, 238] on p "Be Part of the Glow Club Movement" at bounding box center [676, 248] width 427 height 32
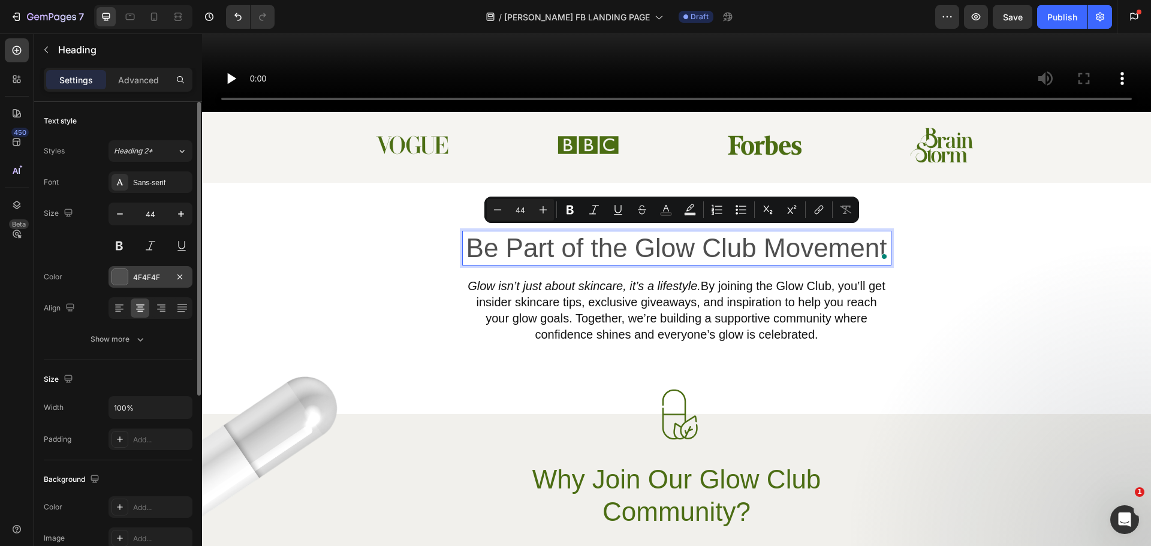
click at [123, 279] on div at bounding box center [120, 277] width 16 height 16
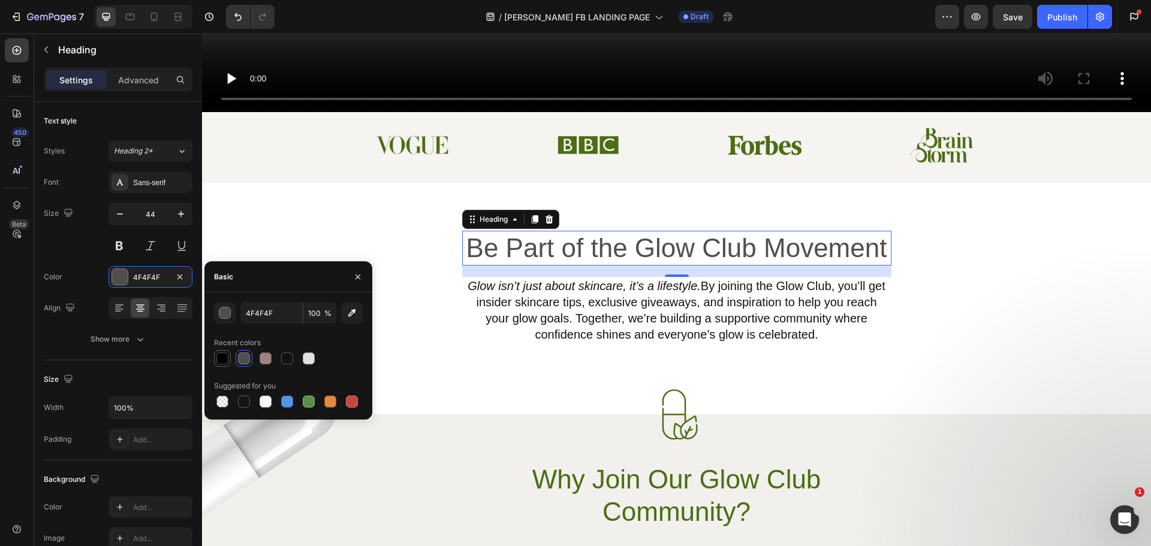
click at [218, 357] on div at bounding box center [222, 358] width 12 height 12
type input "010101"
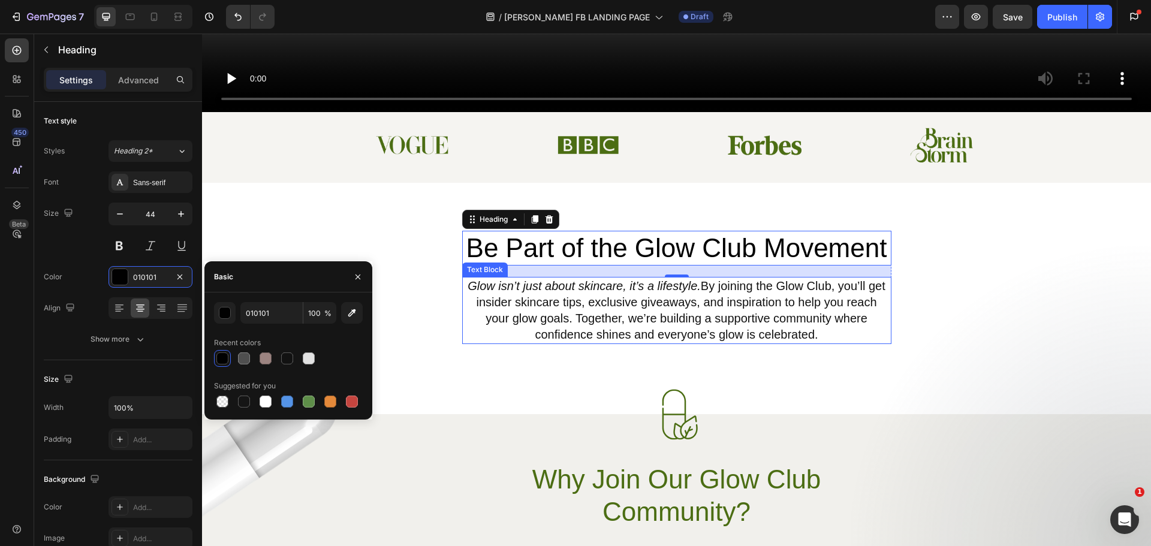
click at [554, 306] on p "Glow isn’t just about skincare, it’s a lifestyle. By joining the Glow Club, you…" at bounding box center [676, 310] width 427 height 65
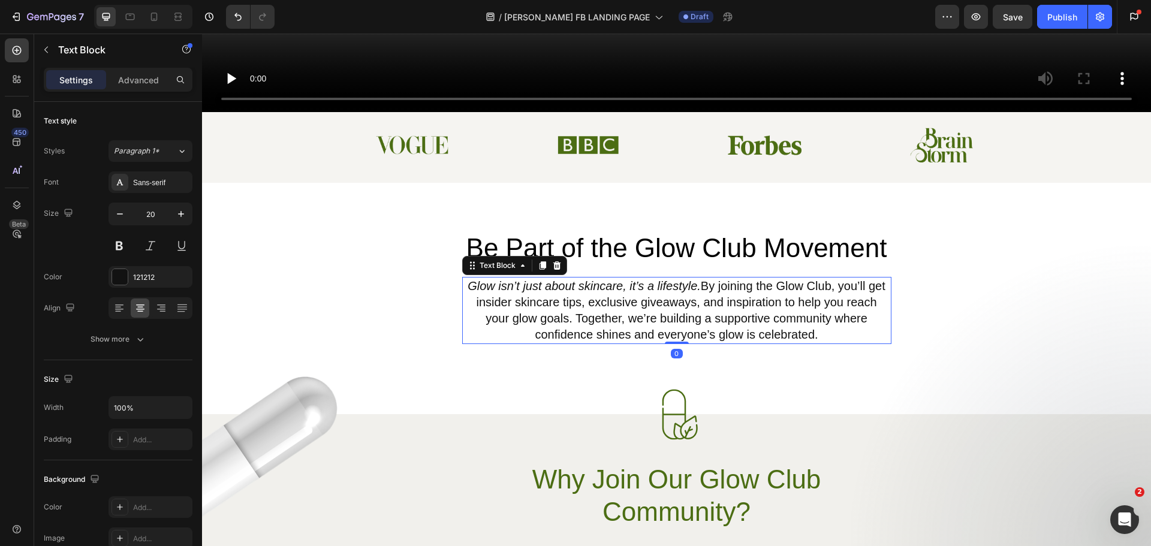
click at [554, 306] on p "Glow isn’t just about skincare, it’s a lifestyle. By joining the Glow Club, you…" at bounding box center [676, 310] width 427 height 65
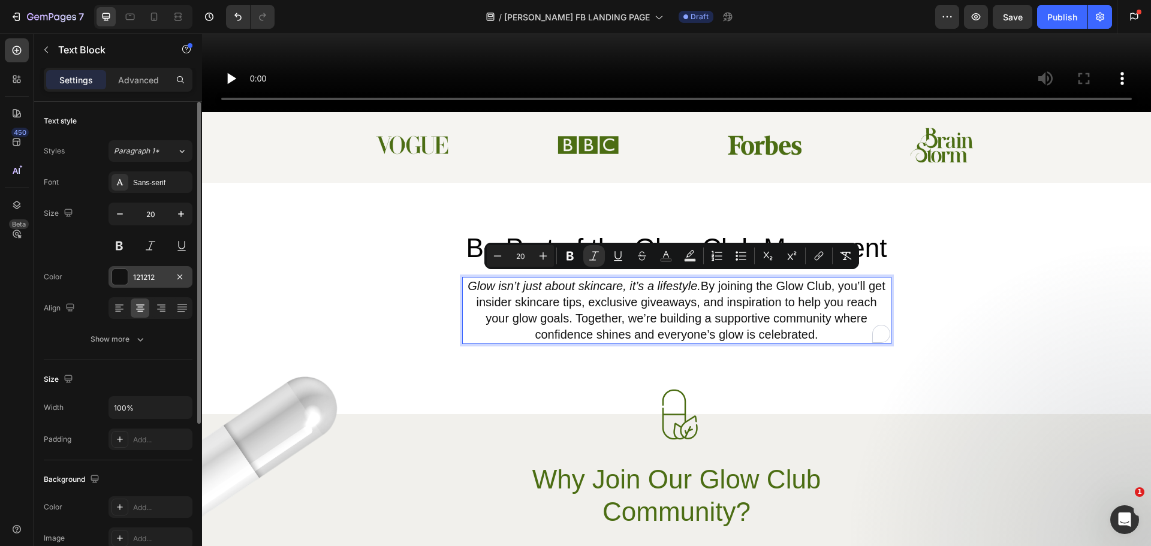
click at [119, 271] on div at bounding box center [120, 277] width 16 height 16
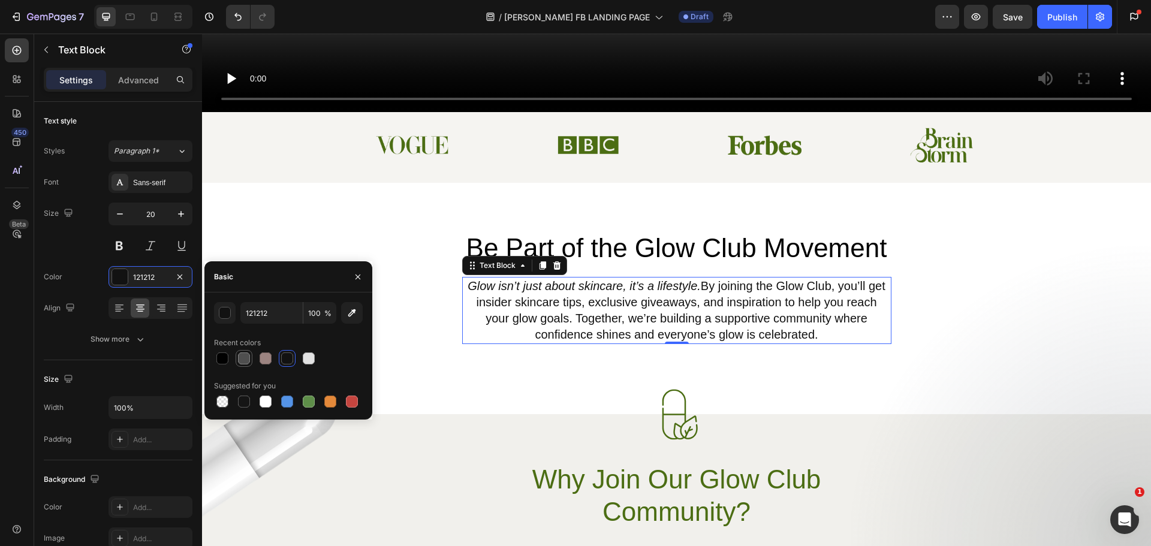
click at [243, 363] on div at bounding box center [244, 358] width 12 height 12
type input "4F4F4F"
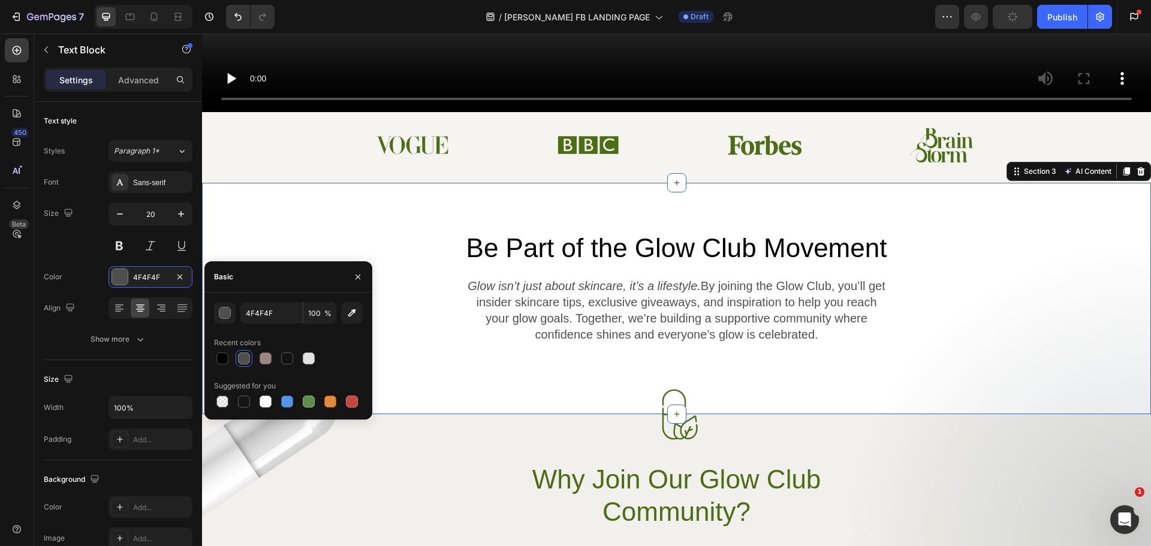
click at [605, 372] on div "Be Part of the Glow Club Movement Heading Glow isn’t just about skincare, it’s …" at bounding box center [676, 298] width 949 height 231
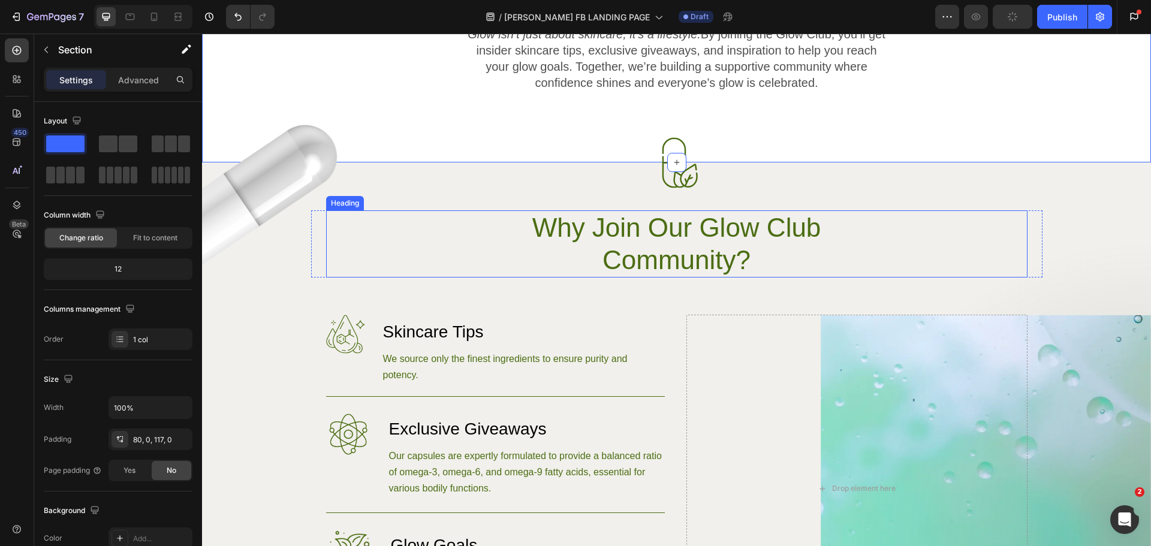
scroll to position [779, 0]
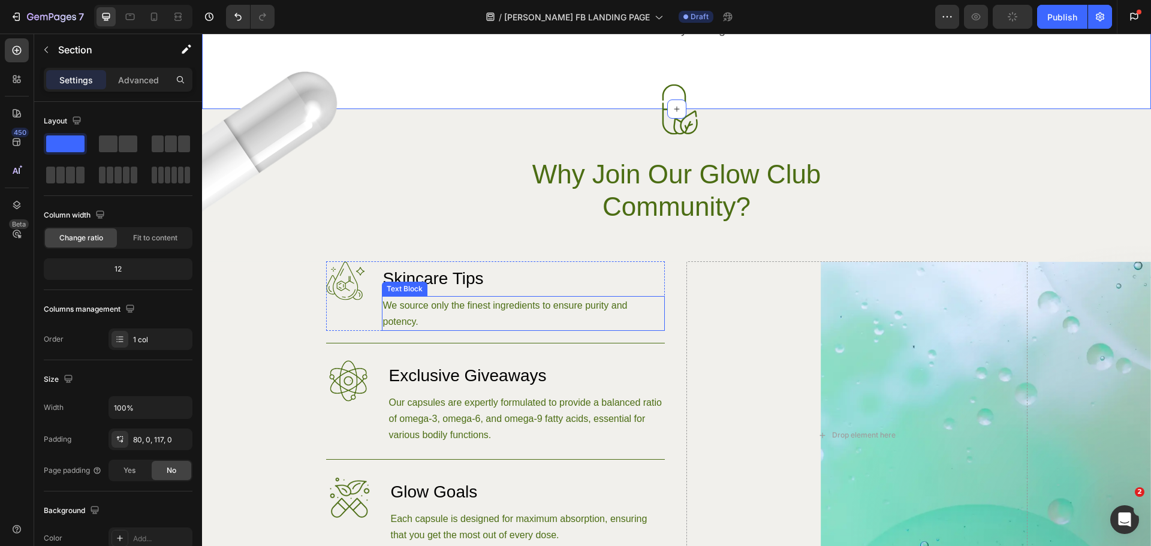
click at [466, 309] on p "We source only the finest ingredients to ensure purity and potency." at bounding box center [523, 313] width 281 height 32
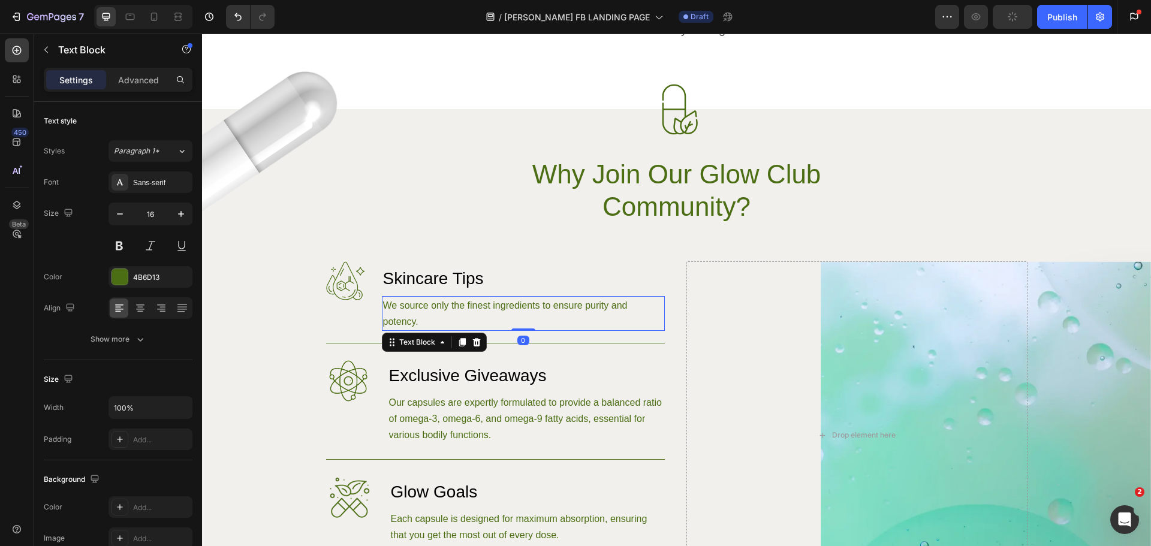
click at [466, 309] on p "We source only the finest ingredients to ensure purity and potency." at bounding box center [523, 313] width 281 height 32
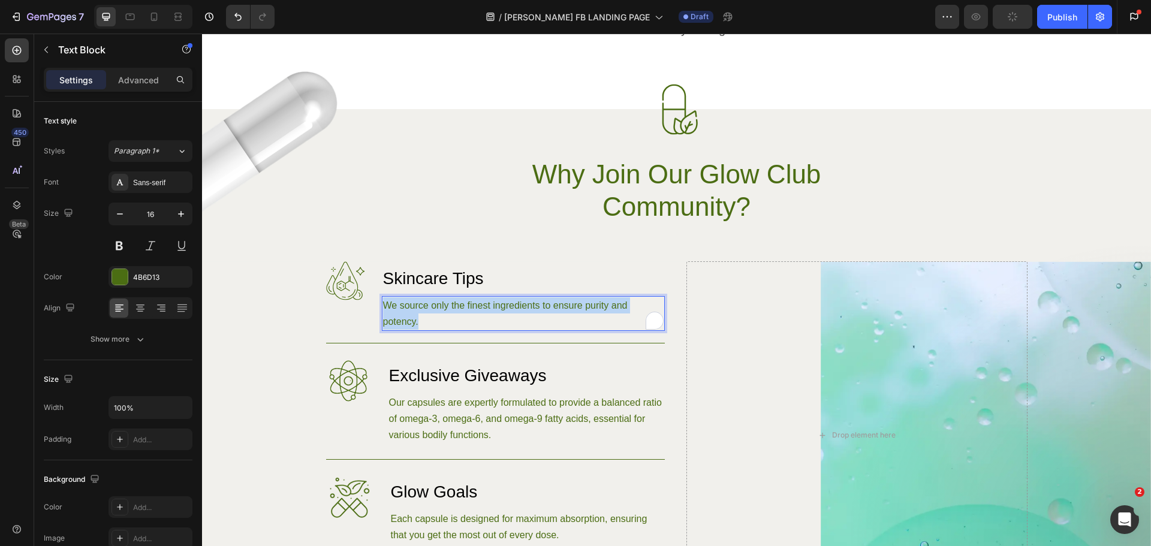
click at [466, 309] on p "We source only the finest ingredients to ensure purity and potency." at bounding box center [523, 313] width 281 height 32
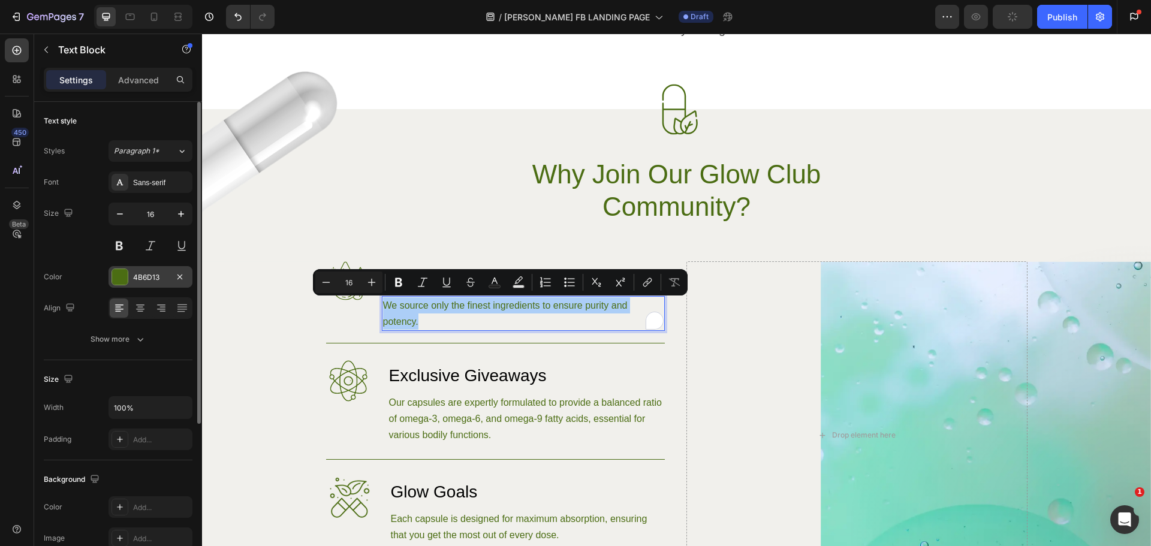
click at [119, 275] on div at bounding box center [120, 277] width 16 height 16
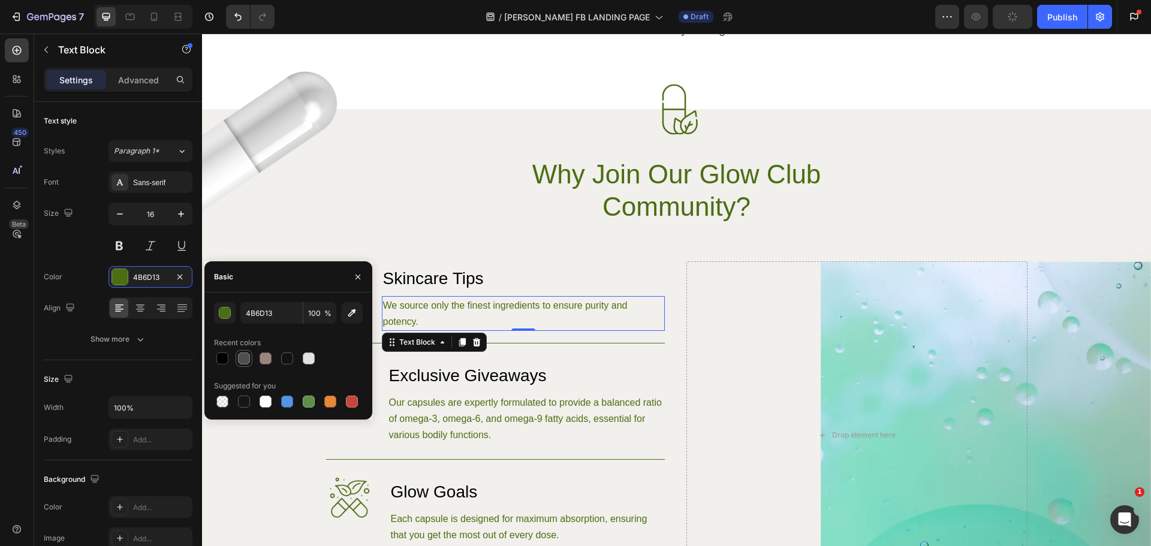
click at [245, 362] on div at bounding box center [244, 358] width 12 height 12
type input "4F4F4F"
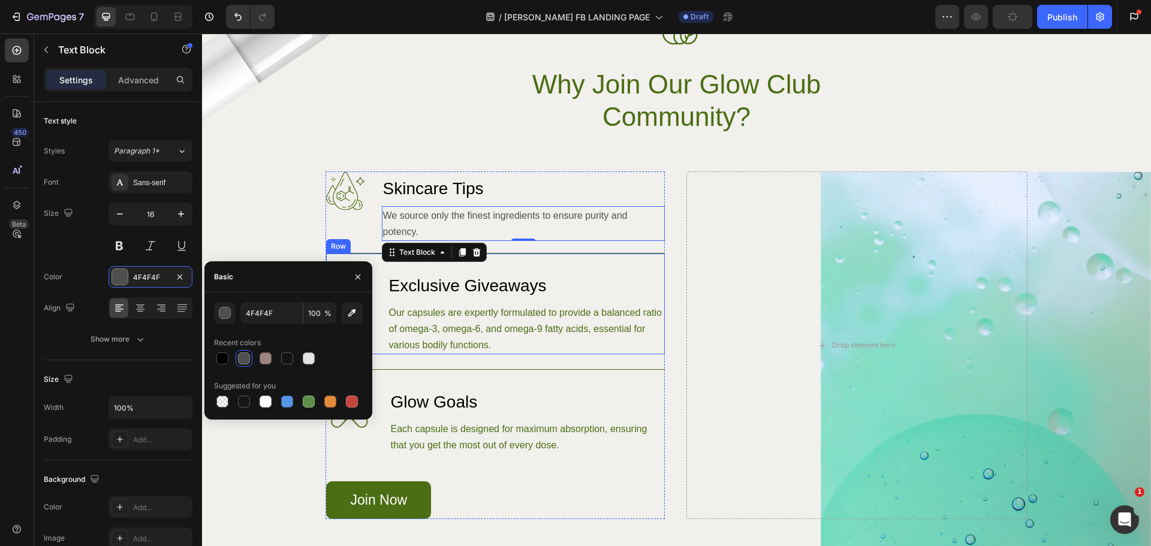
scroll to position [899, 0]
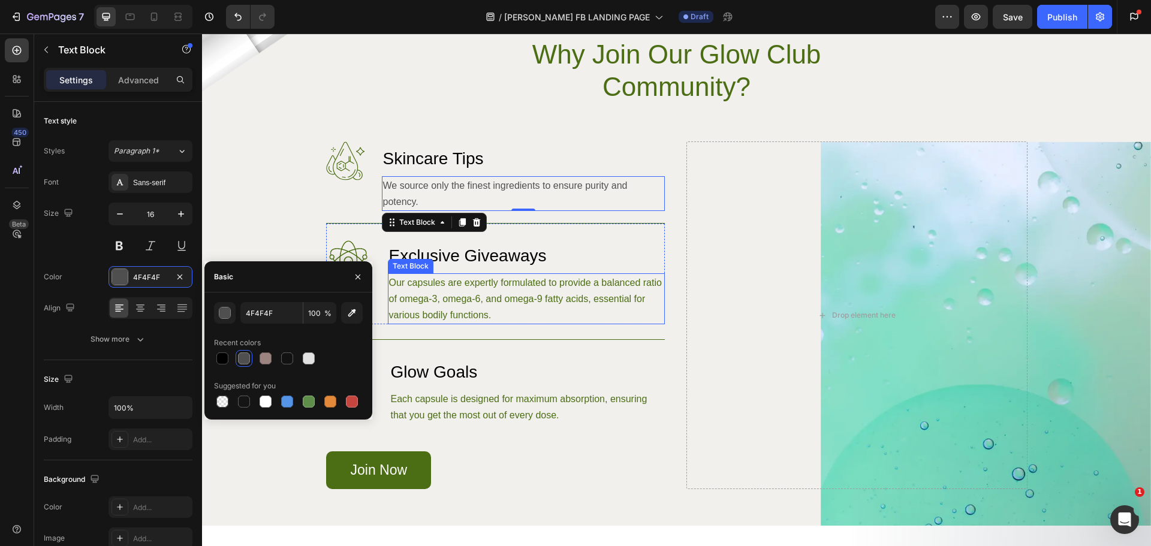
click at [474, 289] on p "Our capsules are expertly formulated to provide a balanced ratio of omega-3, om…" at bounding box center [526, 299] width 275 height 49
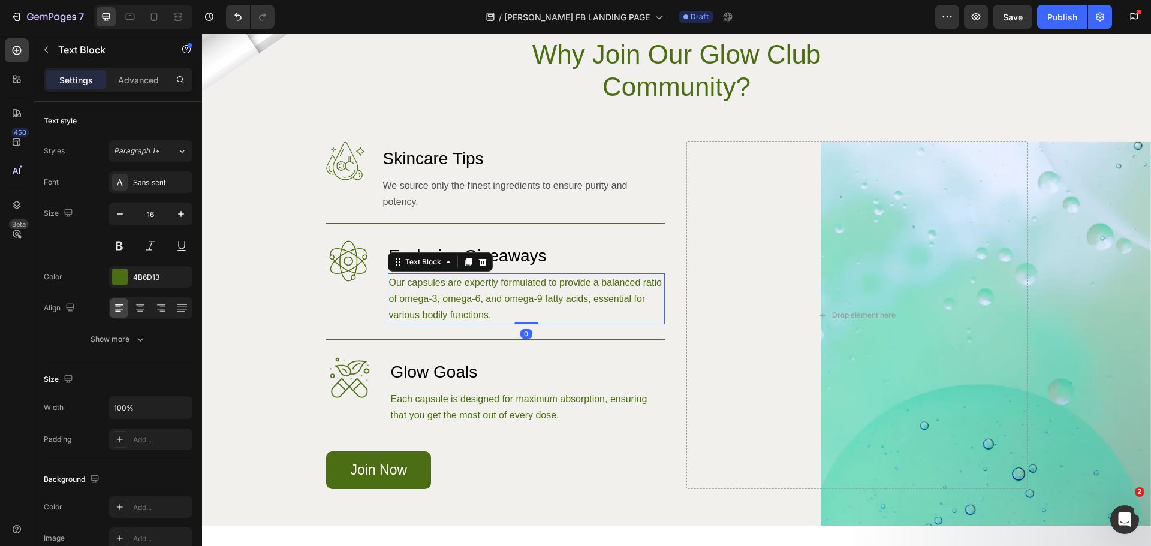
click at [474, 289] on p "Our capsules are expertly formulated to provide a balanced ratio of omega-3, om…" at bounding box center [526, 299] width 275 height 49
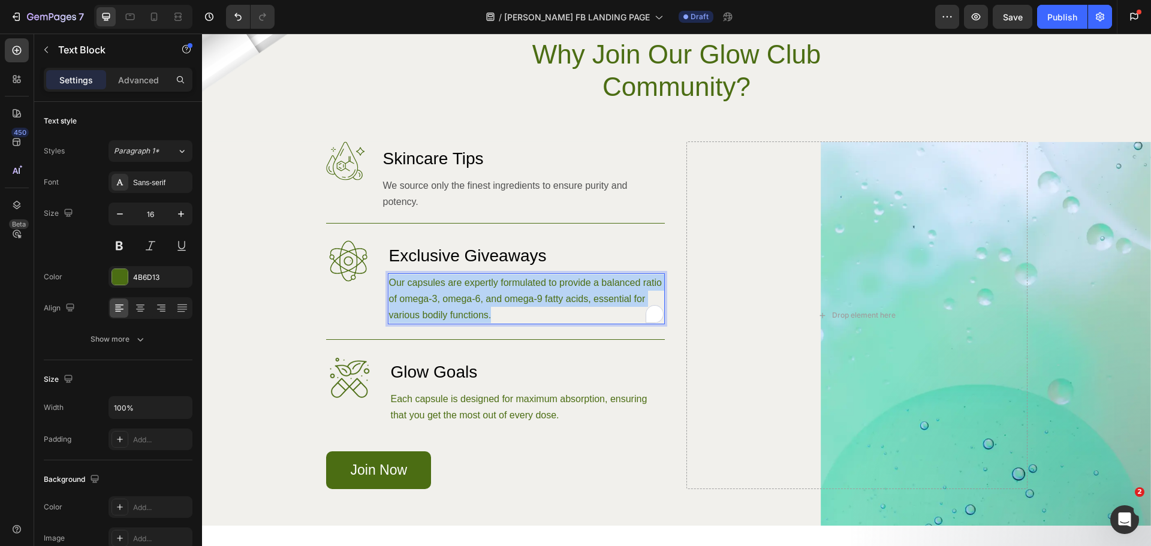
click at [474, 289] on p "Our capsules are expertly formulated to provide a balanced ratio of omega-3, om…" at bounding box center [526, 299] width 275 height 49
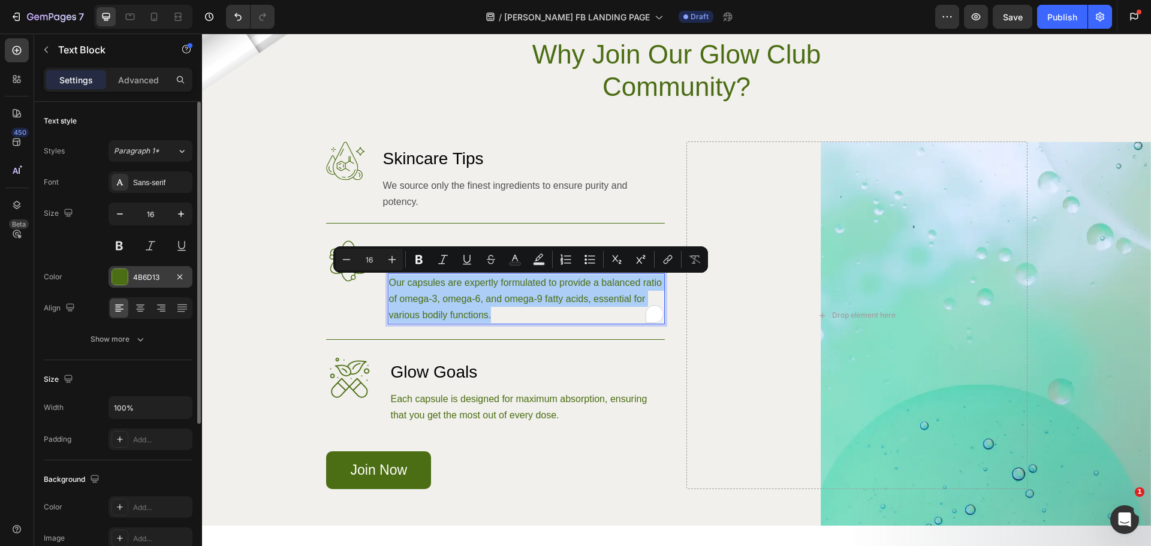
click at [119, 273] on div at bounding box center [120, 277] width 16 height 16
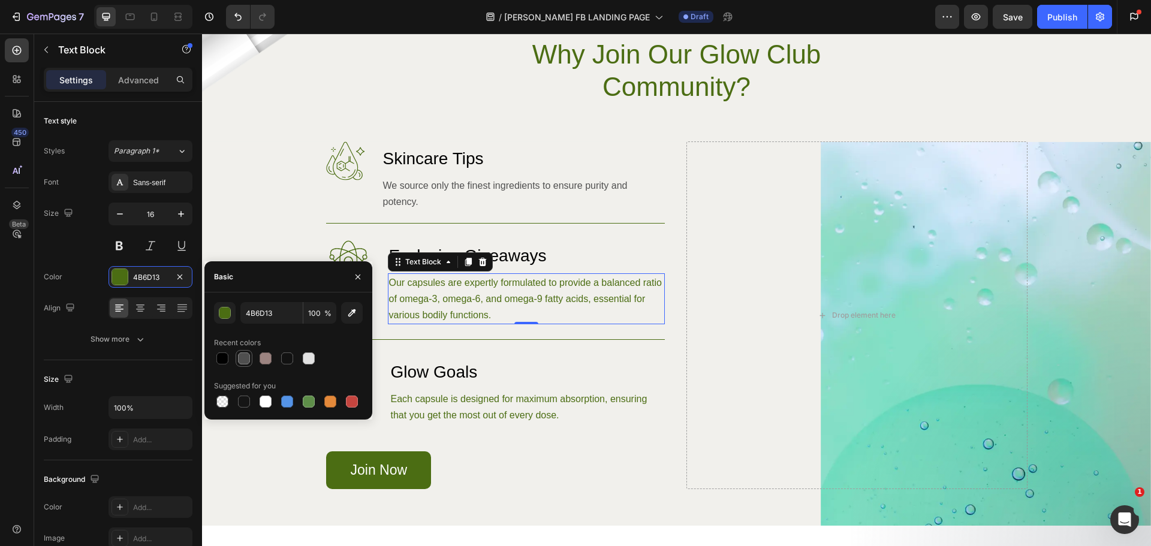
click at [244, 360] on div at bounding box center [244, 358] width 12 height 12
type input "4F4F4F"
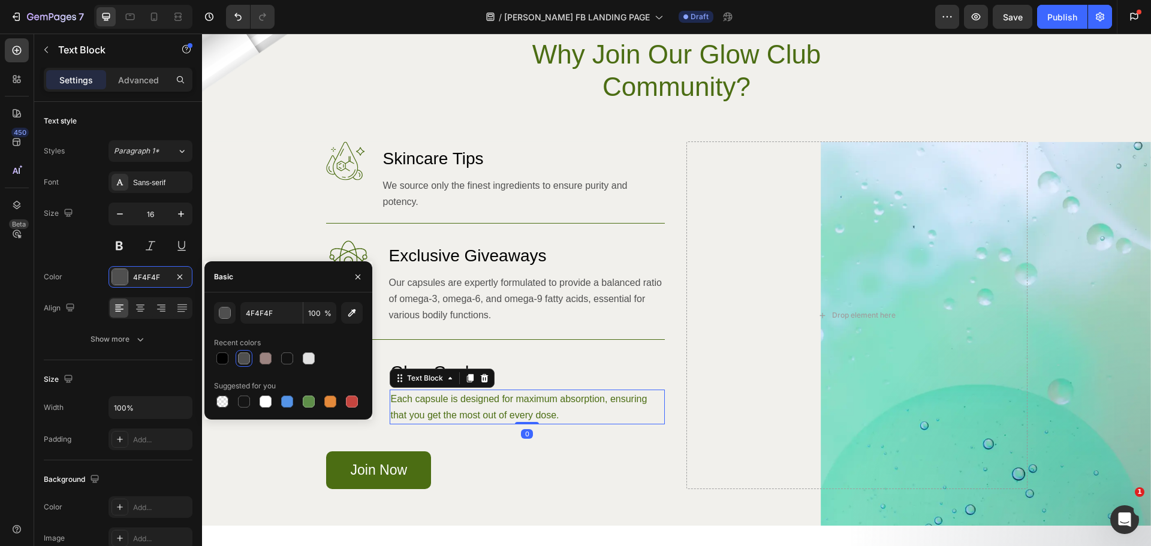
click at [463, 411] on p "Each capsule is designed for maximum absorption, ensuring that you get the most…" at bounding box center [527, 407] width 273 height 32
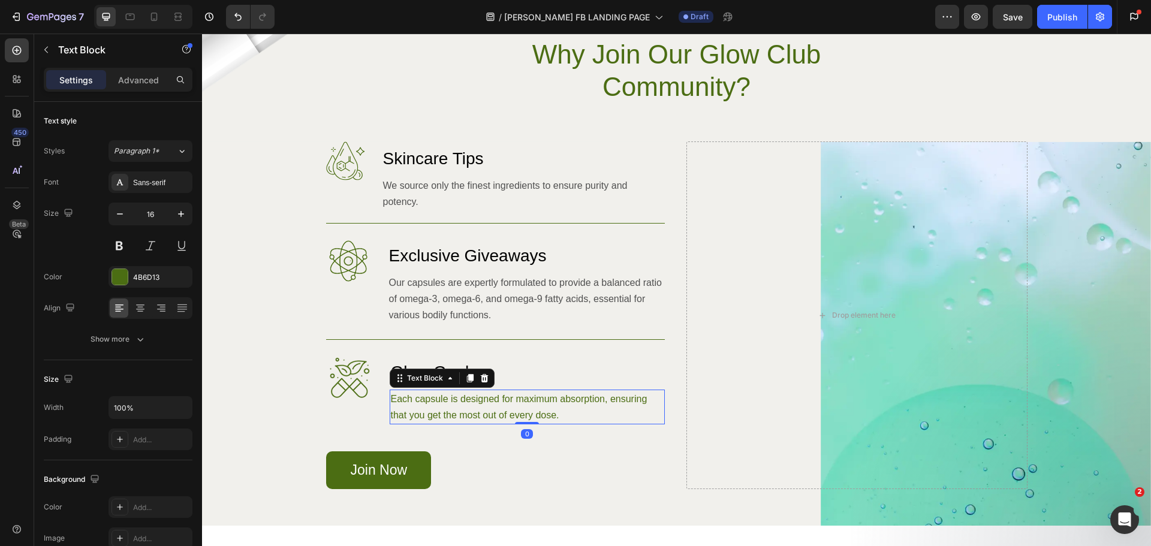
click at [463, 411] on p "Each capsule is designed for maximum absorption, ensuring that you get the most…" at bounding box center [527, 407] width 273 height 32
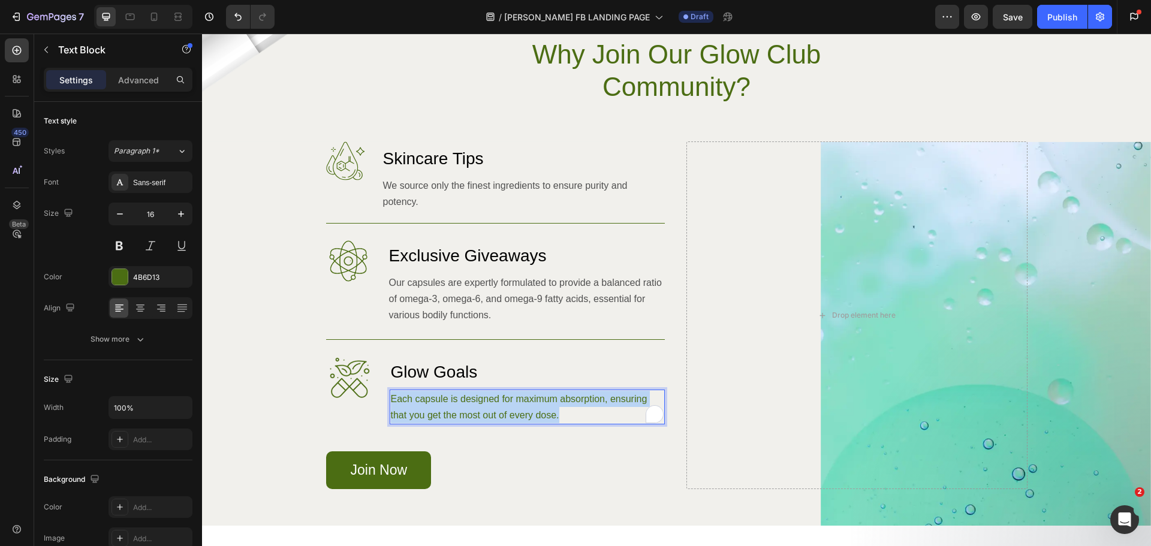
click at [463, 411] on p "Each capsule is designed for maximum absorption, ensuring that you get the most…" at bounding box center [527, 407] width 273 height 32
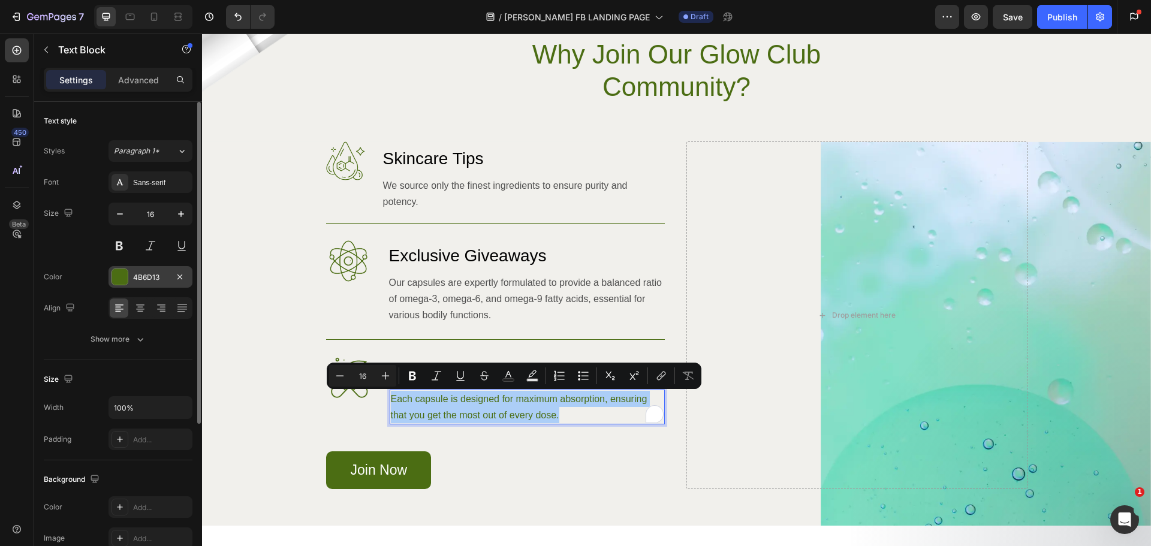
click at [120, 273] on div at bounding box center [120, 277] width 16 height 16
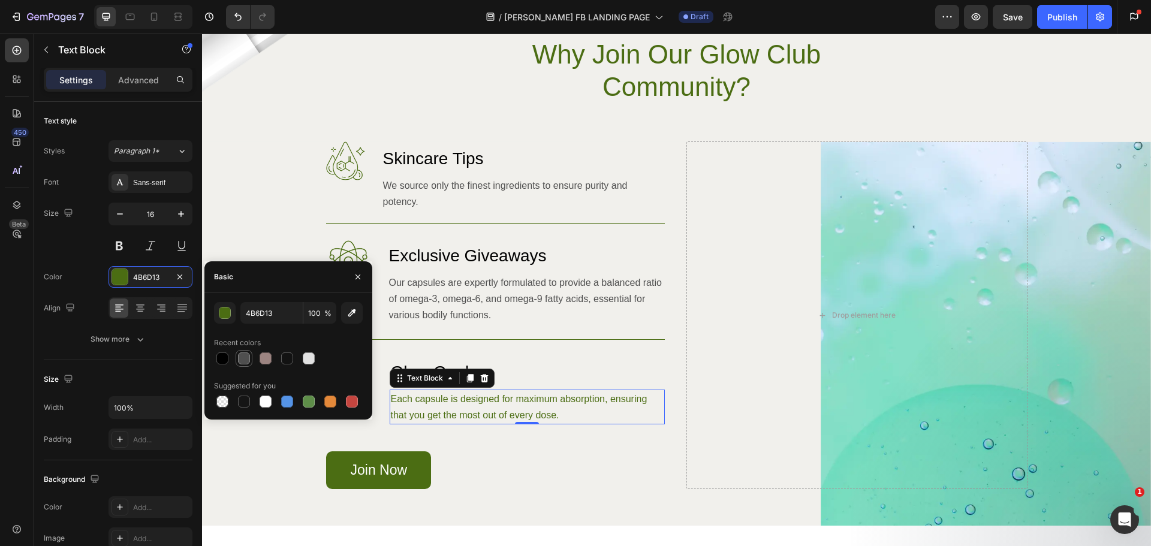
click at [243, 355] on div at bounding box center [244, 358] width 12 height 12
type input "4F4F4F"
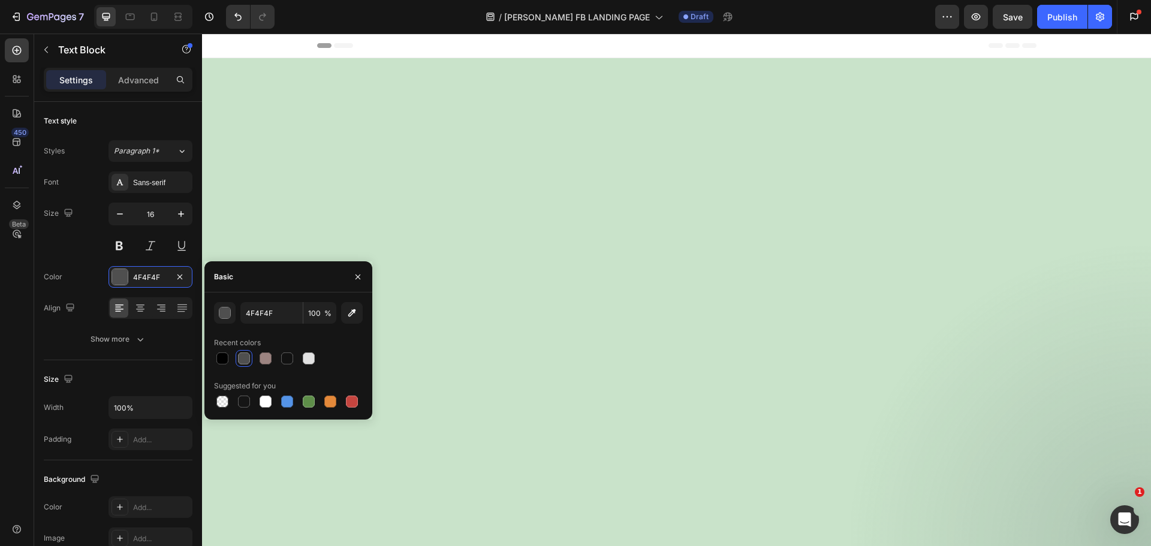
scroll to position [899, 0]
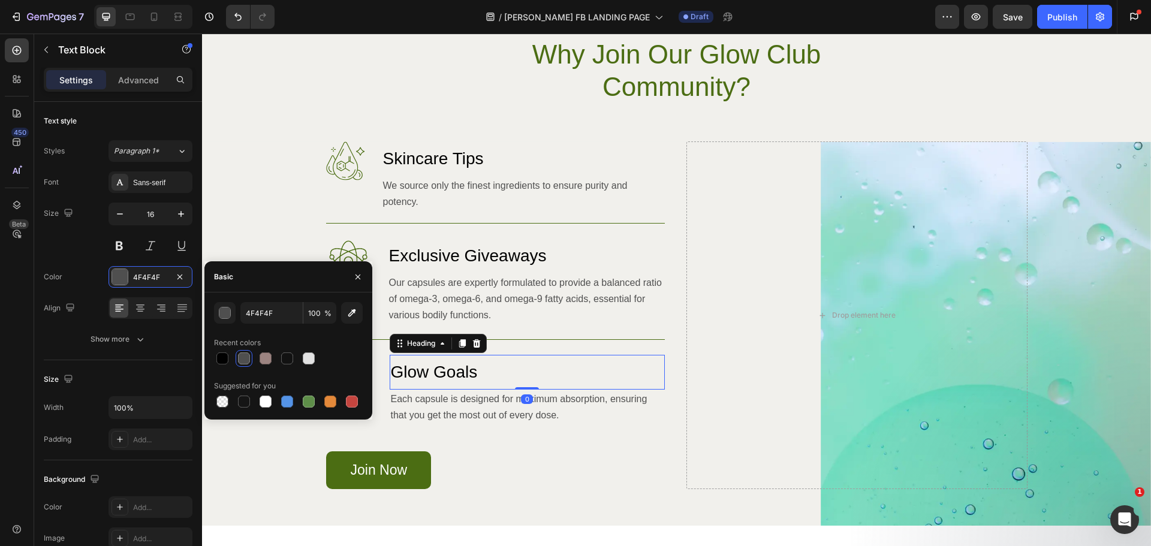
click at [576, 372] on p "Glow Goals" at bounding box center [527, 372] width 273 height 32
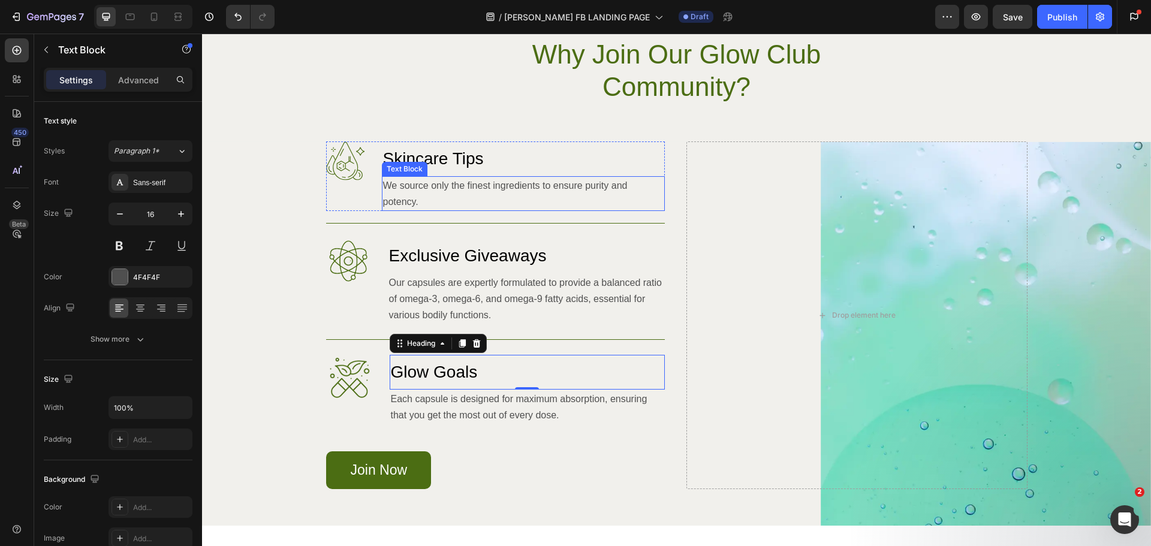
click at [442, 185] on p "We source only the finest ingredients to ensure purity and potency." at bounding box center [523, 193] width 281 height 32
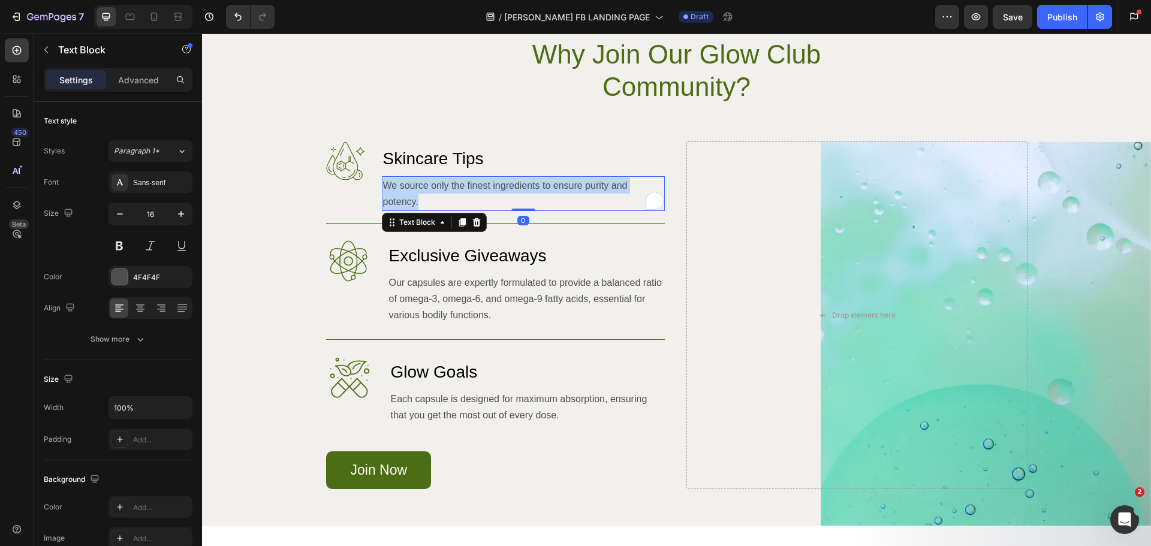
click at [442, 185] on p "We source only the finest ingredients to ensure purity and potency." at bounding box center [523, 193] width 281 height 32
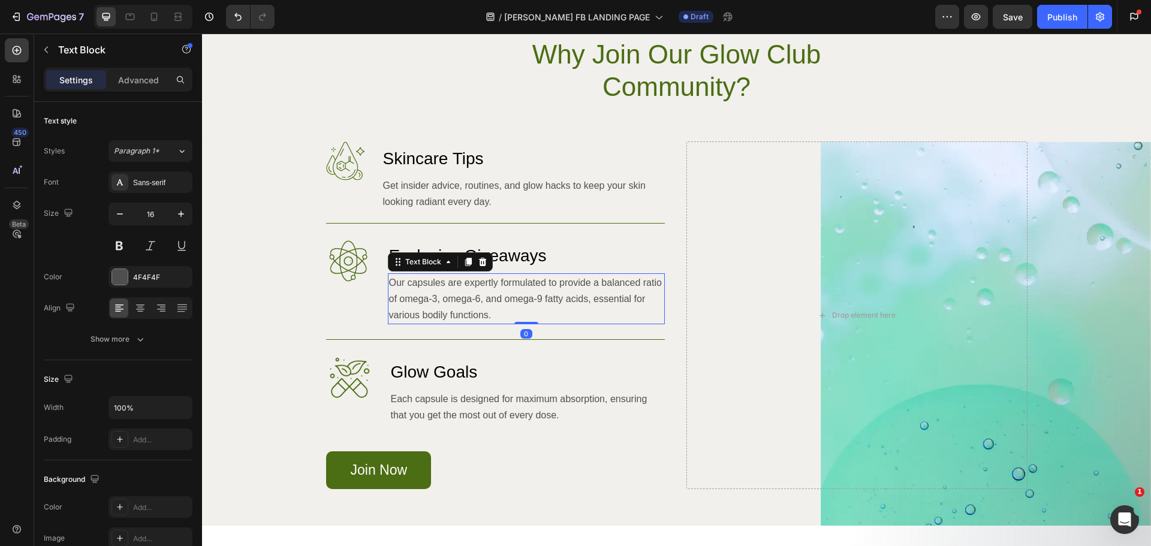
click at [495, 296] on p "Our capsules are expertly formulated to provide a balanced ratio of omega-3, om…" at bounding box center [526, 299] width 275 height 49
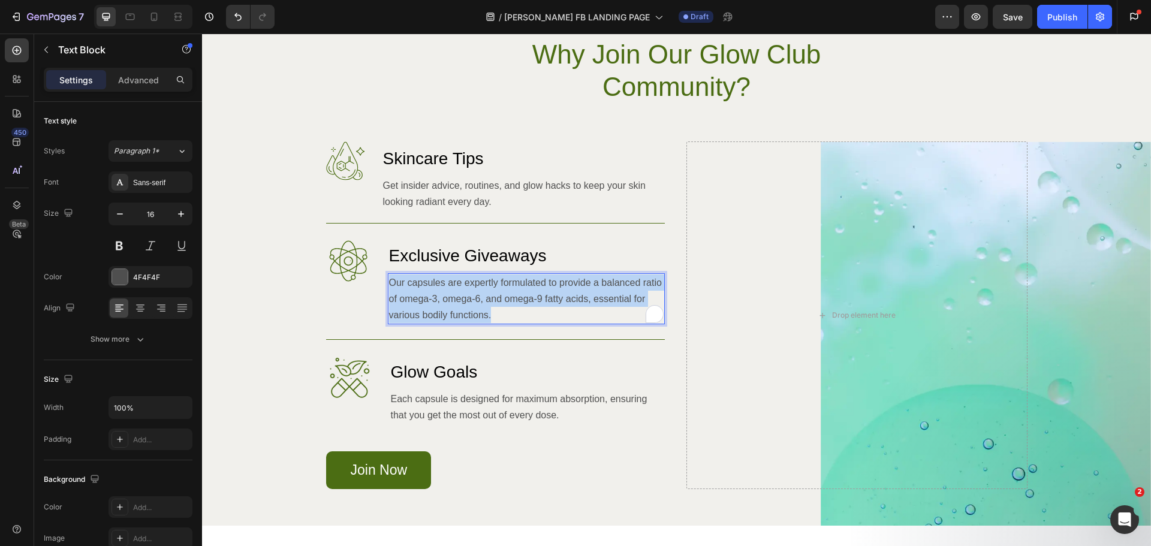
click at [495, 296] on p "Our capsules are expertly formulated to provide a balanced ratio of omega-3, om…" at bounding box center [526, 299] width 275 height 49
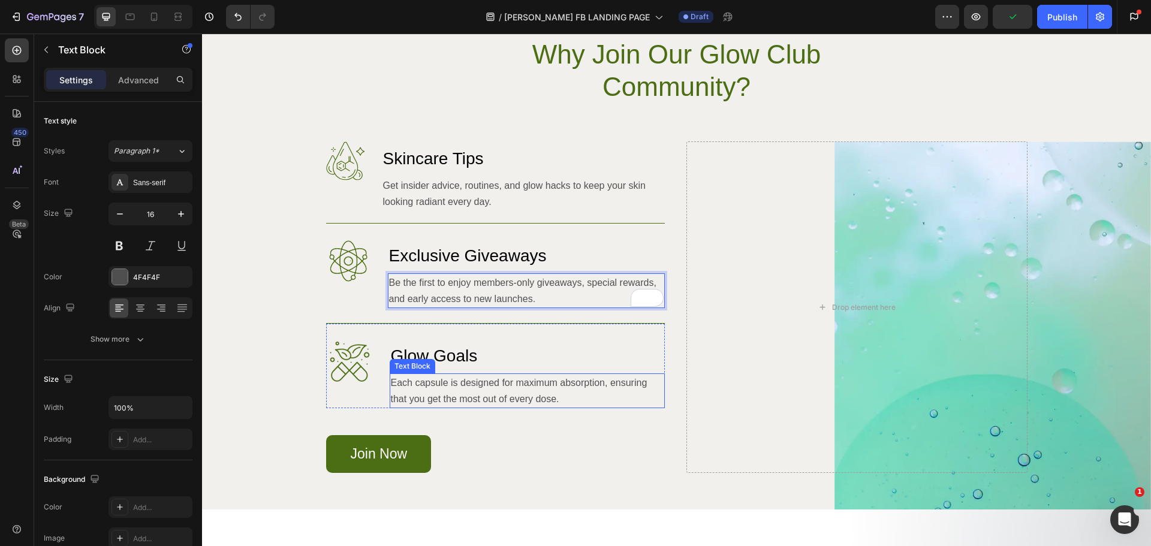
click at [443, 388] on p "Each capsule is designed for maximum absorption, ensuring that you get the most…" at bounding box center [527, 391] width 273 height 32
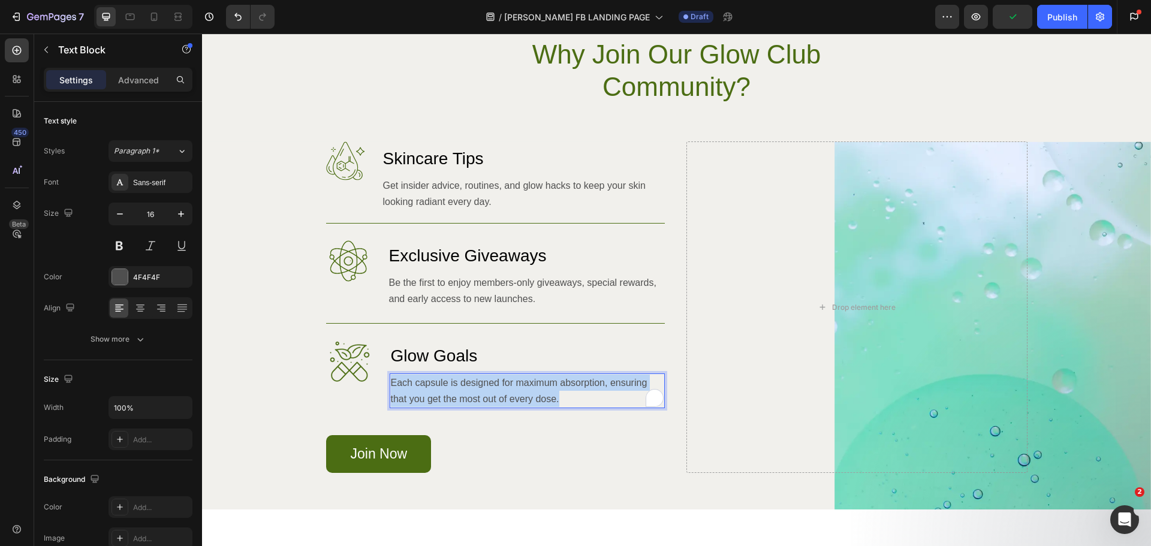
click at [443, 388] on p "Each capsule is designed for maximum absorption, ensuring that you get the most…" at bounding box center [527, 391] width 273 height 32
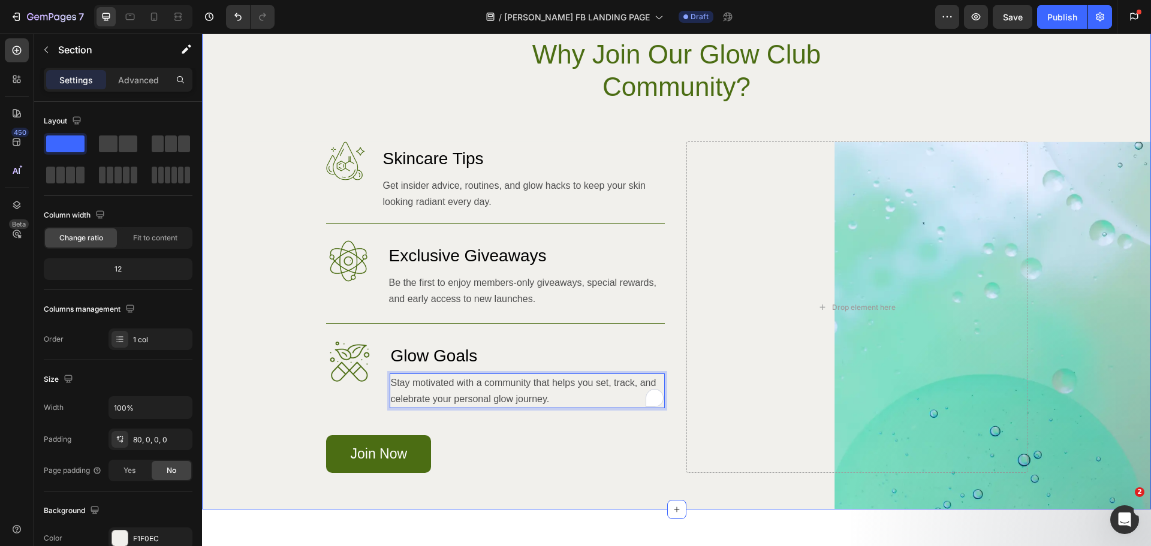
click at [768, 119] on div "Image Image Why Join Our Glow Club Community? Heading Row Image Skincare Tips H…" at bounding box center [676, 273] width 949 height 472
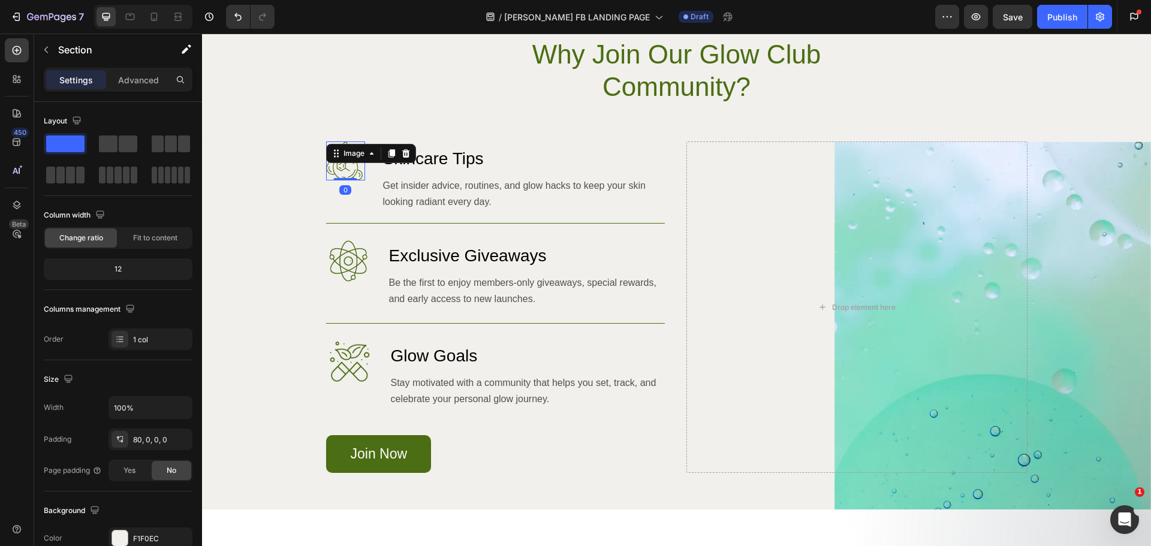
click at [339, 158] on div "Image 0" at bounding box center [345, 160] width 39 height 39
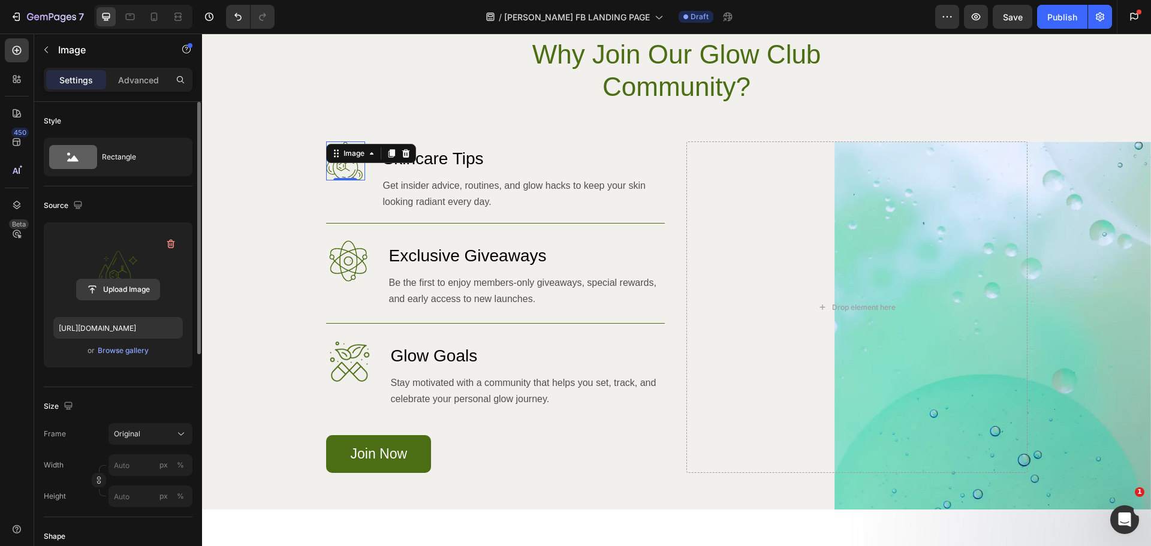
click at [127, 284] on input "file" at bounding box center [118, 289] width 83 height 20
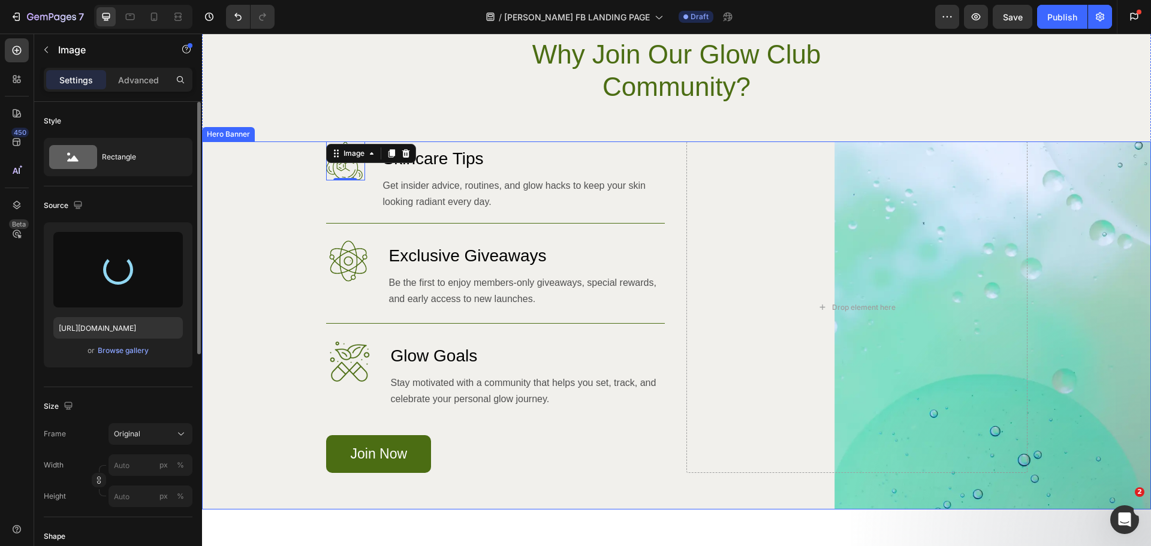
type input "[URL][DOMAIN_NAME]"
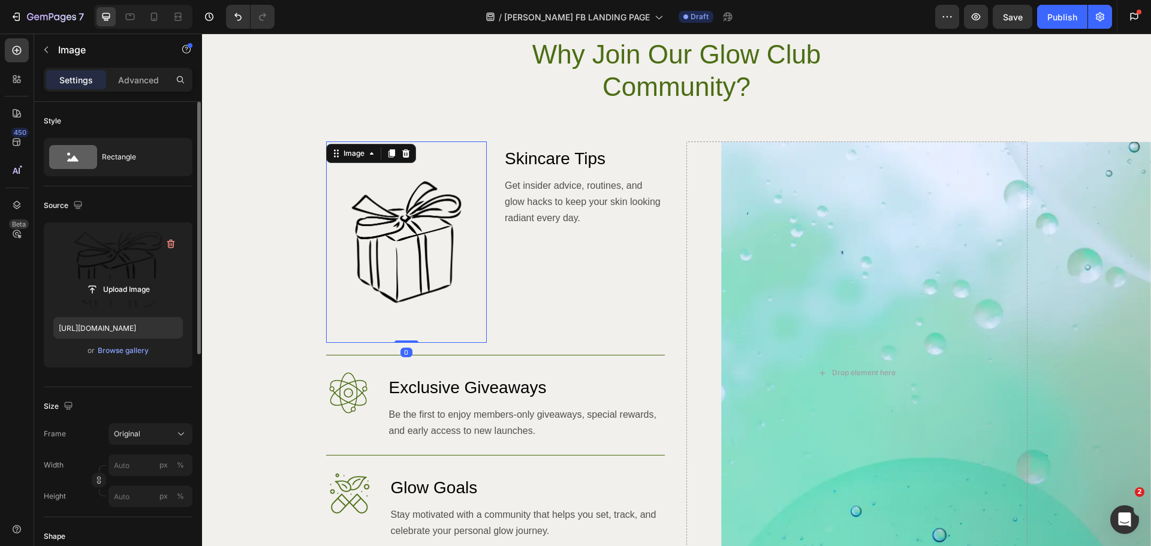
drag, startPoint x: 405, startPoint y: 342, endPoint x: 403, endPoint y: 305, distance: 37.2
click at [403, 305] on div "Image 0" at bounding box center [406, 241] width 161 height 201
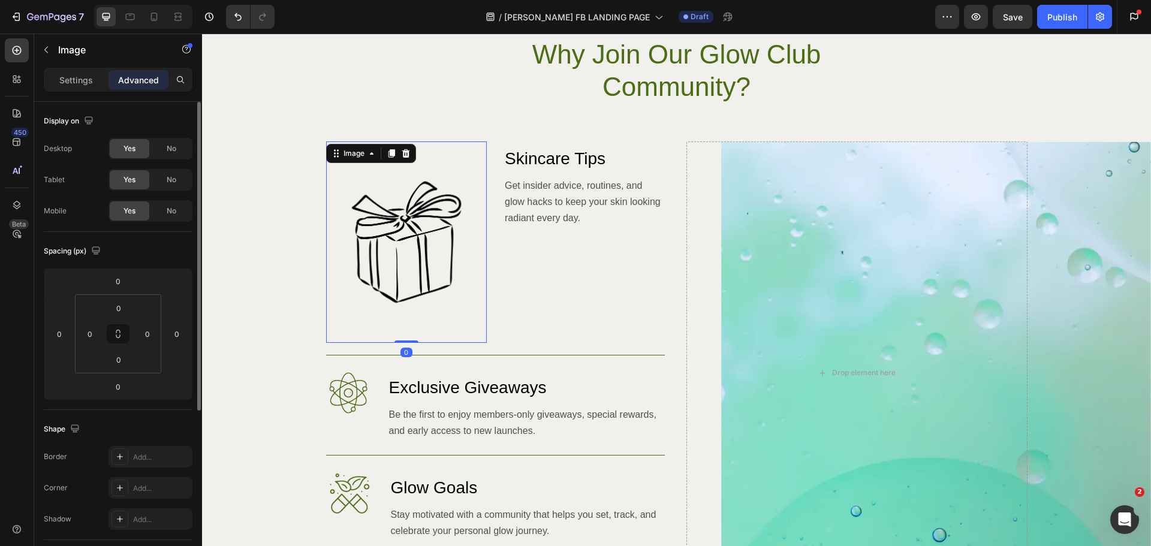
drag, startPoint x: 406, startPoint y: 339, endPoint x: 402, endPoint y: 318, distance: 22.0
click at [402, 318] on div "Image 0" at bounding box center [406, 241] width 161 height 201
click at [480, 342] on img at bounding box center [406, 241] width 161 height 201
click at [400, 311] on img at bounding box center [406, 241] width 161 height 201
drag, startPoint x: 403, startPoint y: 342, endPoint x: 402, endPoint y: 333, distance: 9.0
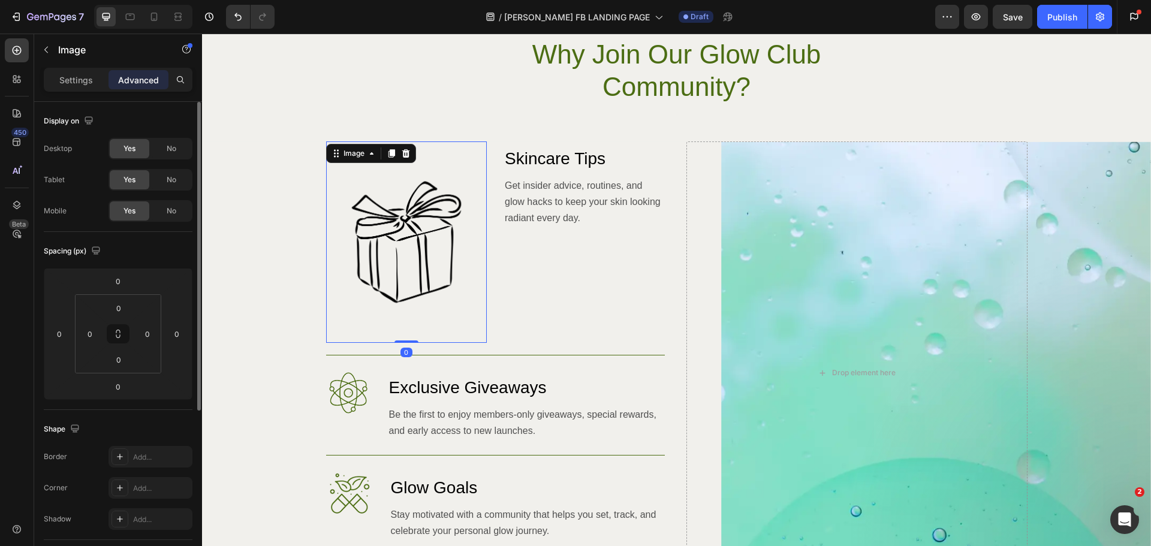
click at [402, 333] on div "Image 0" at bounding box center [406, 241] width 161 height 201
click at [122, 284] on input "0" at bounding box center [118, 281] width 24 height 18
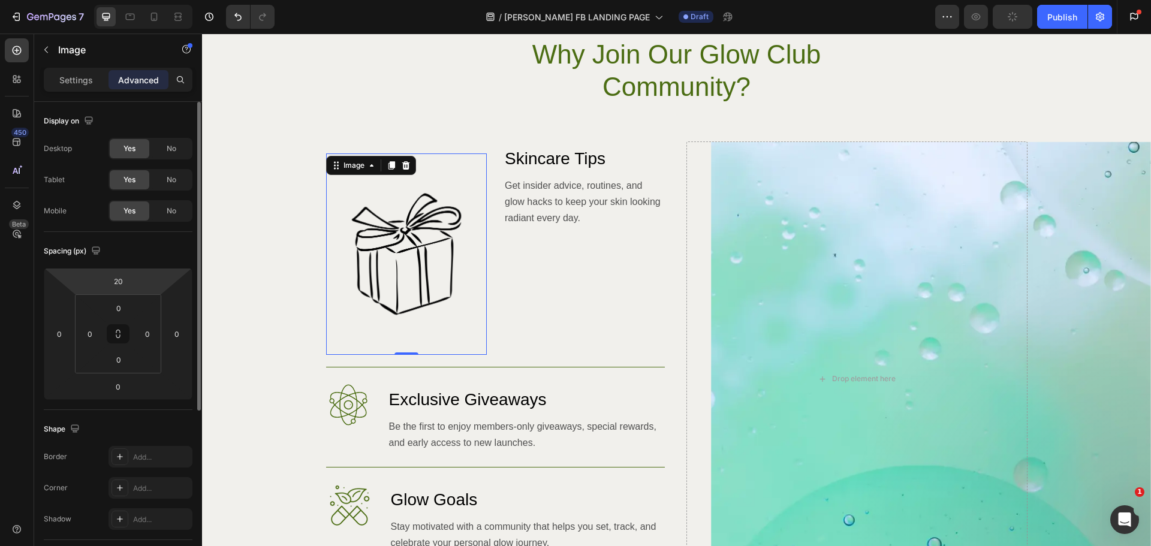
click at [162, 243] on div "Spacing (px)" at bounding box center [118, 251] width 149 height 19
click at [114, 282] on input "20" at bounding box center [118, 281] width 24 height 18
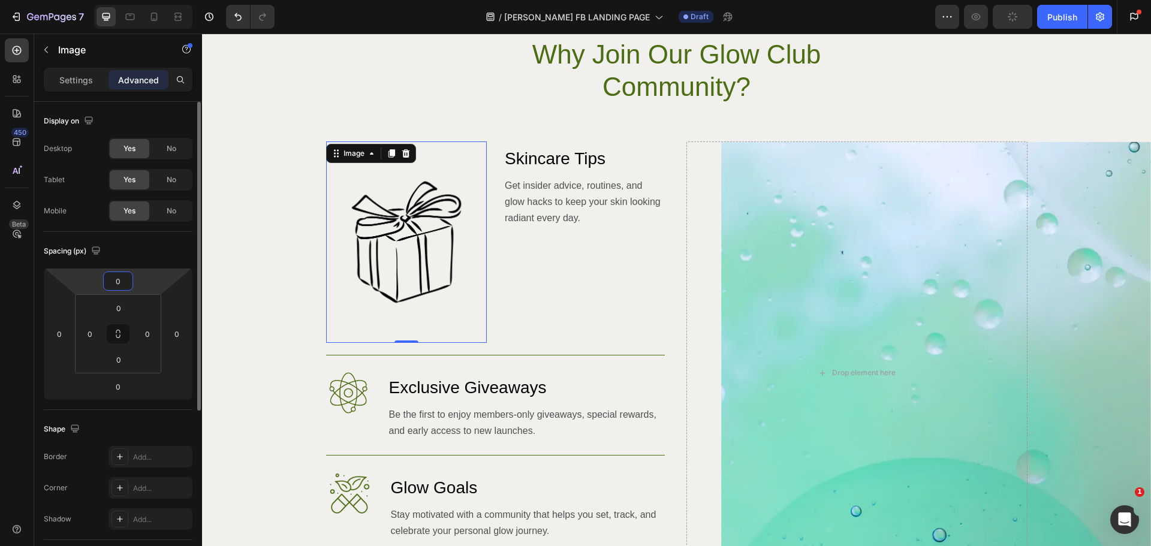
type input "0"
click at [148, 252] on div "Spacing (px)" at bounding box center [118, 251] width 149 height 19
click at [412, 218] on img at bounding box center [406, 241] width 161 height 201
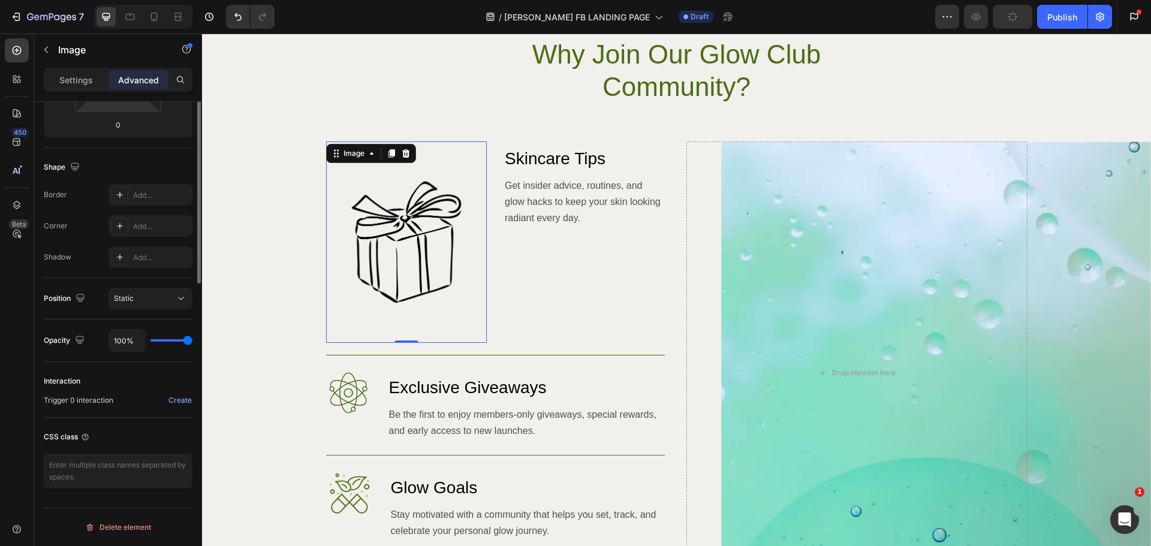
scroll to position [0, 0]
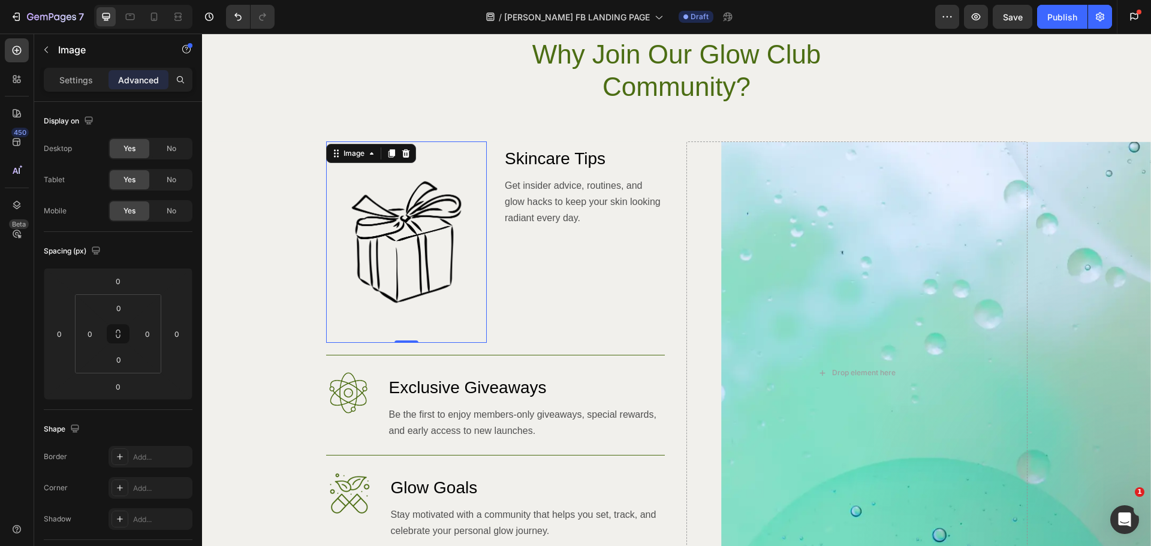
click at [399, 252] on img at bounding box center [406, 241] width 161 height 201
click at [75, 76] on p "Settings" at bounding box center [76, 80] width 34 height 13
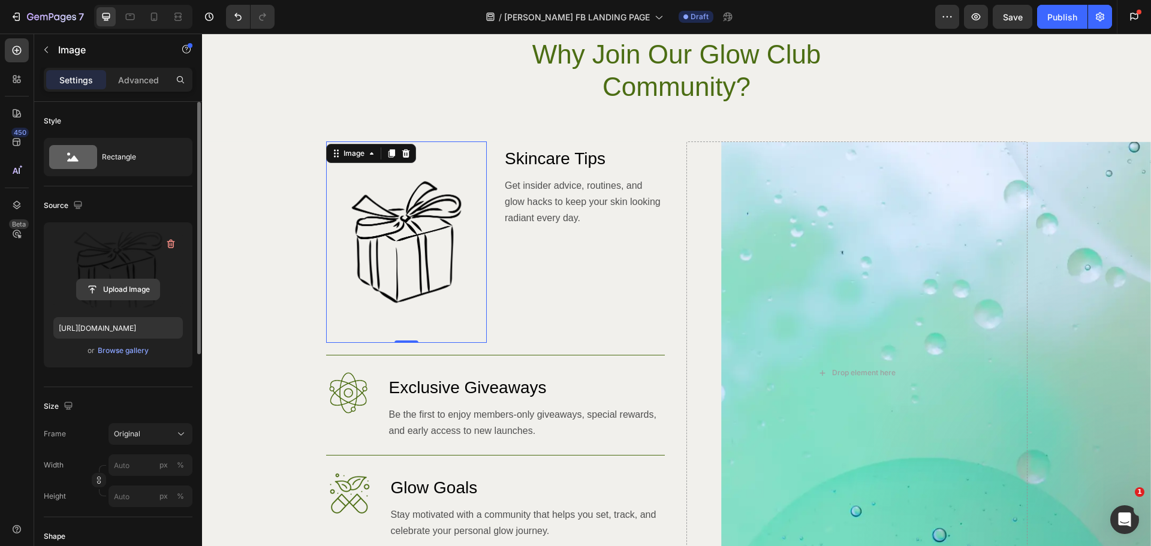
click at [125, 292] on input "file" at bounding box center [118, 289] width 83 height 20
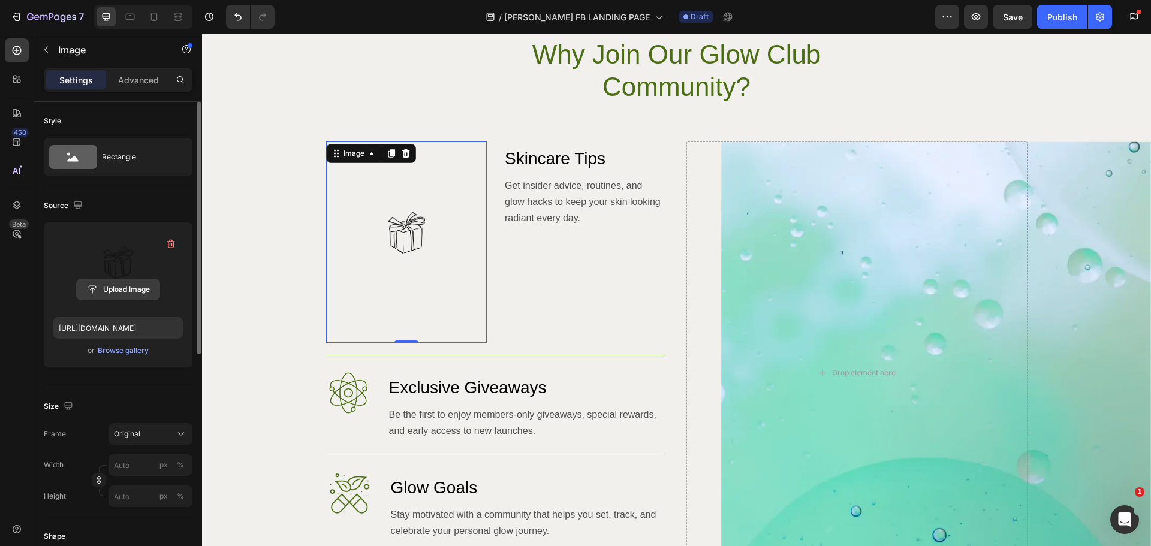
click at [117, 290] on input "file" at bounding box center [118, 289] width 83 height 20
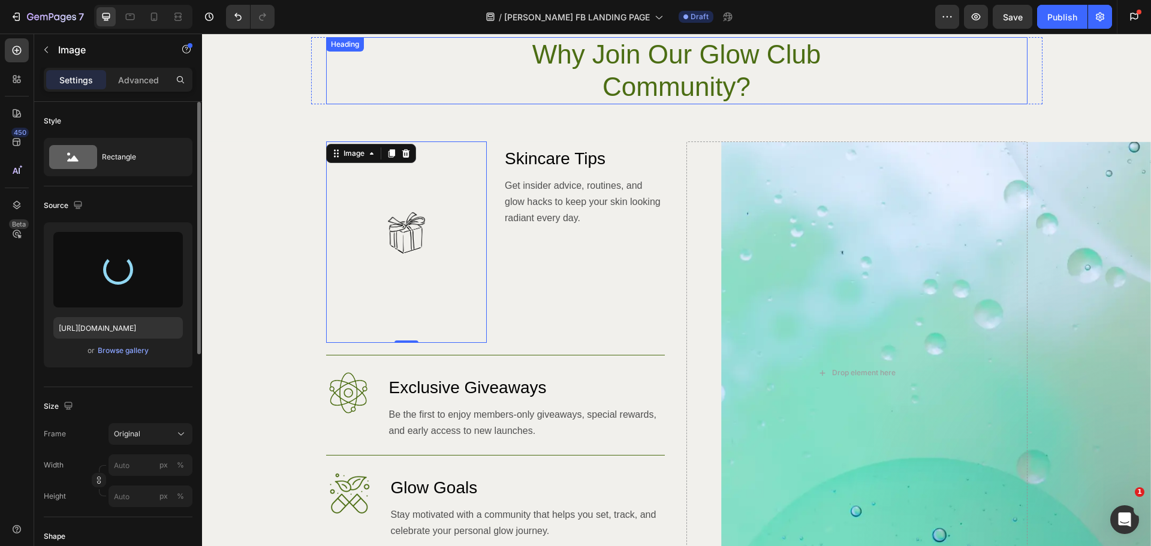
type input "[URL][DOMAIN_NAME]"
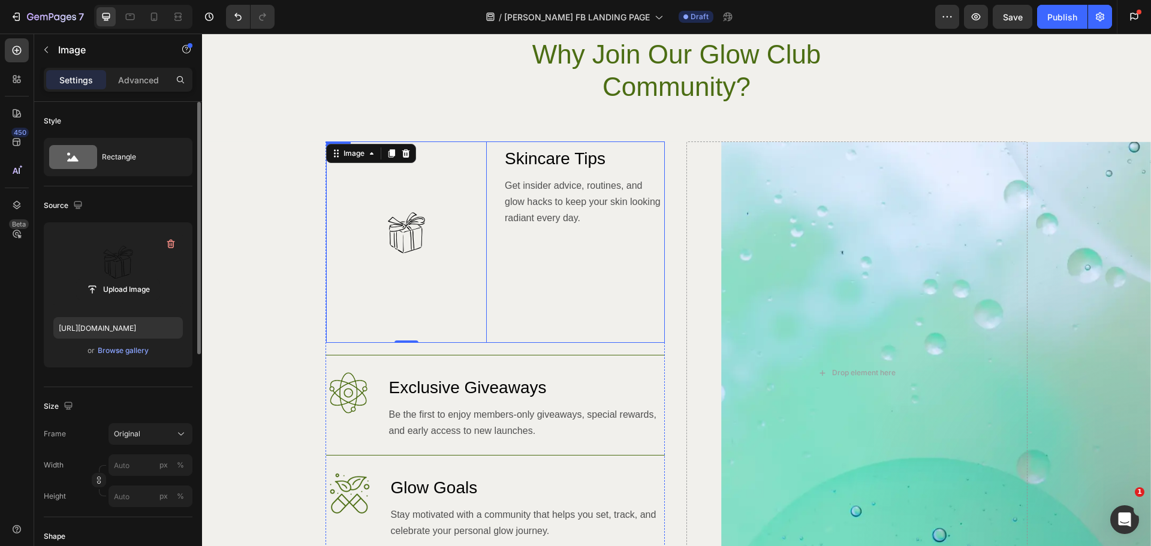
click at [508, 280] on div "Skincare Tips Heading Get insider advice, routines, and glow hacks to keep your…" at bounding box center [584, 241] width 161 height 201
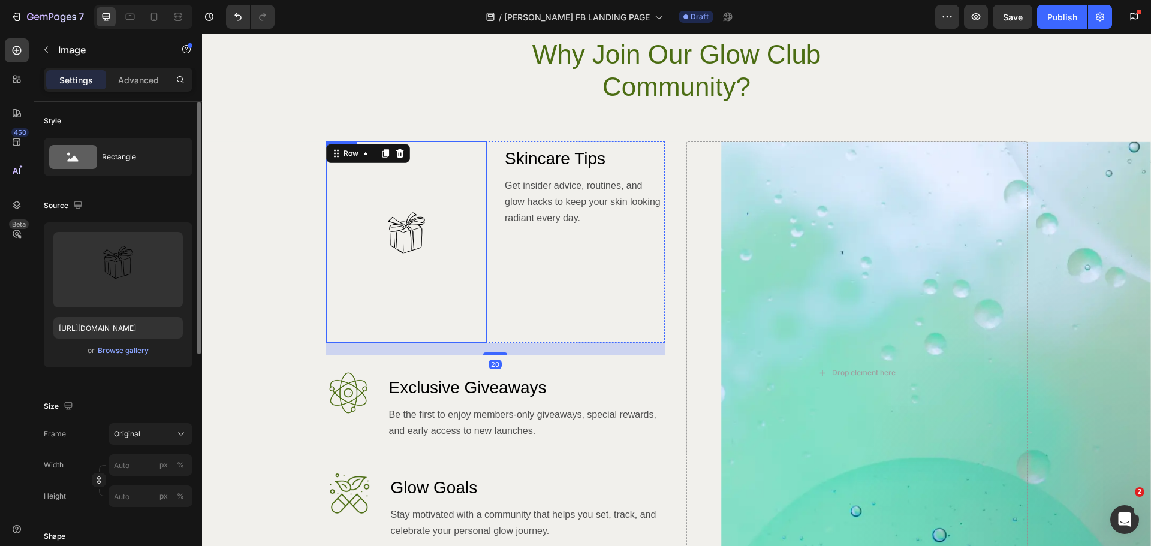
click at [414, 277] on img at bounding box center [406, 241] width 161 height 201
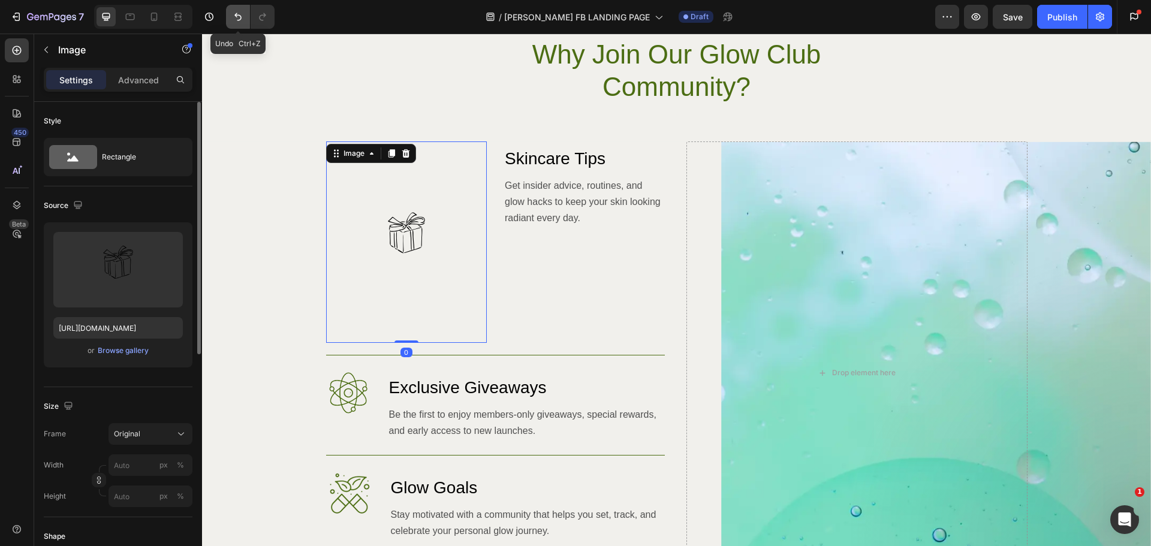
click at [246, 17] on button "Undo/Redo" at bounding box center [238, 17] width 24 height 24
click at [245, 17] on button "Undo/Redo" at bounding box center [238, 17] width 24 height 24
click at [245, 16] on button "Undo/Redo" at bounding box center [238, 17] width 24 height 24
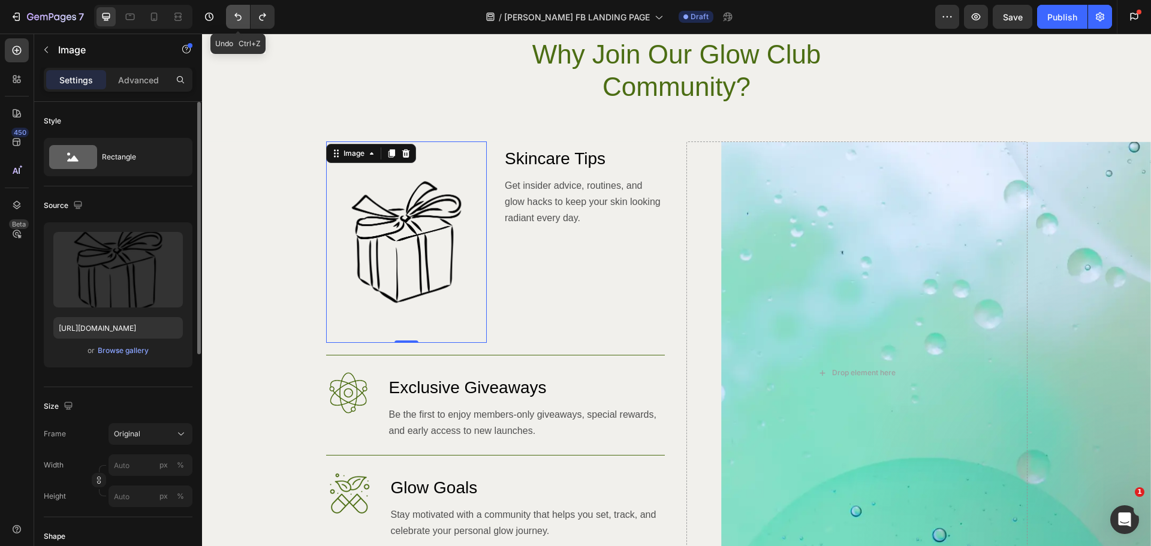
click at [244, 16] on icon "Undo/Redo" at bounding box center [238, 17] width 12 height 12
click at [239, 15] on icon "Undo/Redo" at bounding box center [237, 17] width 7 height 8
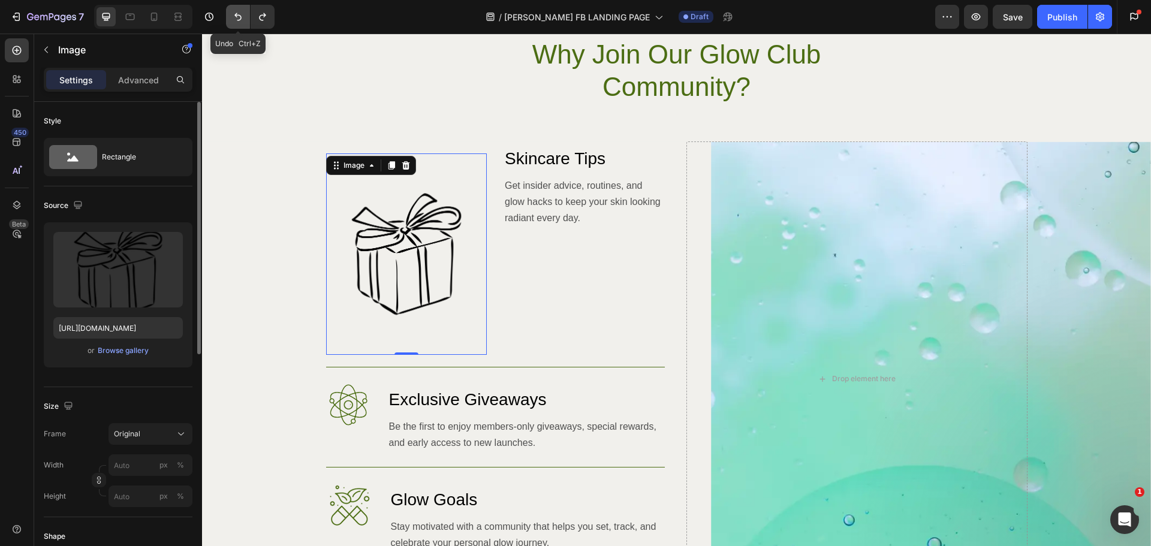
click at [239, 14] on icon "Undo/Redo" at bounding box center [238, 17] width 12 height 12
click at [238, 16] on icon "Undo/Redo" at bounding box center [237, 17] width 7 height 8
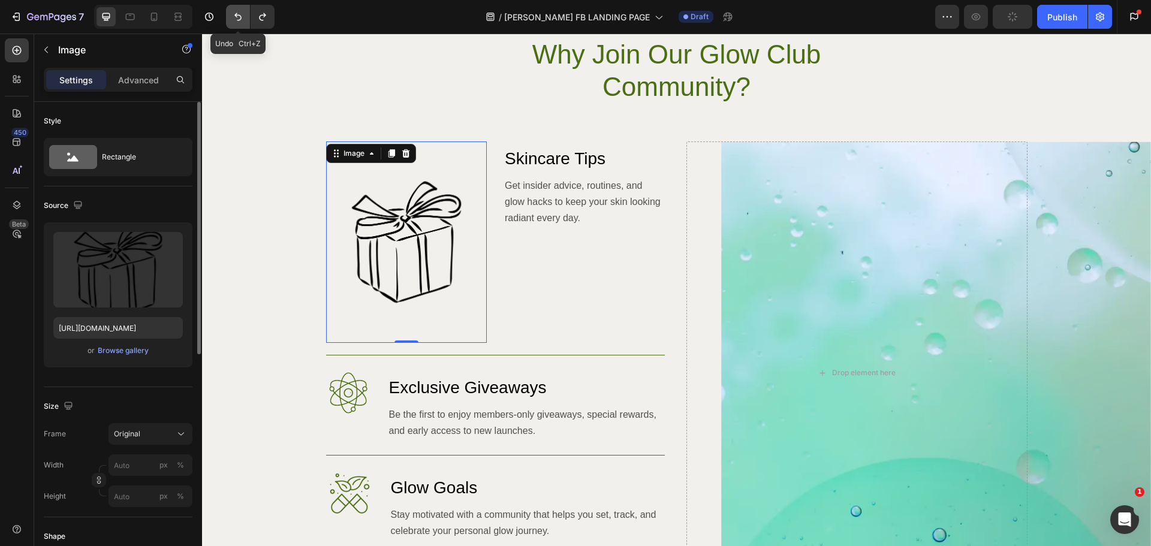
click at [238, 16] on icon "Undo/Redo" at bounding box center [237, 17] width 7 height 8
click at [242, 14] on icon "Undo/Redo" at bounding box center [238, 17] width 12 height 12
click at [243, 15] on icon "Undo/Redo" at bounding box center [238, 17] width 12 height 12
click at [237, 17] on icon "Undo/Redo" at bounding box center [238, 17] width 12 height 12
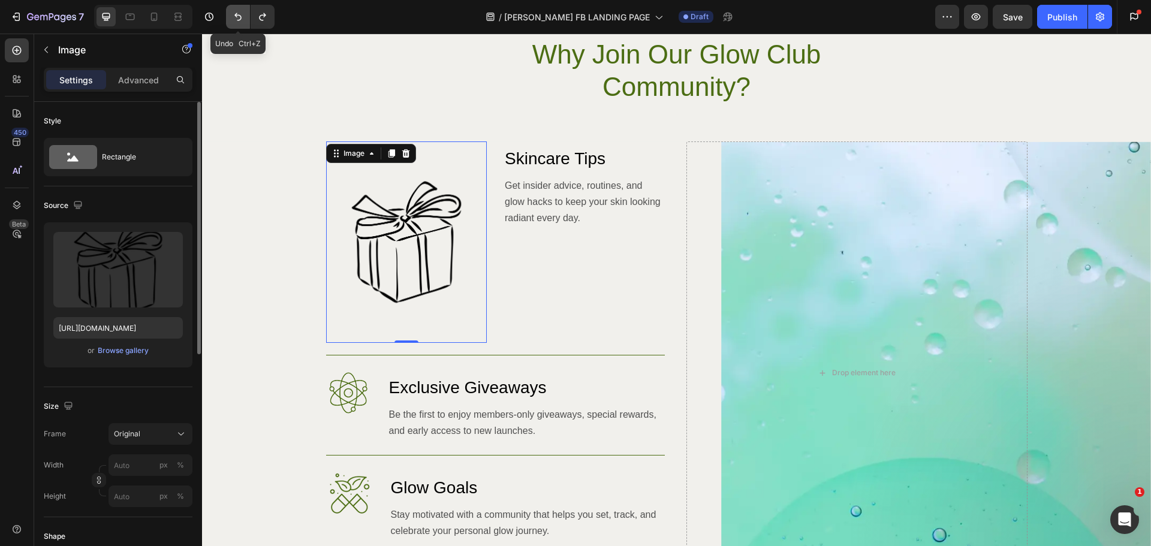
click at [237, 17] on icon "Undo/Redo" at bounding box center [238, 17] width 12 height 12
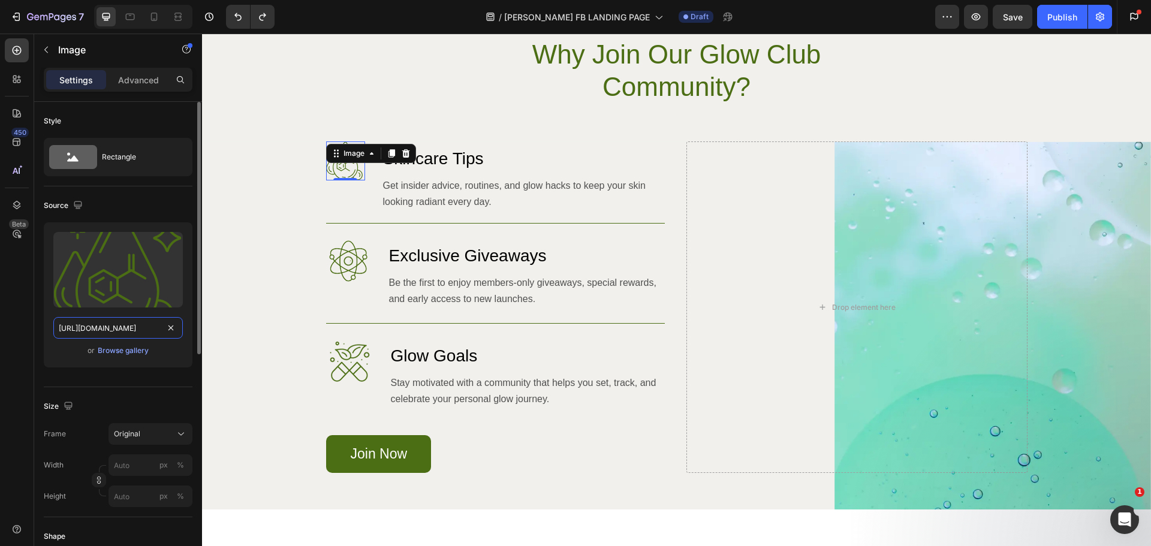
click at [131, 331] on input "[URL][DOMAIN_NAME]" at bounding box center [117, 328] width 129 height 22
click at [152, 324] on input "[URL][DOMAIN_NAME]" at bounding box center [117, 328] width 129 height 22
paste input "0704/8495/1306/files/gempages_550211985971610701-81e0d7a0-1a61-481f-bbc5-37199c…"
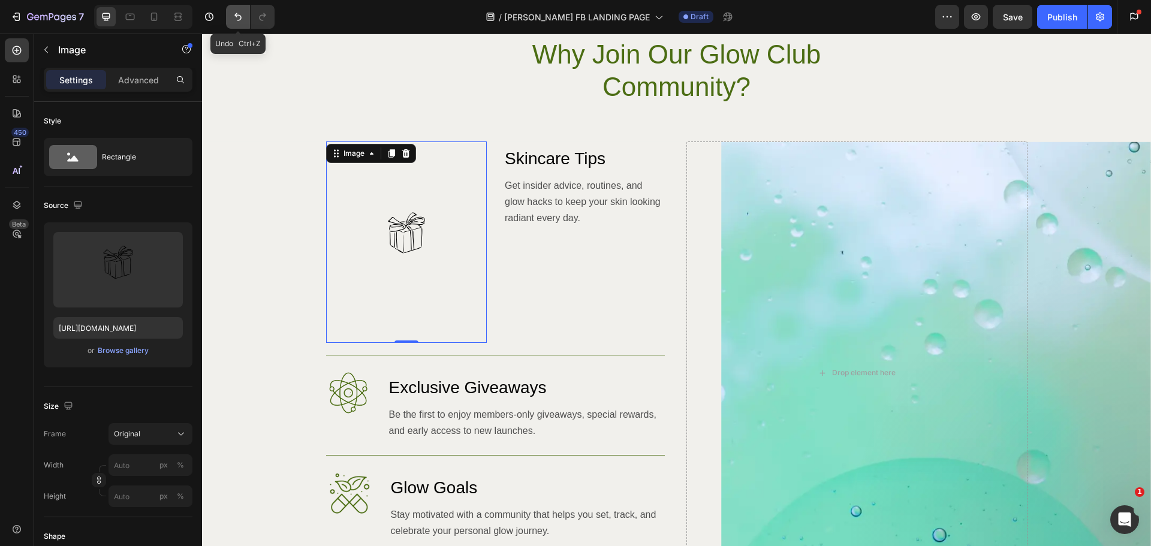
click at [245, 18] on button "Undo/Redo" at bounding box center [238, 17] width 24 height 24
type input "[URL][DOMAIN_NAME]"
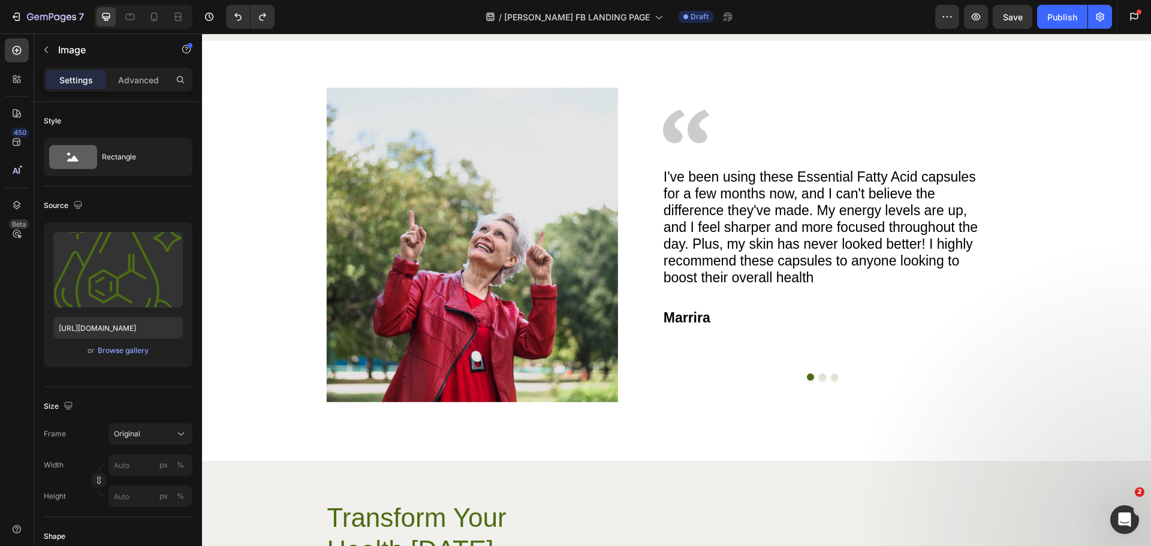
scroll to position [1918, 0]
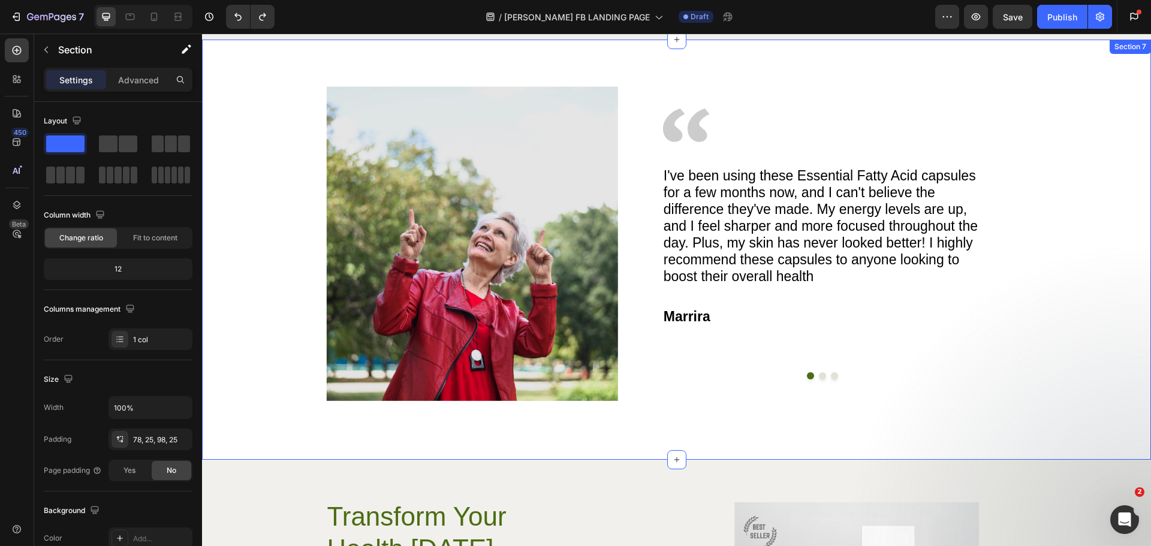
click at [1033, 303] on div "Image Image I've been using these Essential Fatty Acid capsules for a few month…" at bounding box center [676, 243] width 919 height 315
click at [1051, 264] on div "Image Image I've been using these Essential Fatty Acid capsules for a few month…" at bounding box center [676, 243] width 919 height 315
click at [818, 378] on div "I've been using these Essential Fatty Acid capsules for a few months now, and I…" at bounding box center [822, 272] width 321 height 213
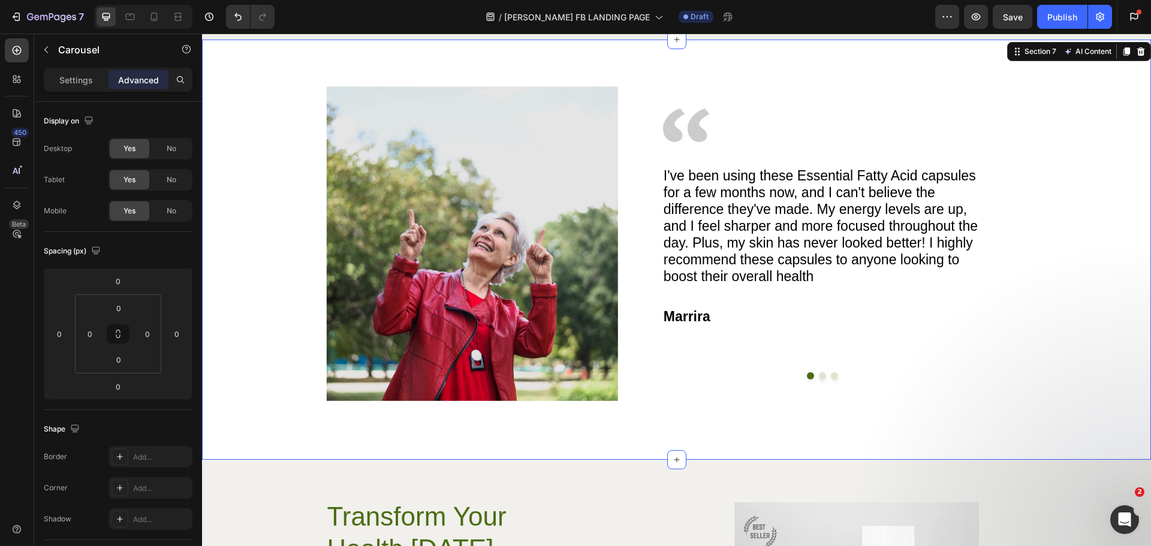
click at [1057, 272] on div "Image Image I've been using these Essential Fatty Acid capsules for a few month…" at bounding box center [676, 243] width 919 height 315
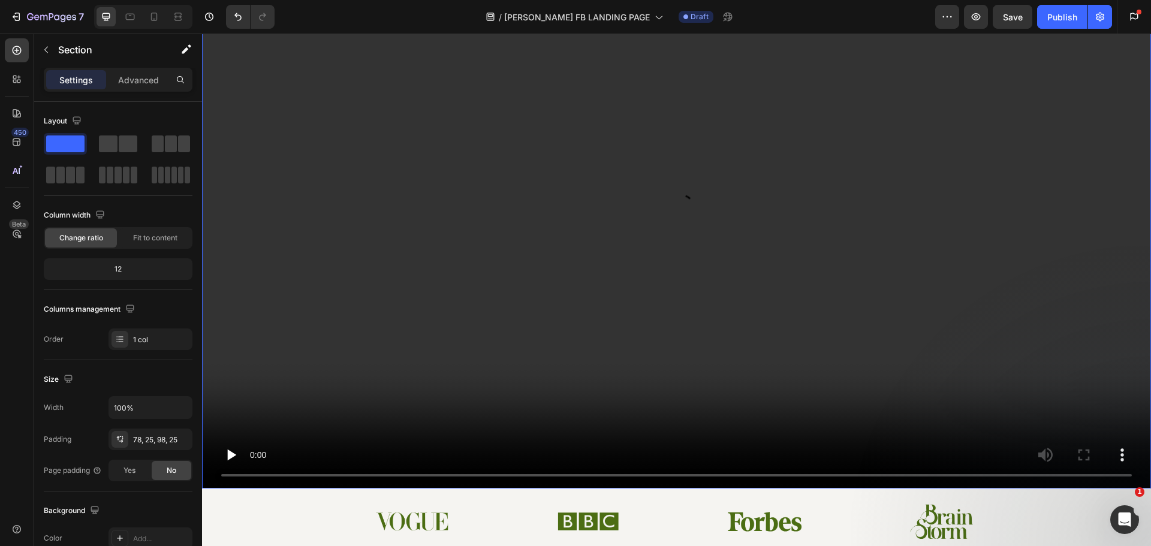
scroll to position [0, 0]
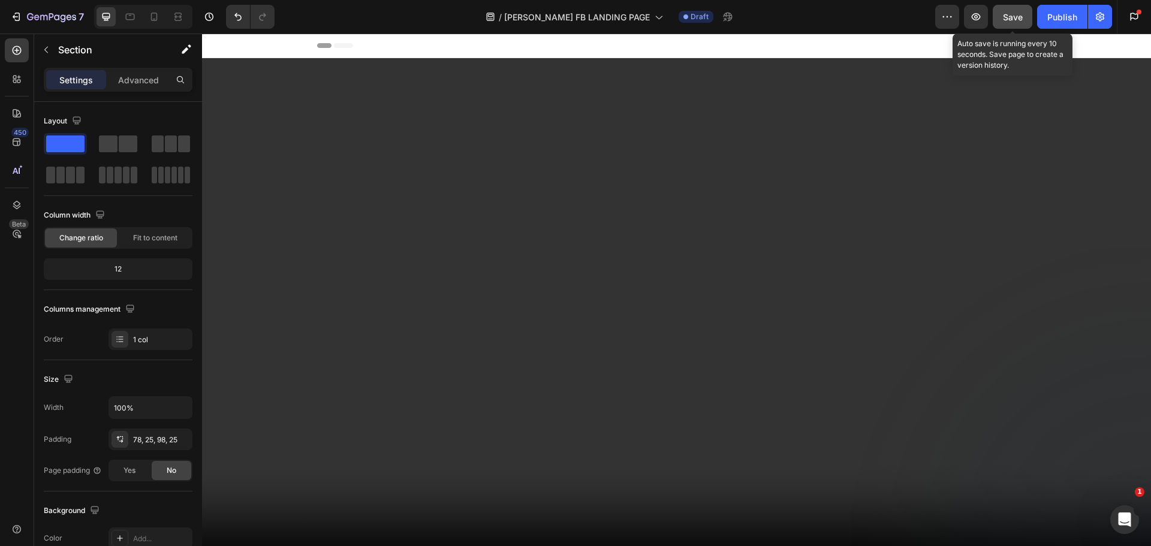
click at [1014, 20] on span "Save" at bounding box center [1013, 17] width 20 height 10
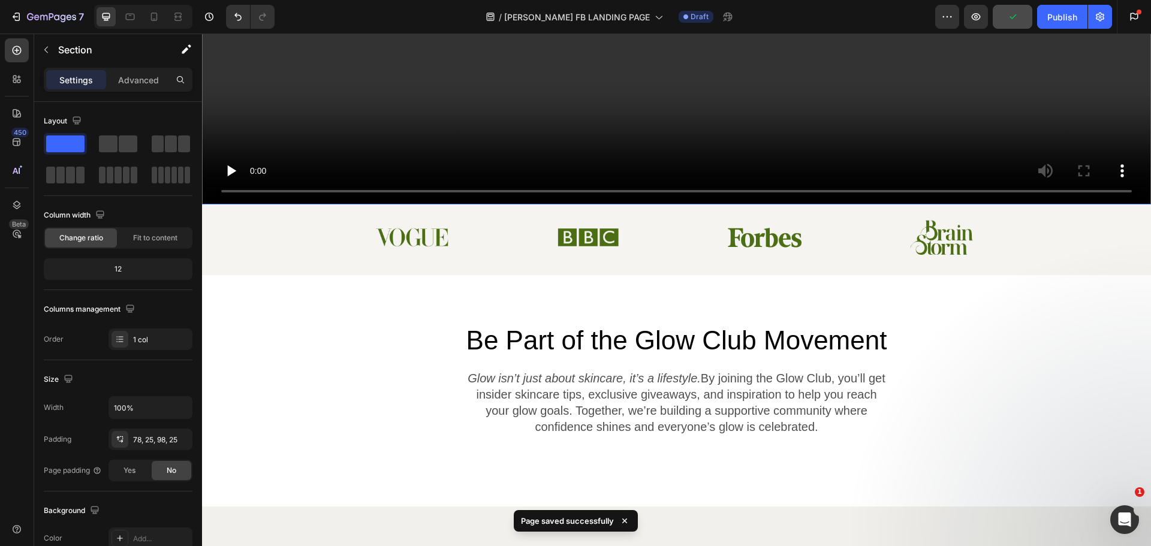
scroll to position [180, 0]
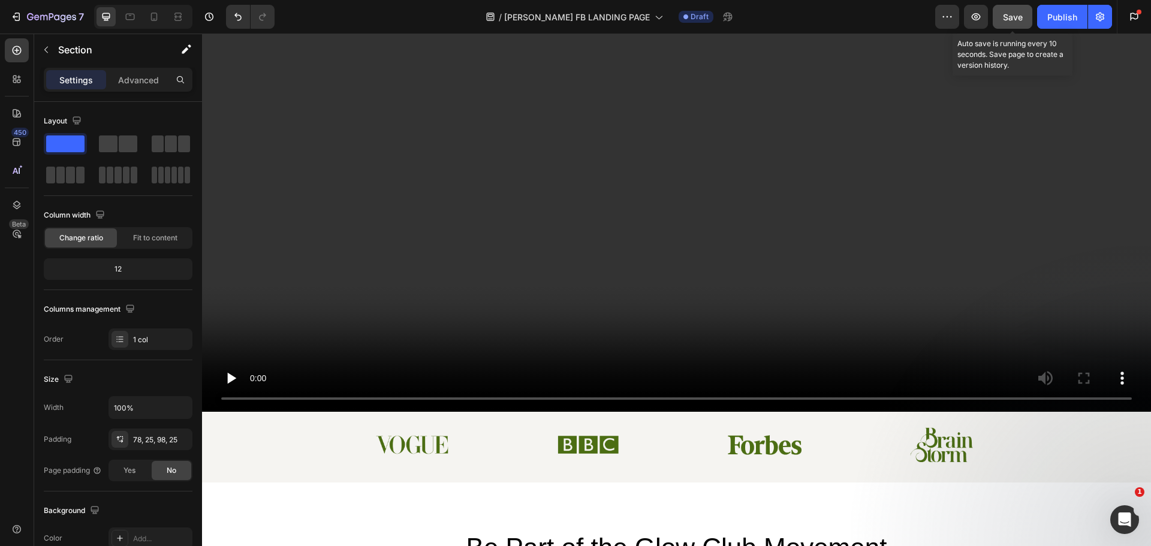
click at [1013, 16] on span "Save" at bounding box center [1013, 17] width 20 height 10
